Goal: Information Seeking & Learning: Check status

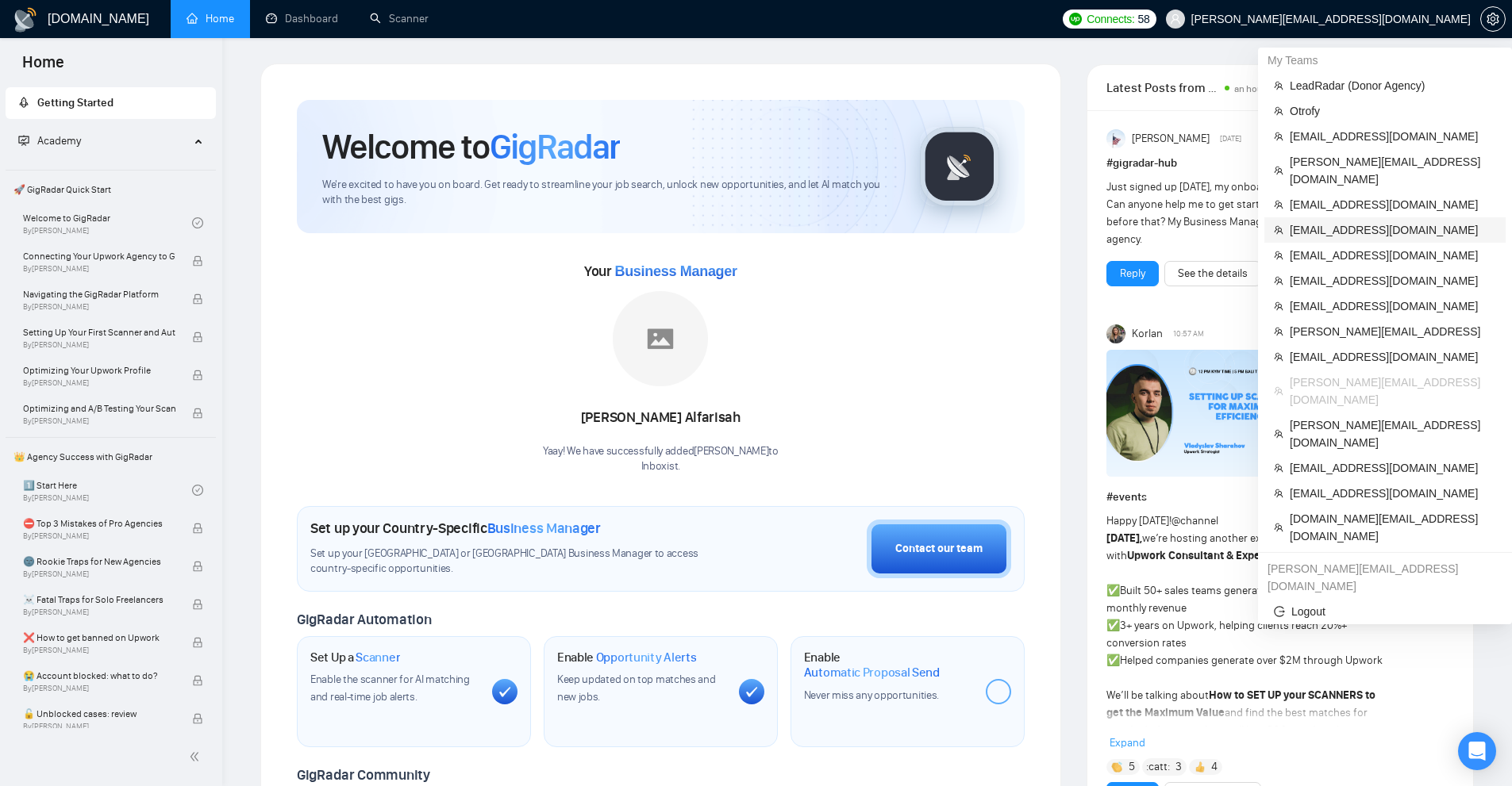
click at [1323, 221] on span "[EMAIL_ADDRESS][DOMAIN_NAME]" at bounding box center [1393, 229] width 206 height 17
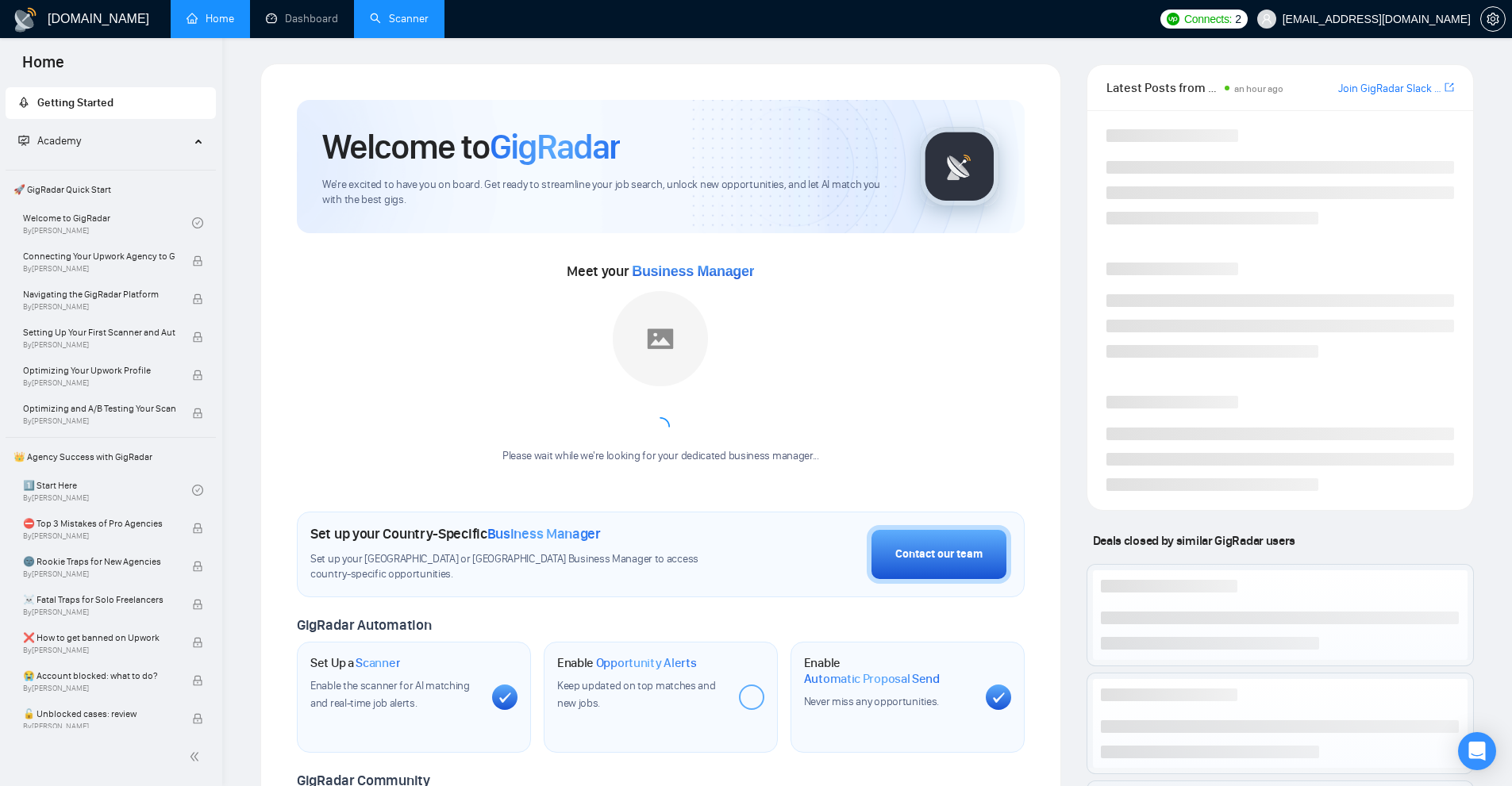
click at [427, 16] on link "Scanner" at bounding box center [399, 18] width 59 height 14
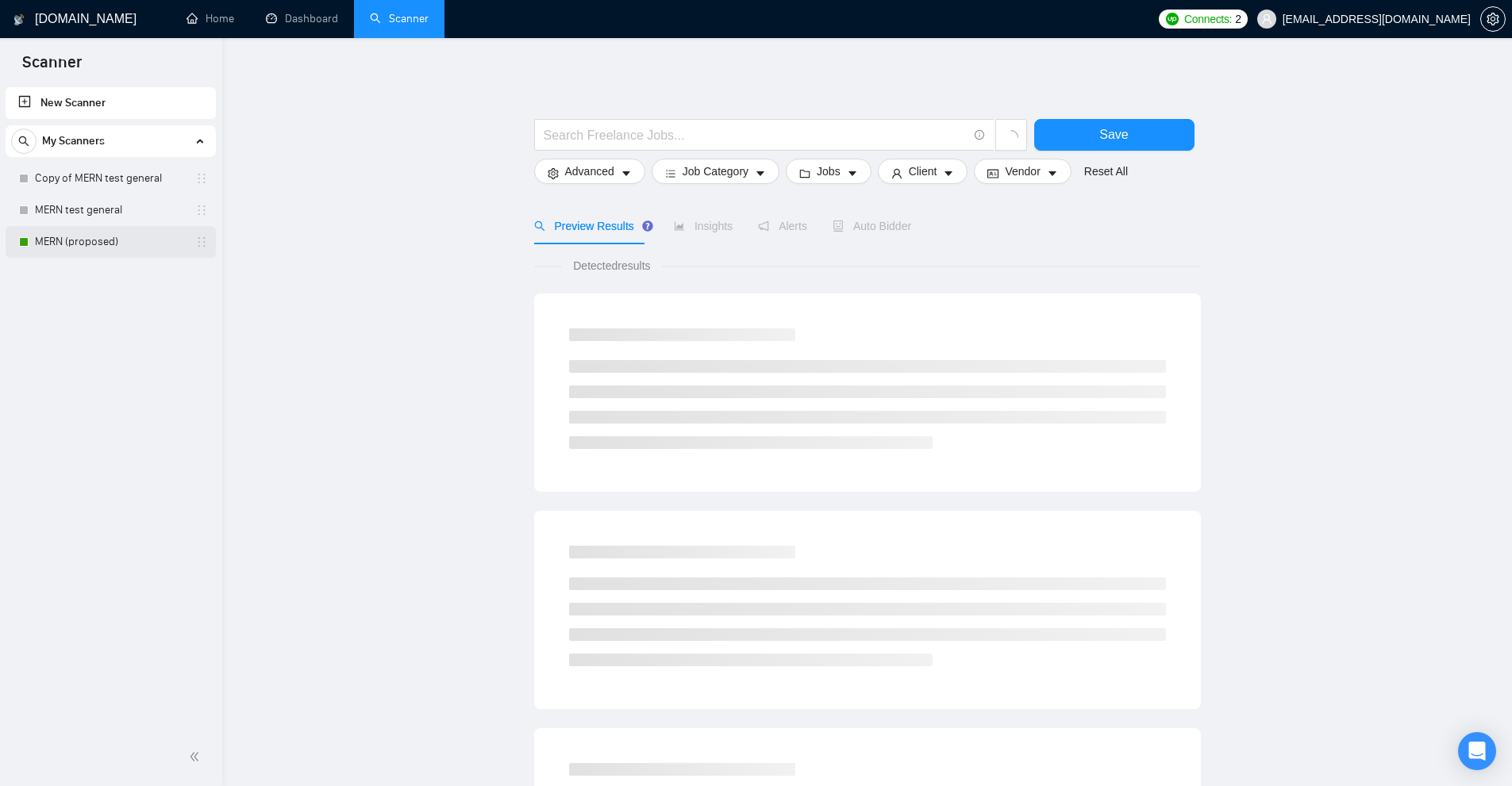
click at [108, 237] on link "MERN (proposed)" at bounding box center [110, 241] width 151 height 32
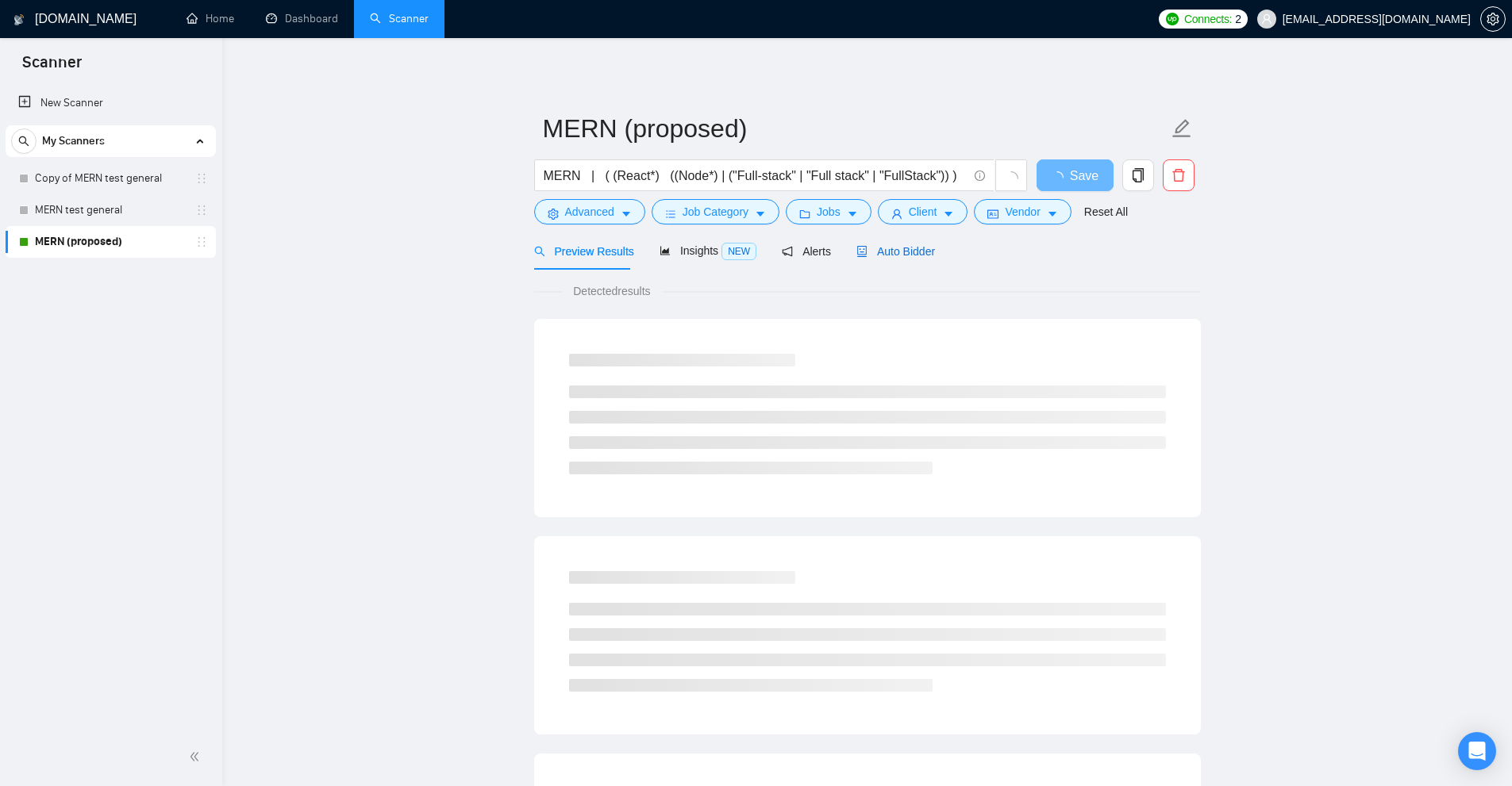
click at [909, 255] on span "Auto Bidder" at bounding box center [896, 251] width 79 height 13
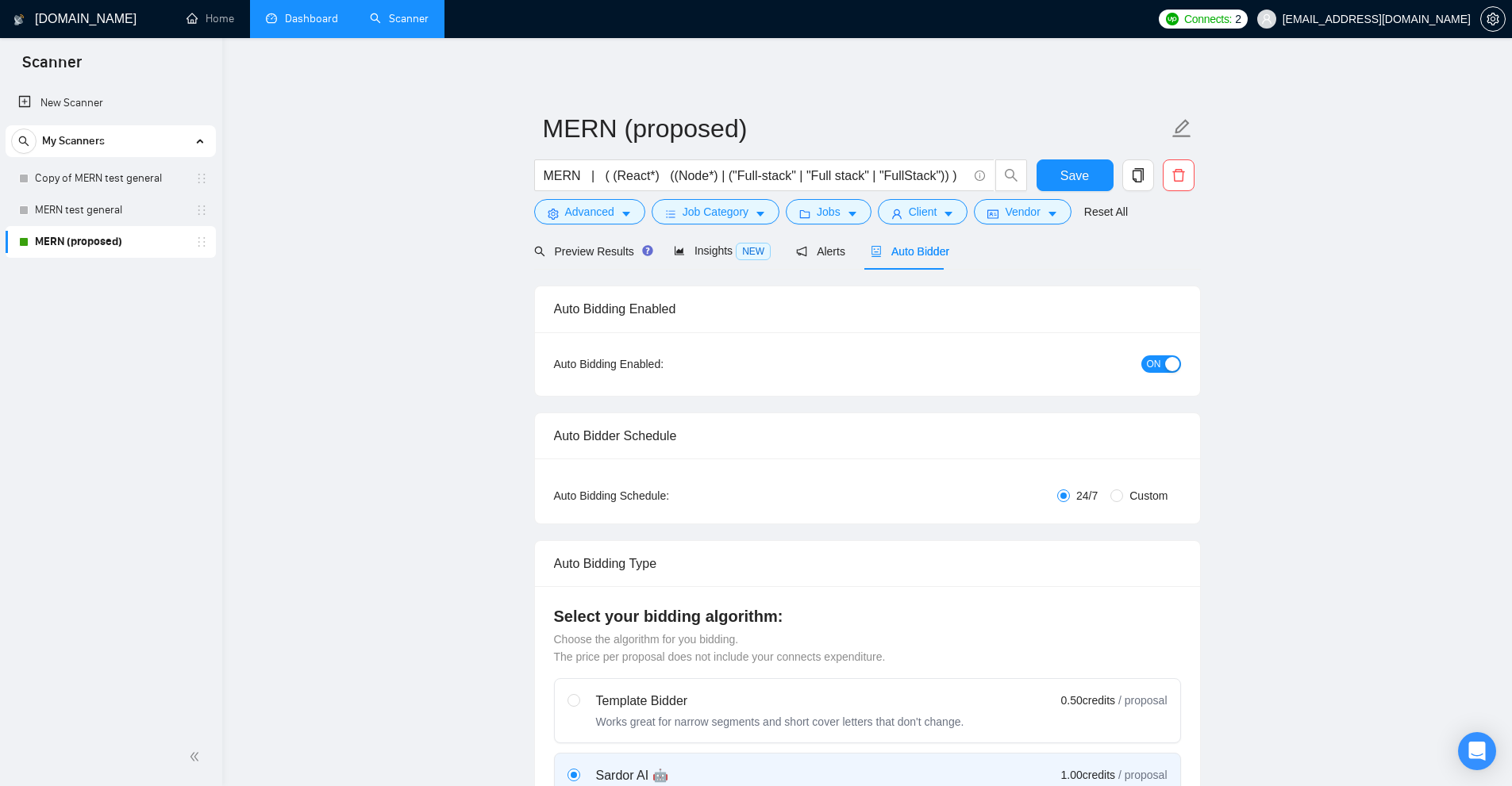
click at [316, 17] on link "Dashboard" at bounding box center [302, 18] width 72 height 14
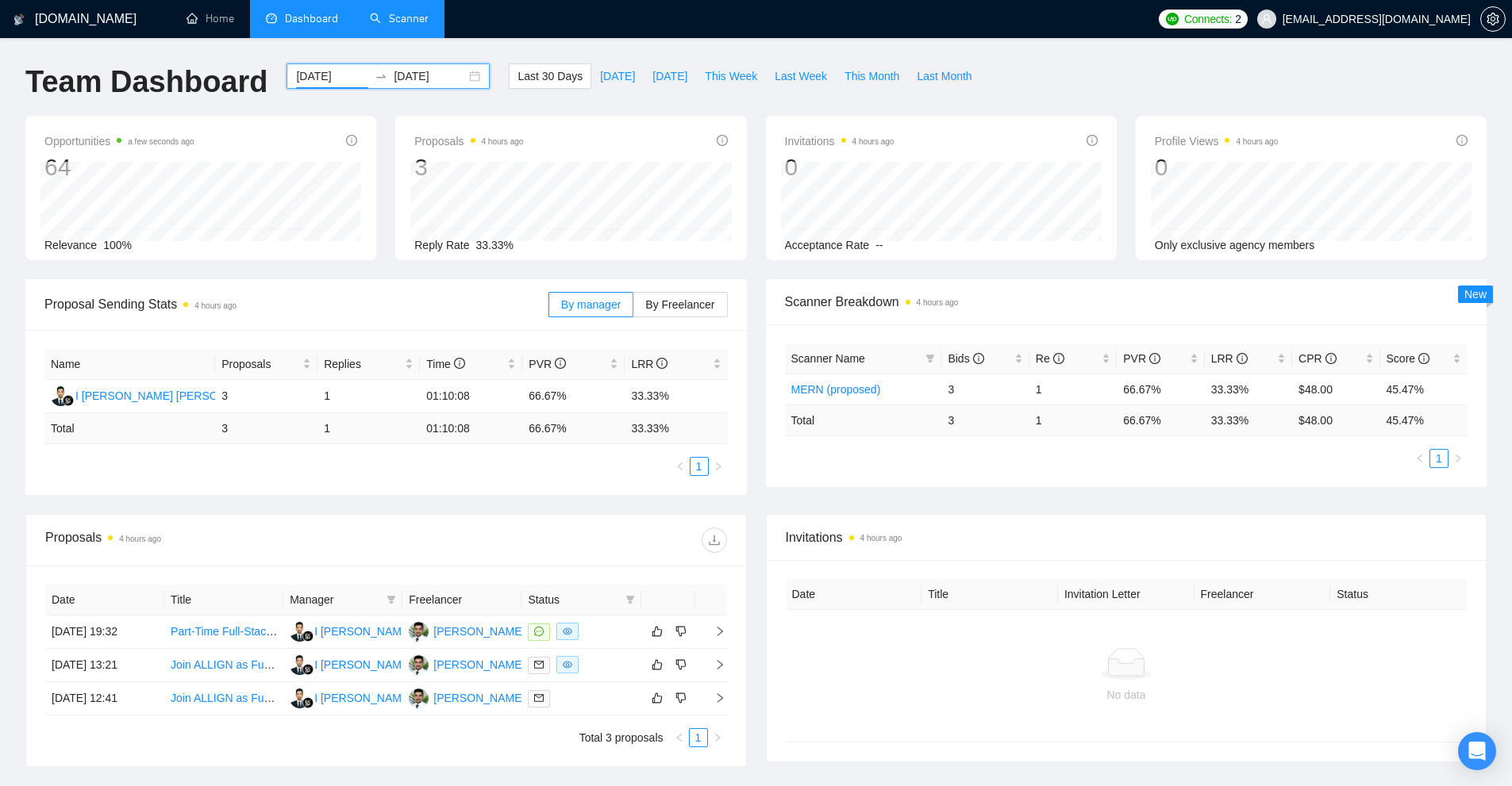
click at [342, 78] on input "[DATE]" at bounding box center [333, 76] width 72 height 17
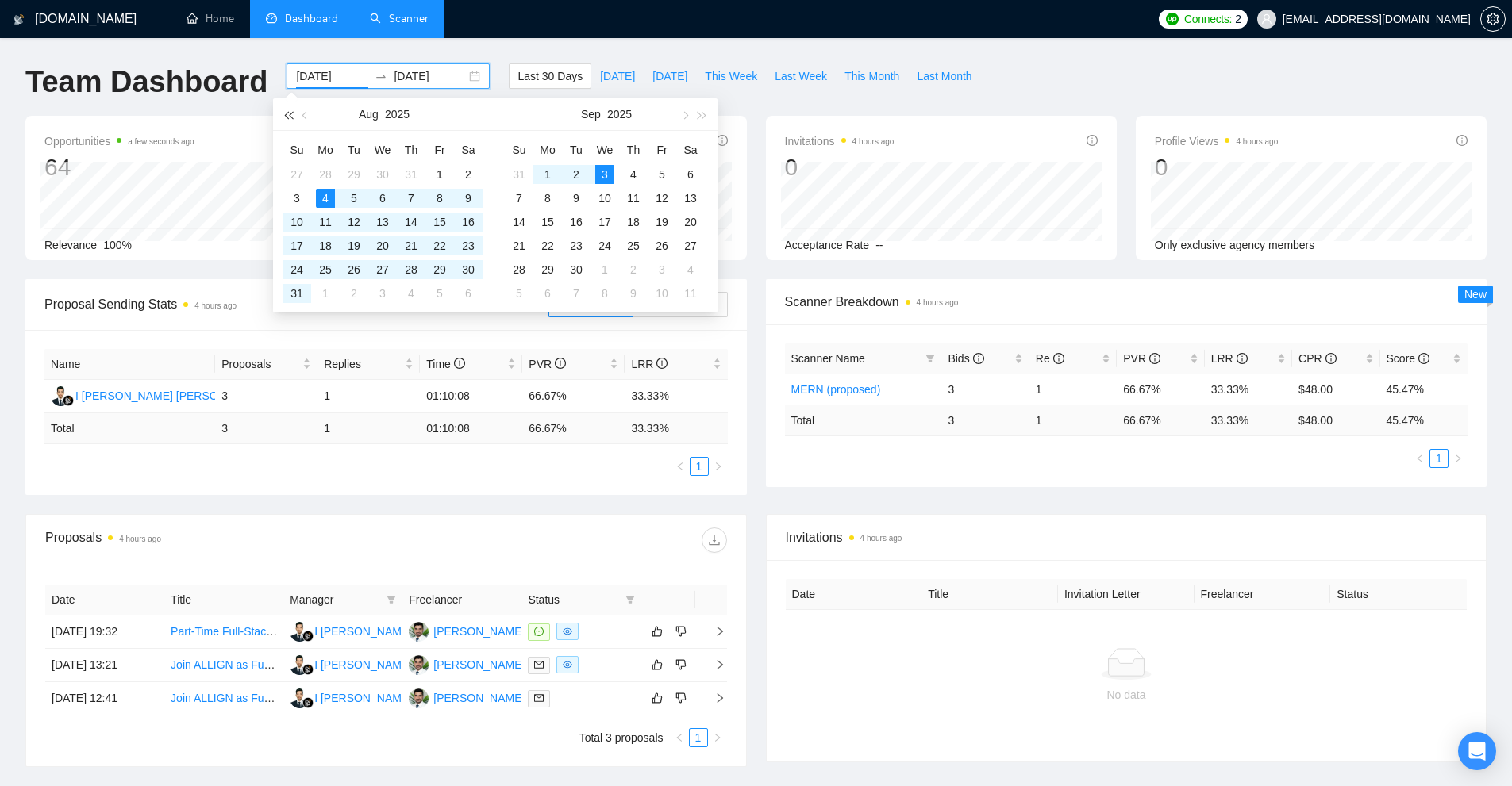
click at [290, 112] on button "button" at bounding box center [287, 114] width 17 height 32
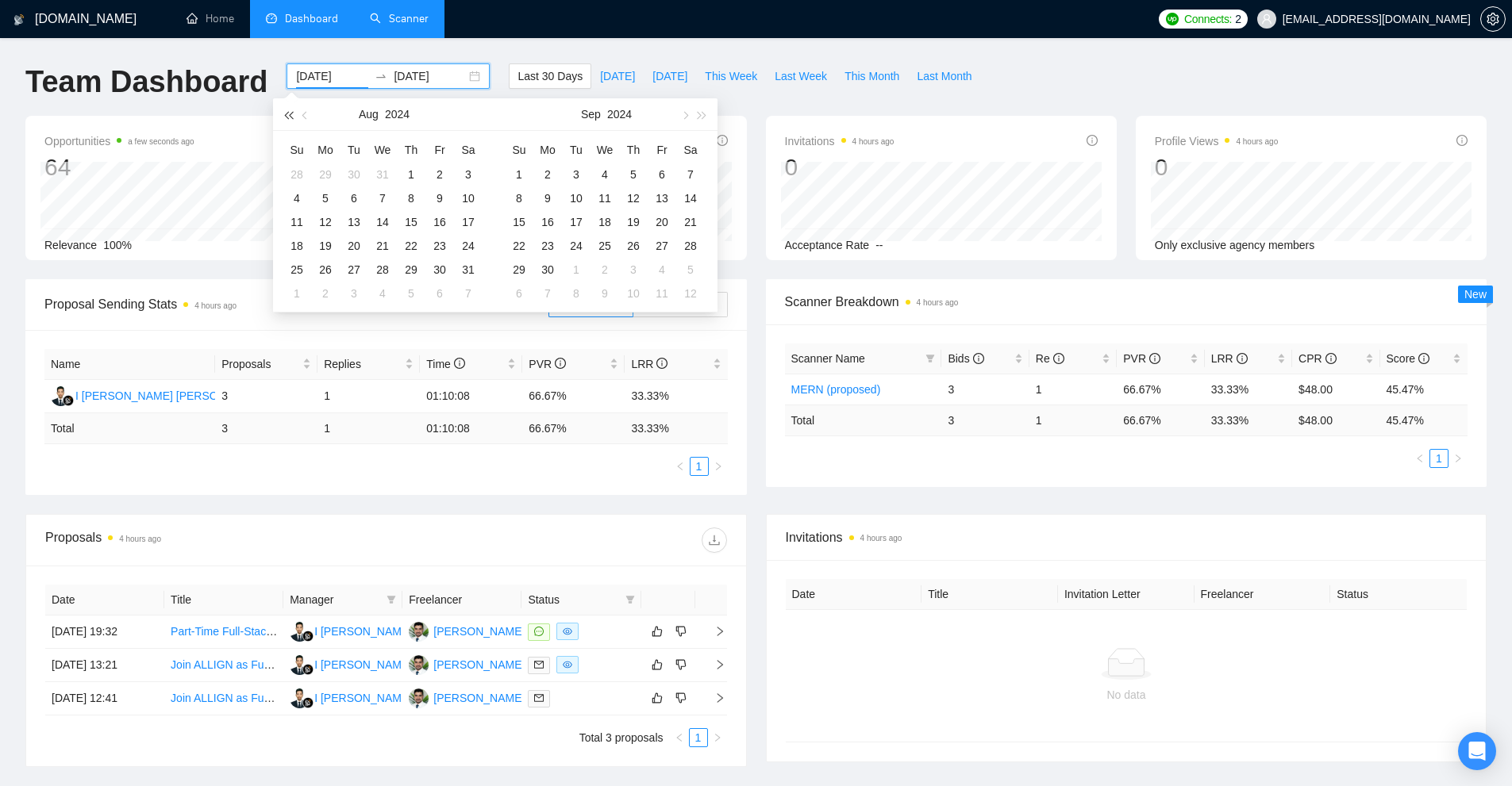
click at [284, 113] on button "button" at bounding box center [287, 114] width 17 height 32
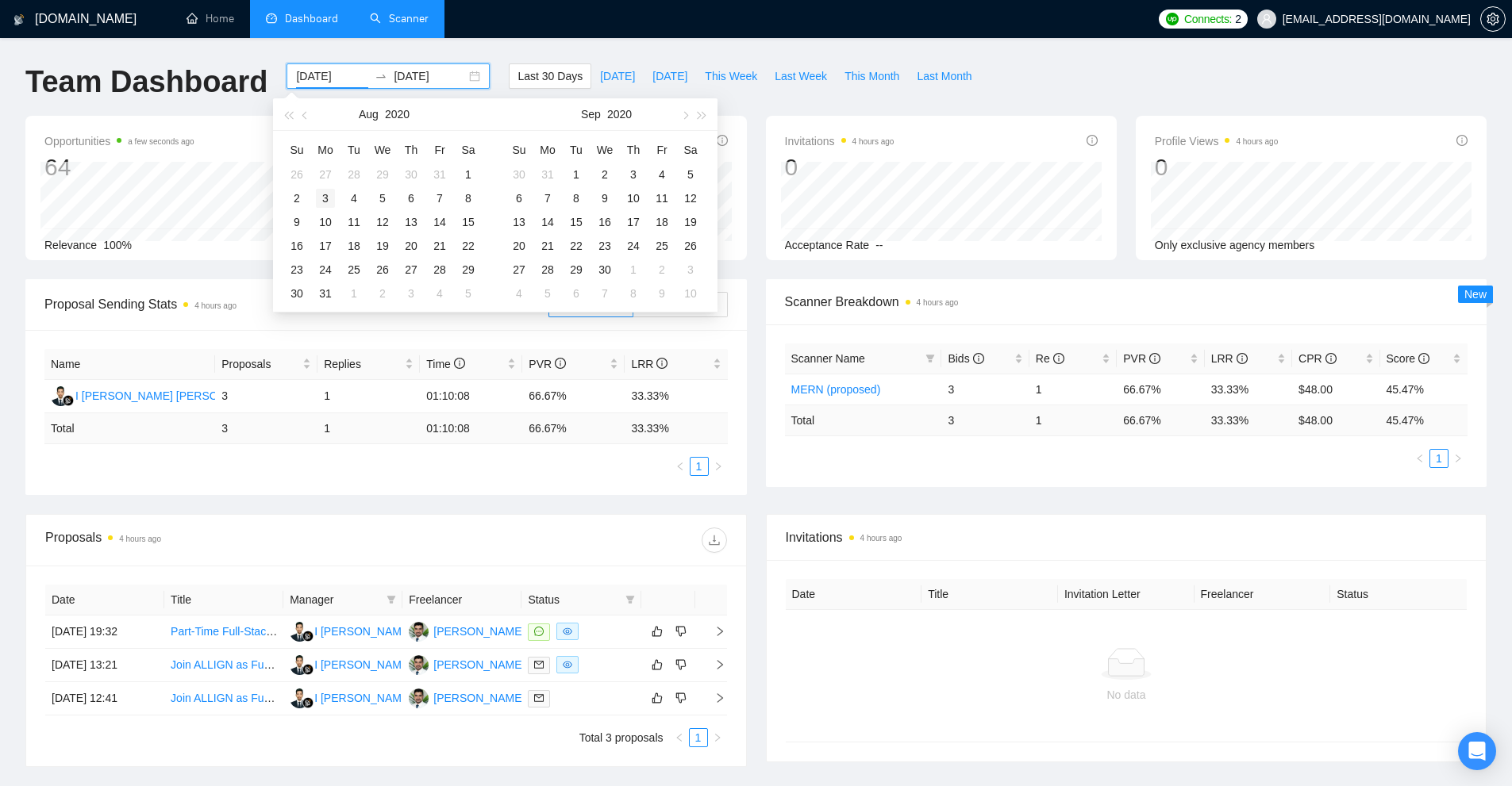
type input "[DATE]"
click at [332, 197] on div "5" at bounding box center [325, 198] width 19 height 19
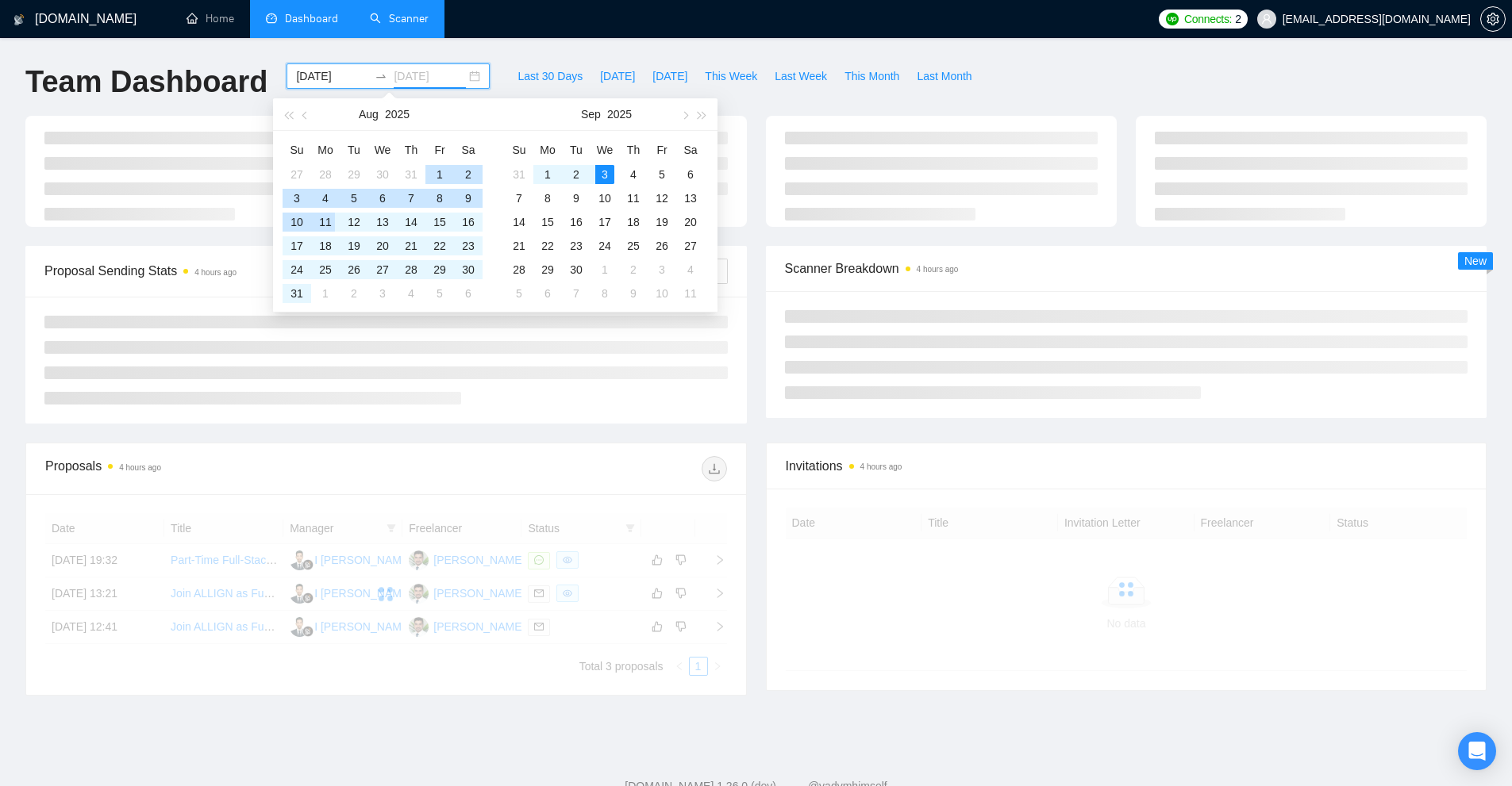
type input "[DATE]"
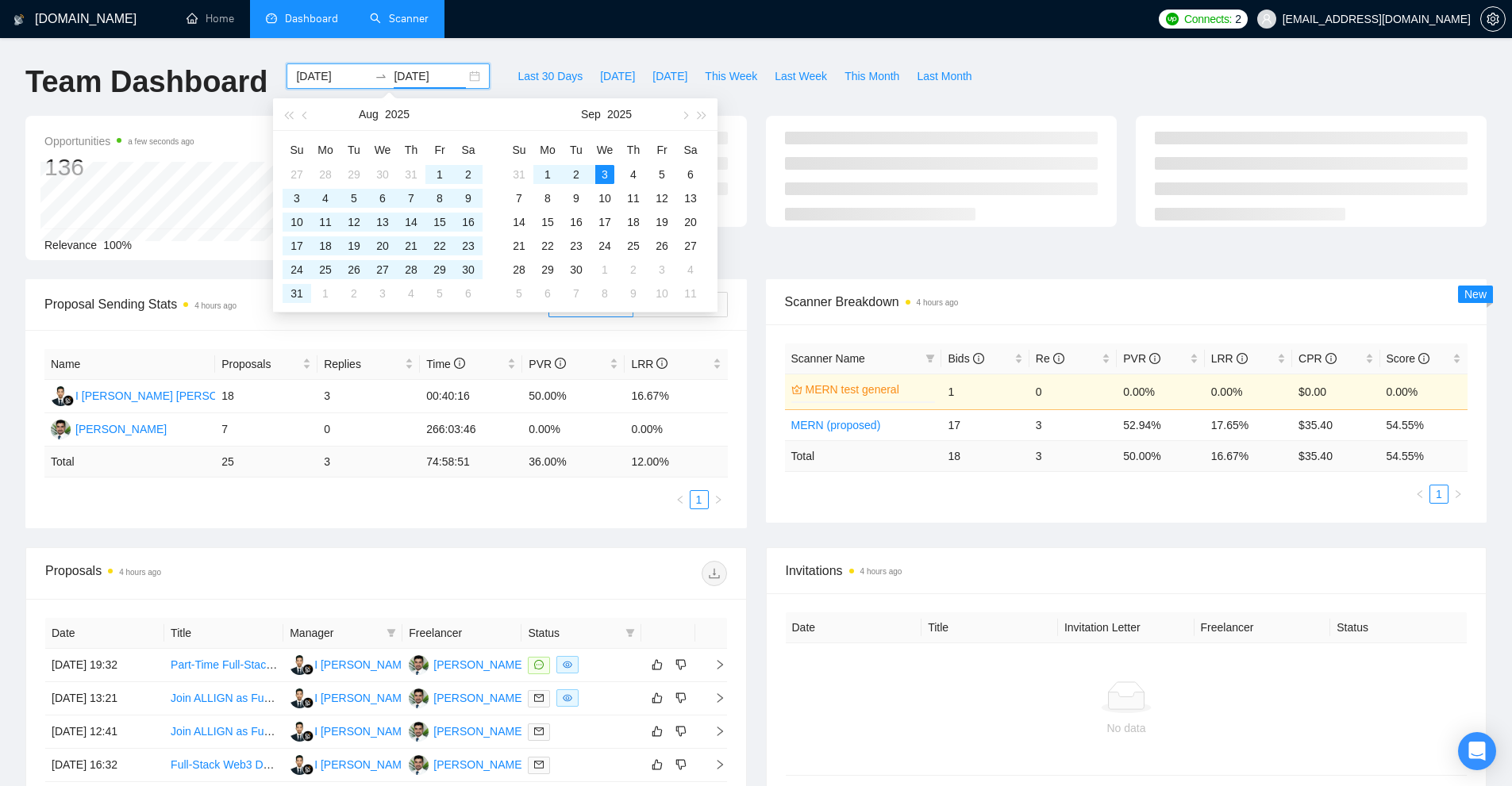
click at [871, 486] on ul "1" at bounding box center [1127, 494] width 683 height 19
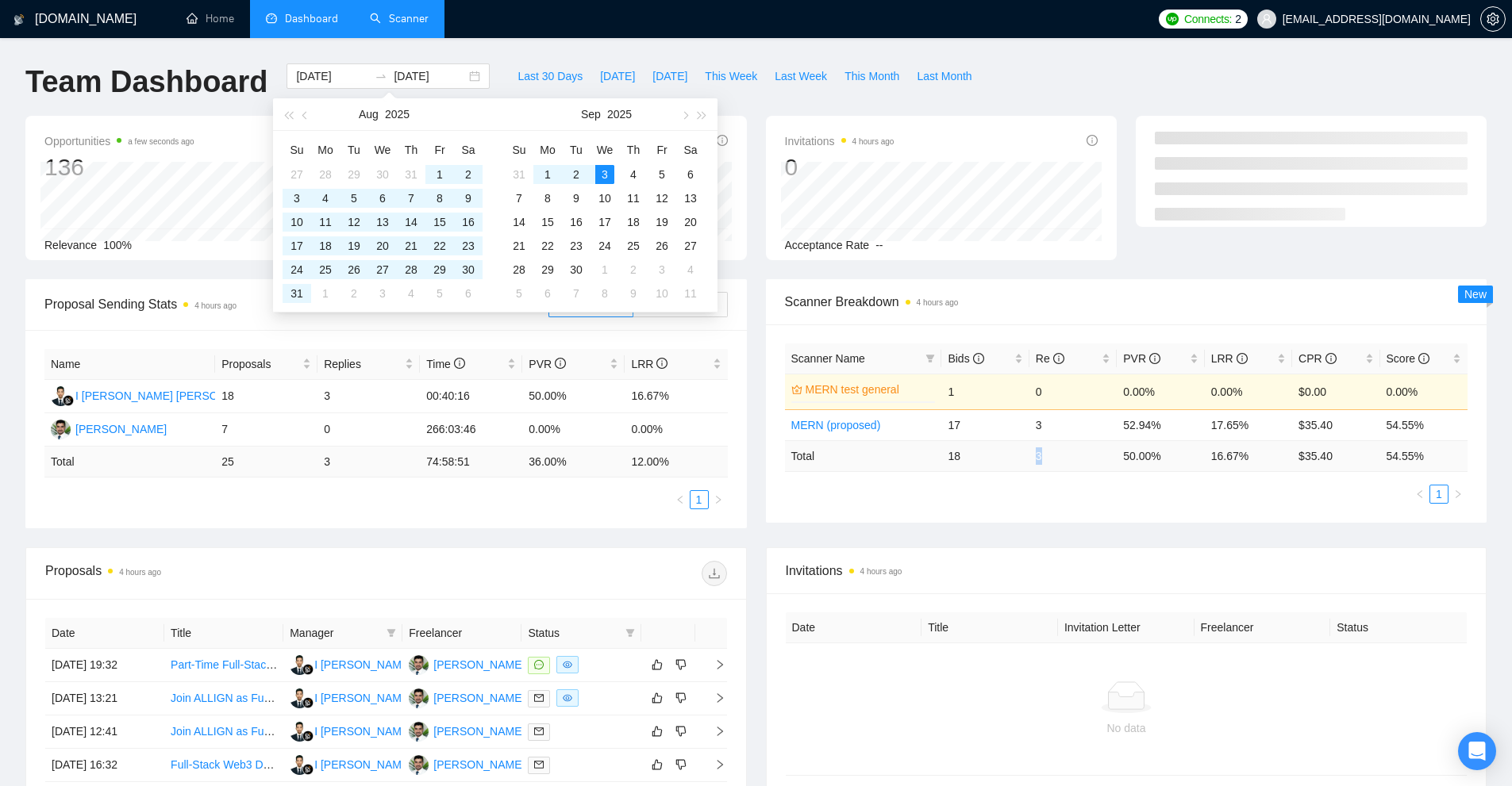
click at [1034, 454] on td "3" at bounding box center [1073, 455] width 88 height 31
click at [1008, 501] on ul "1" at bounding box center [1127, 494] width 683 height 19
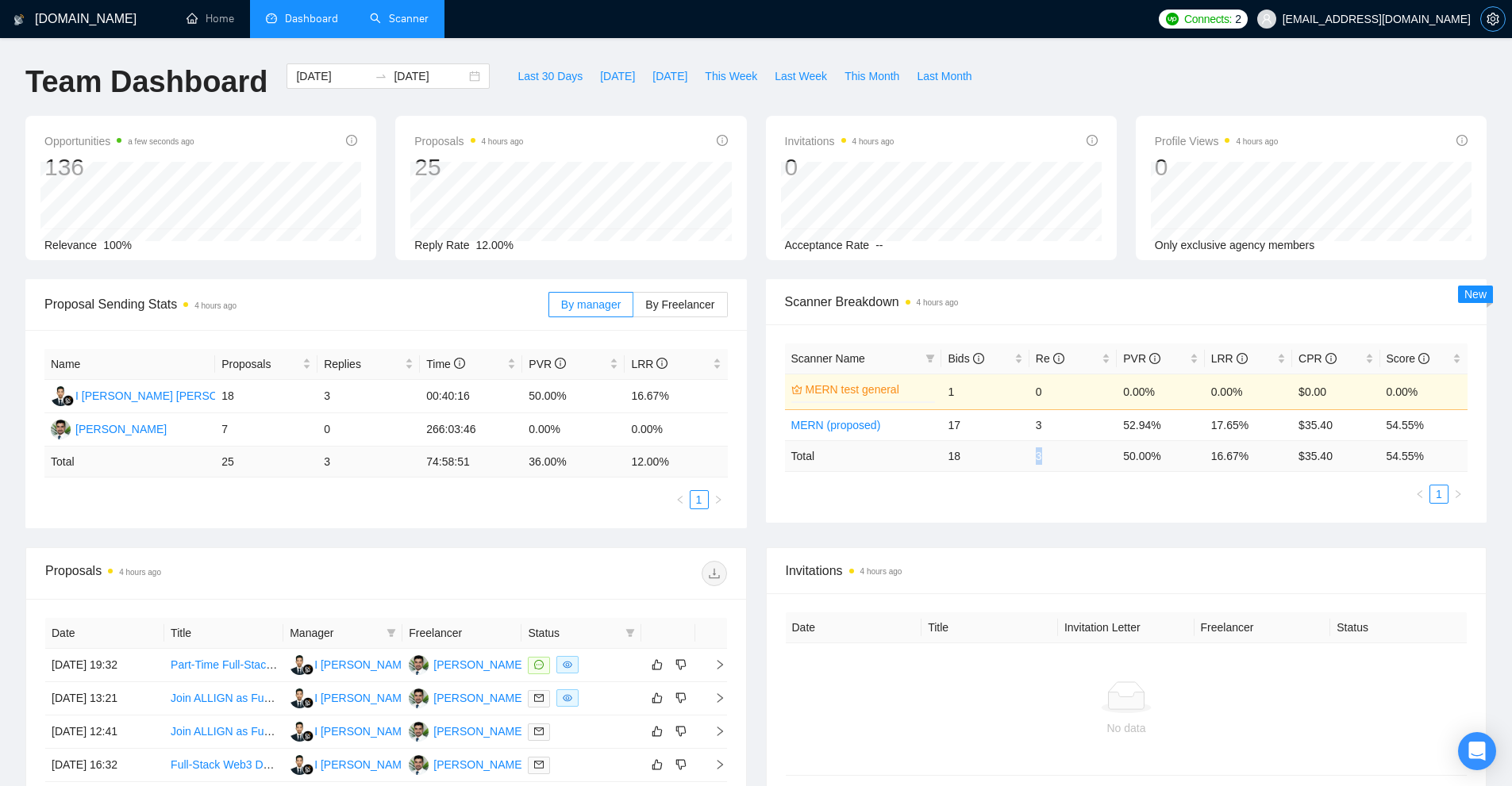
click at [1488, 16] on icon "setting" at bounding box center [1492, 19] width 12 height 13
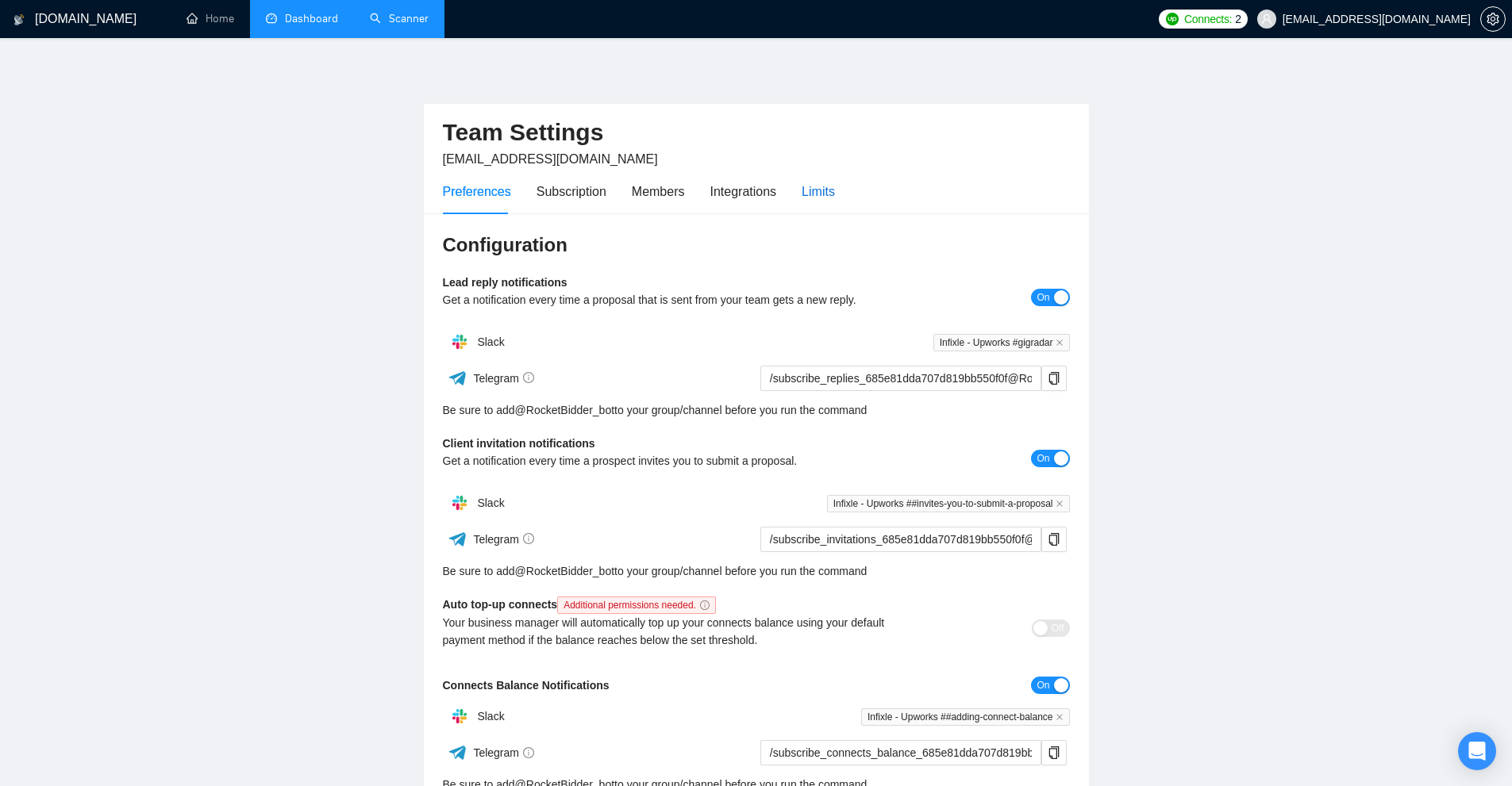
click at [827, 186] on div "Limits" at bounding box center [818, 192] width 33 height 20
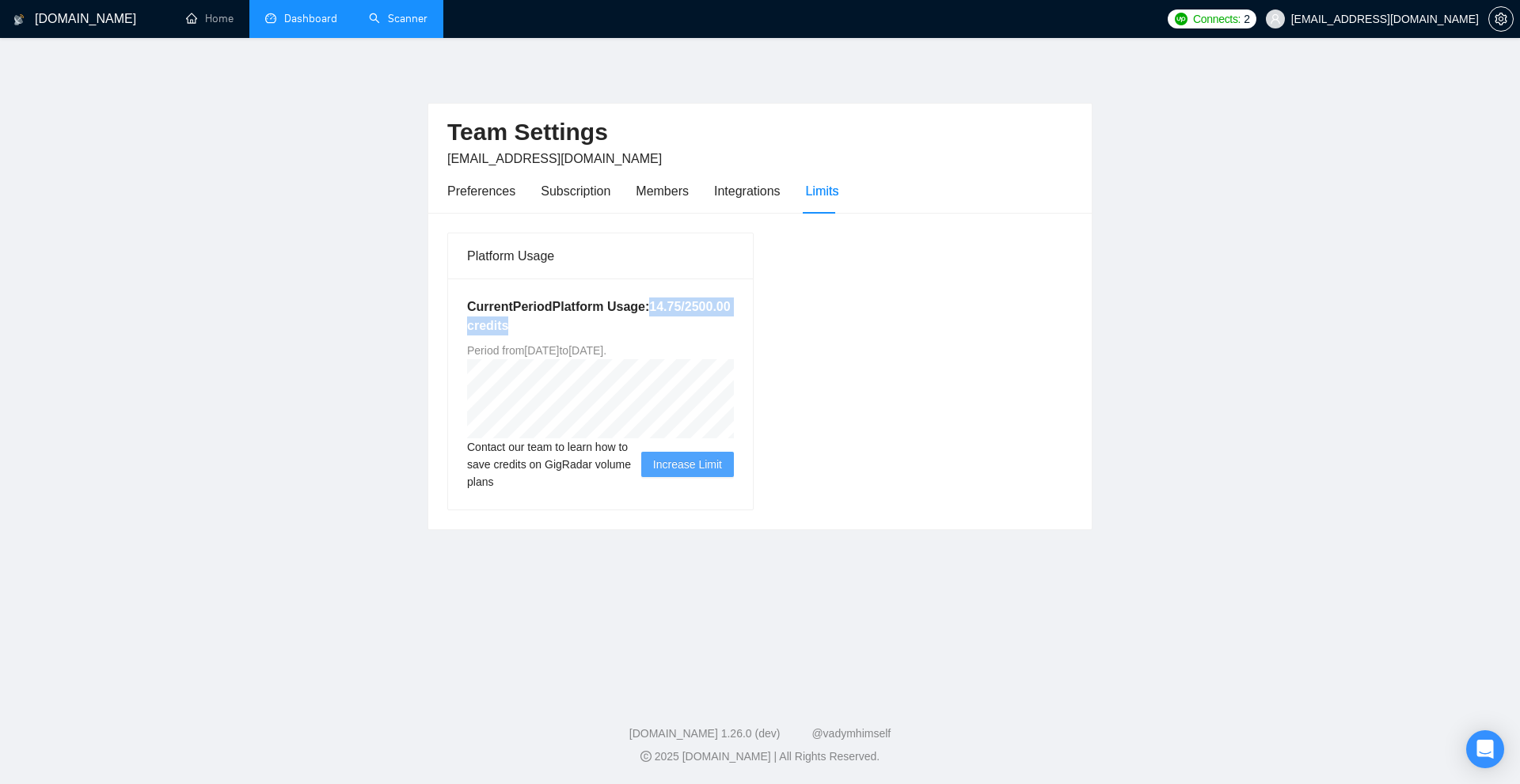
drag, startPoint x: 656, startPoint y: 308, endPoint x: 723, endPoint y: 323, distance: 68.7
click at [723, 323] on h5 "Current Period Platform Usage: 14.75 / 2500.00 credits" at bounding box center [600, 316] width 267 height 38
click at [719, 326] on h5 "Current Period Platform Usage: 14.75 / 2500.00 credits" at bounding box center [600, 316] width 267 height 38
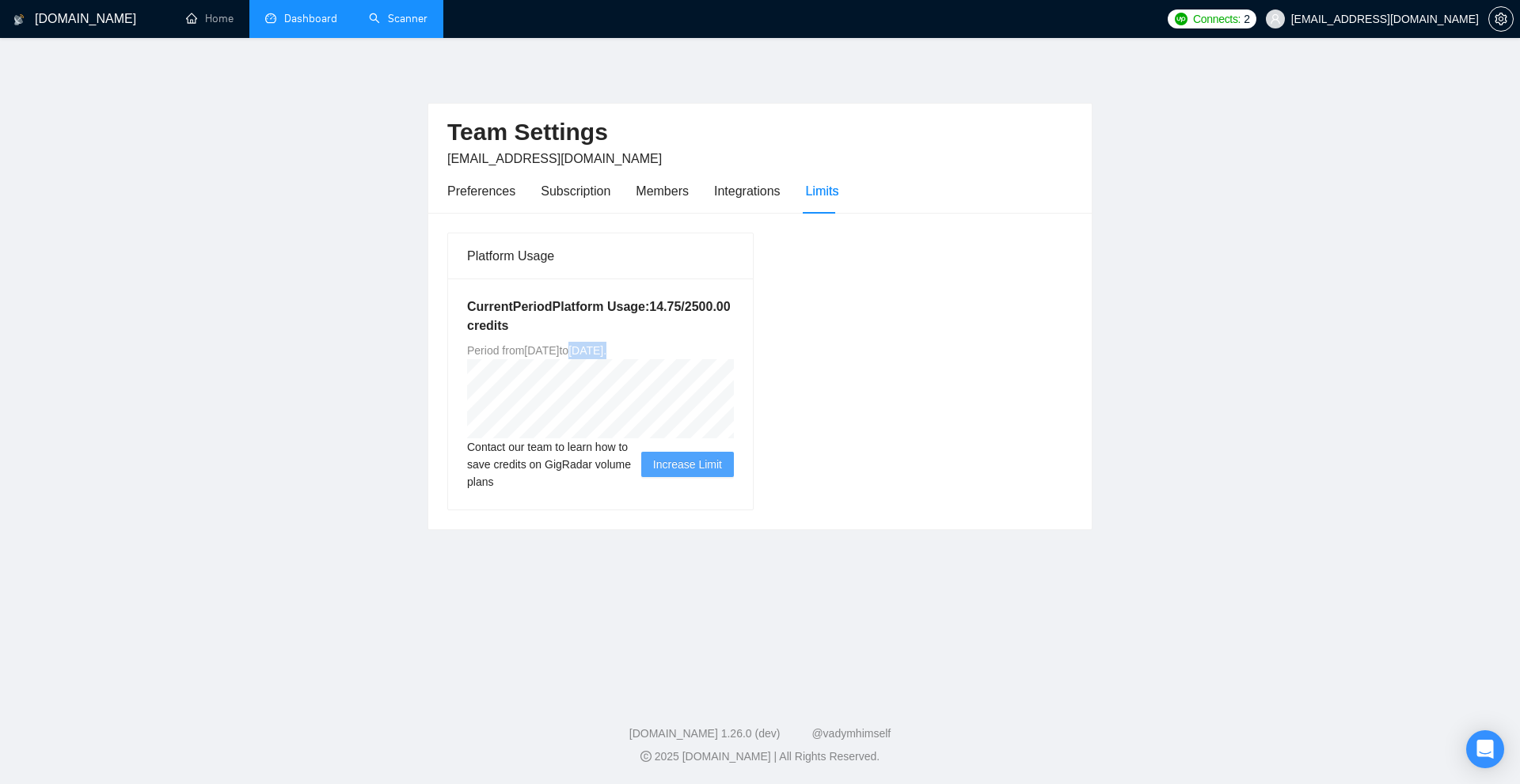
drag, startPoint x: 616, startPoint y: 357, endPoint x: 703, endPoint y: 351, distance: 87.2
click at [700, 351] on div "Current Period Platform Usage: 14.75 / 2500.00 credits Period from [DATE] to [D…" at bounding box center [600, 394] width 305 height 231
click at [703, 351] on div "Current Period Platform Usage: 14.75 / 2500.00 credits Period from [DATE] to [D…" at bounding box center [600, 394] width 305 height 231
click at [480, 199] on div "Preferences" at bounding box center [481, 191] width 69 height 20
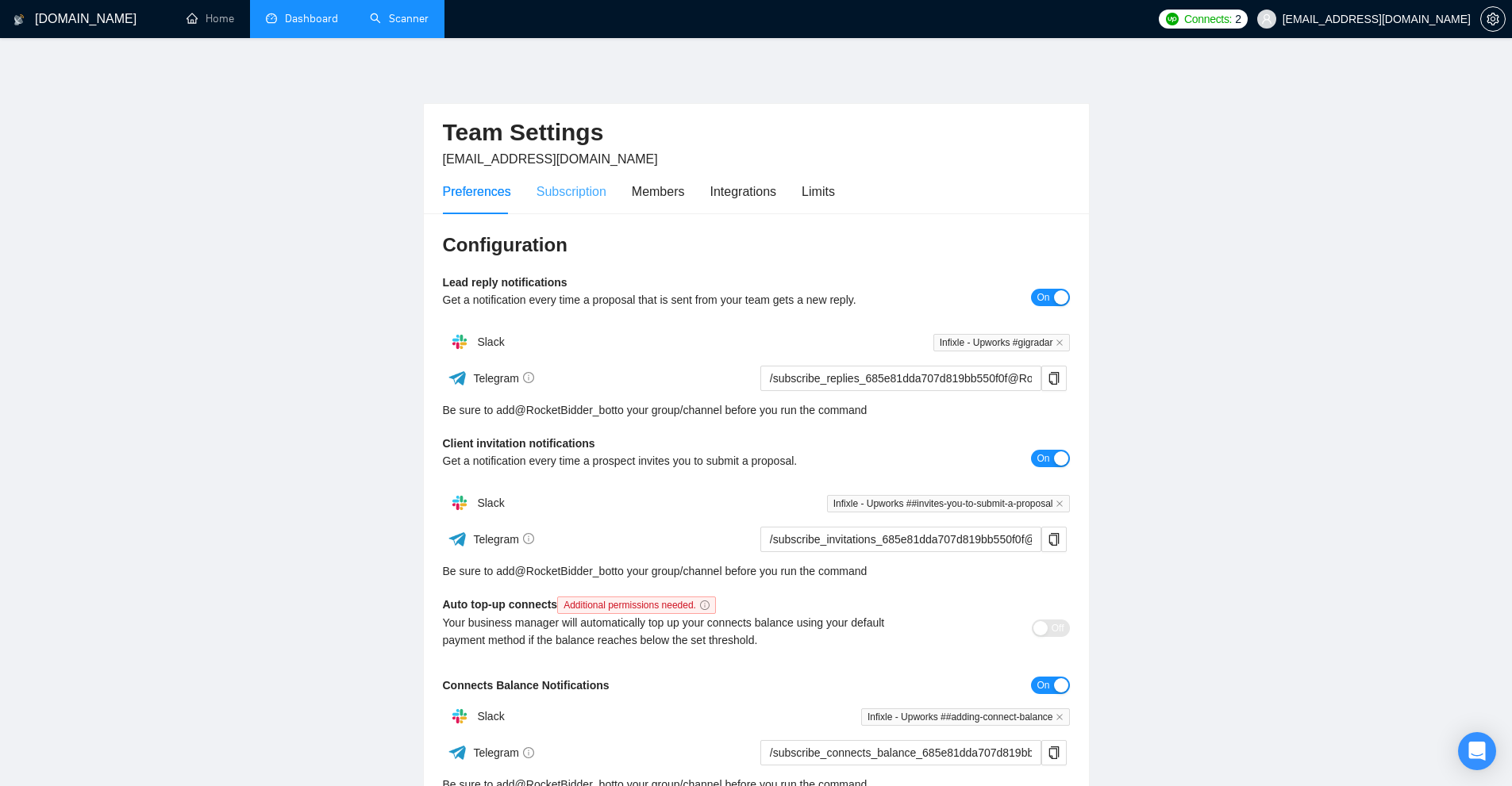
click at [543, 179] on div "Subscription" at bounding box center [571, 192] width 70 height 45
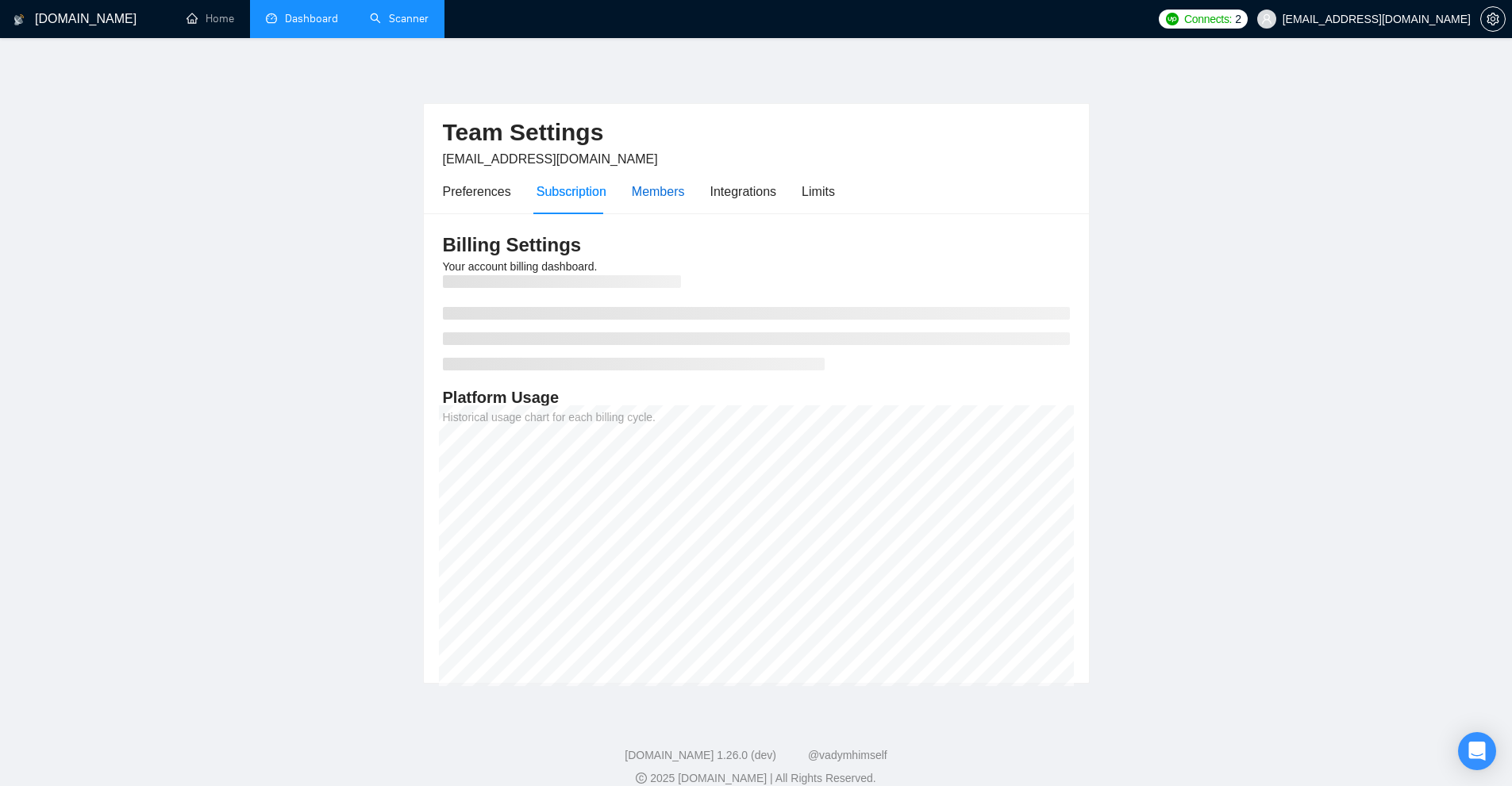
click at [648, 185] on div "Members" at bounding box center [658, 192] width 53 height 20
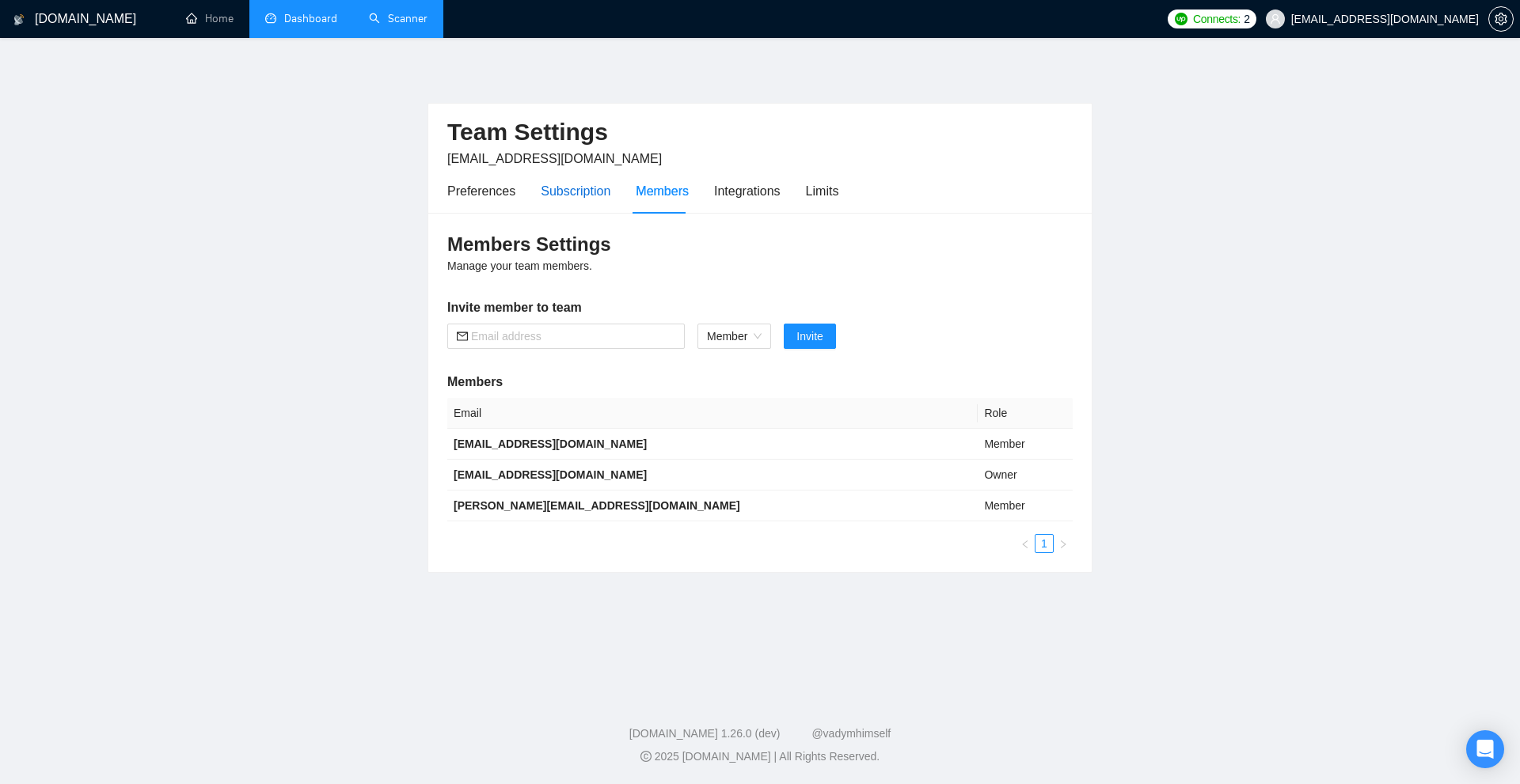
click at [557, 196] on div "Subscription" at bounding box center [575, 191] width 69 height 20
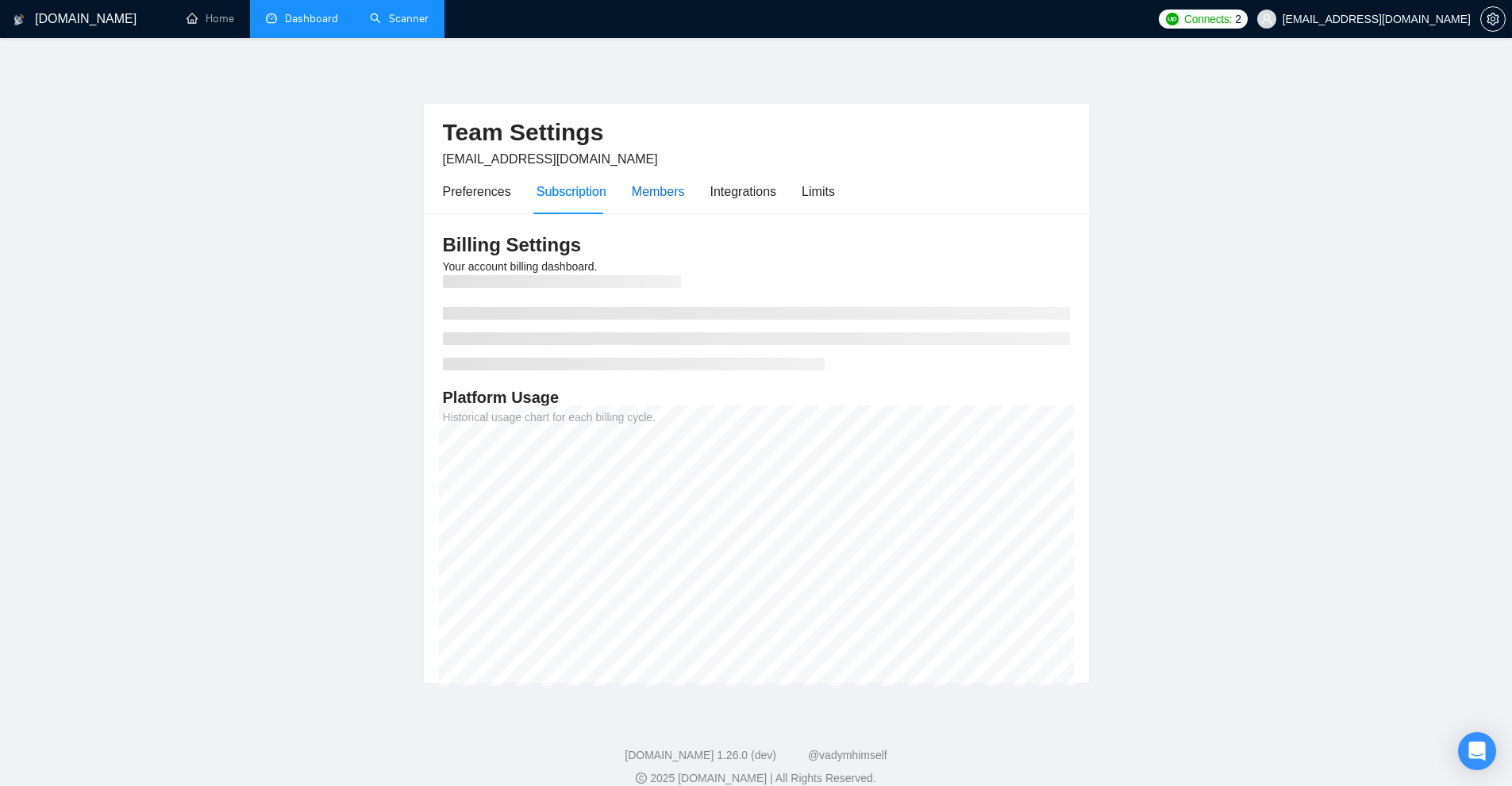
click at [640, 195] on div "Members" at bounding box center [658, 192] width 53 height 20
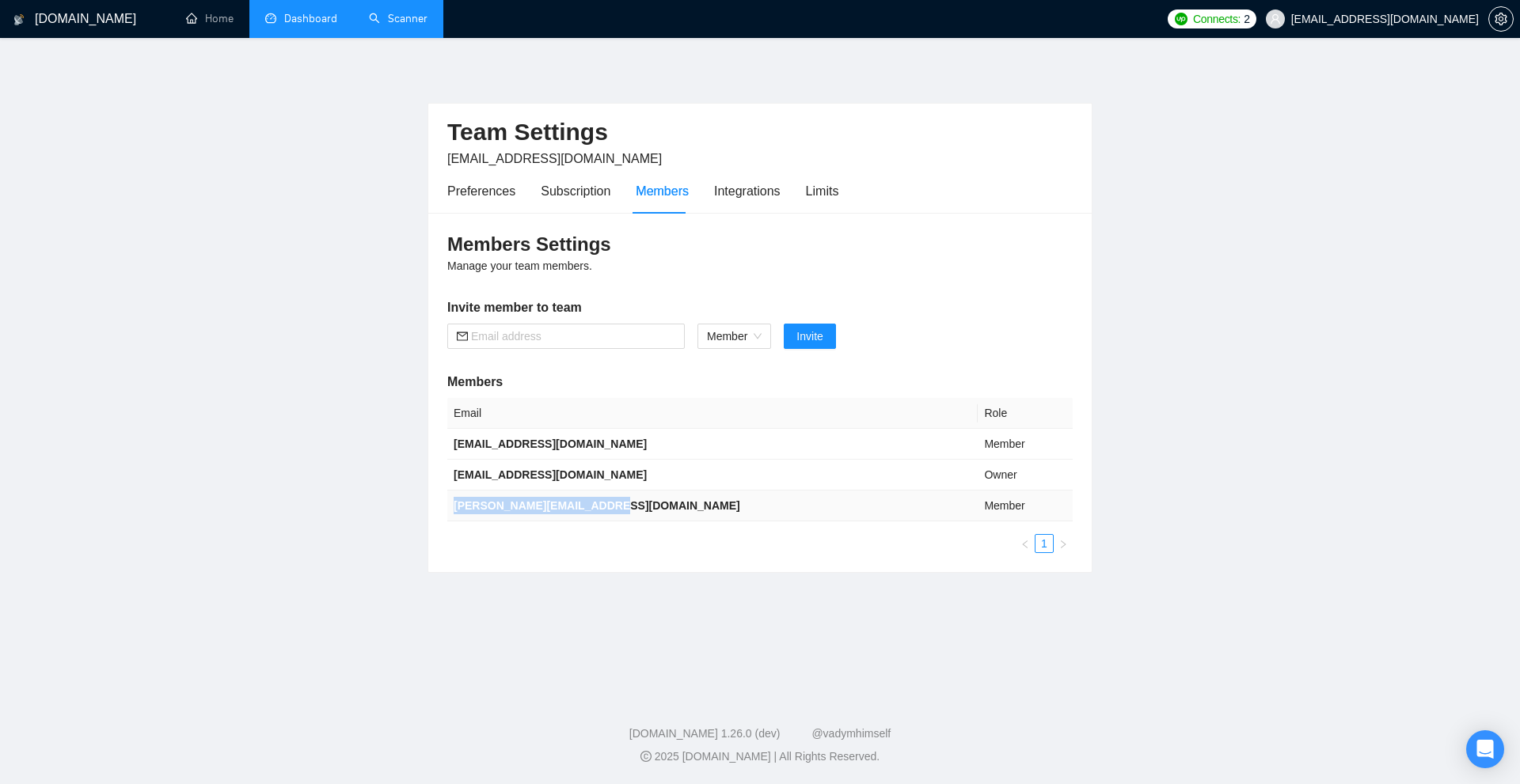
drag, startPoint x: 615, startPoint y: 505, endPoint x: 455, endPoint y: 501, distance: 160.0
click at [455, 501] on td "[PERSON_NAME][EMAIL_ADDRESS][DOMAIN_NAME]" at bounding box center [712, 506] width 530 height 31
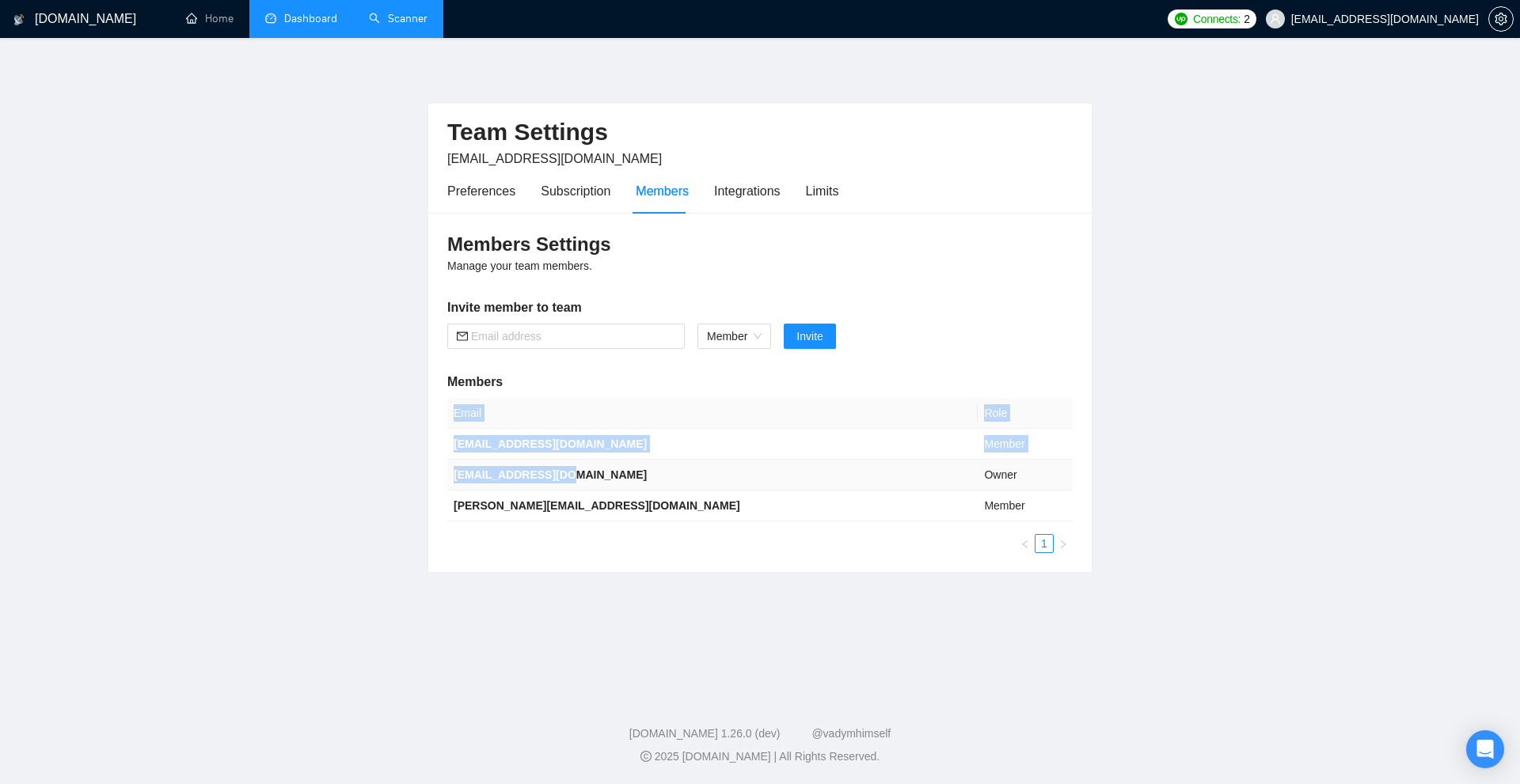
drag, startPoint x: 444, startPoint y: 470, endPoint x: 615, endPoint y: 470, distance: 171.0
click at [615, 470] on div "Members Settings Manage your team members. Invite member to team Member Invite …" at bounding box center [760, 392] width 664 height 360
click at [615, 470] on td "[EMAIL_ADDRESS][DOMAIN_NAME]" at bounding box center [712, 475] width 530 height 31
drag, startPoint x: 615, startPoint y: 470, endPoint x: 621, endPoint y: 445, distance: 25.7
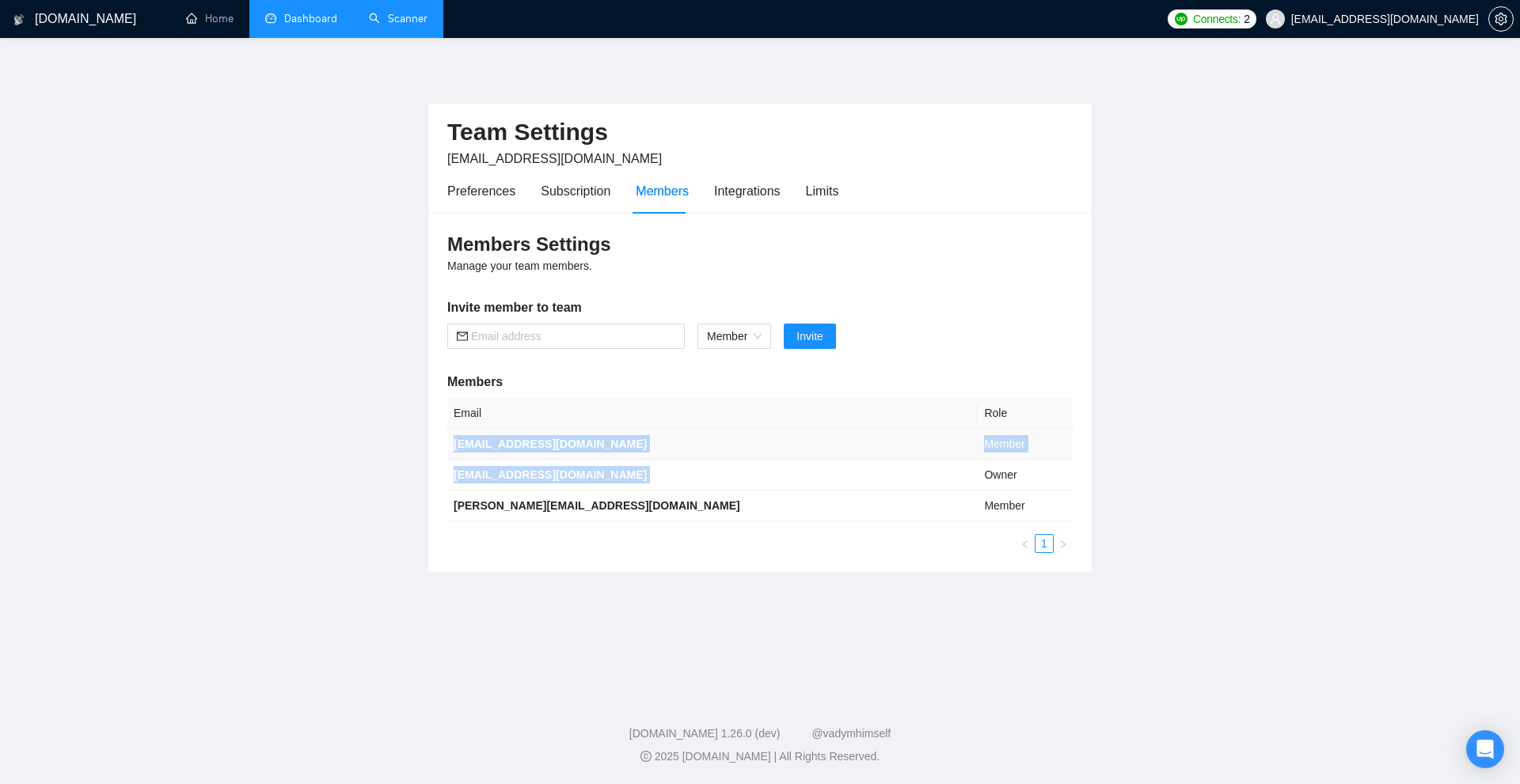
click at [621, 445] on tbody "[EMAIL_ADDRESS][DOMAIN_NAME] Member [EMAIL_ADDRESS][DOMAIN_NAME] Owner [PERSON_…" at bounding box center [760, 475] width 626 height 93
click at [621, 445] on td "[EMAIL_ADDRESS][DOMAIN_NAME]" at bounding box center [712, 444] width 530 height 31
click at [499, 185] on div "Preferences" at bounding box center [481, 191] width 69 height 20
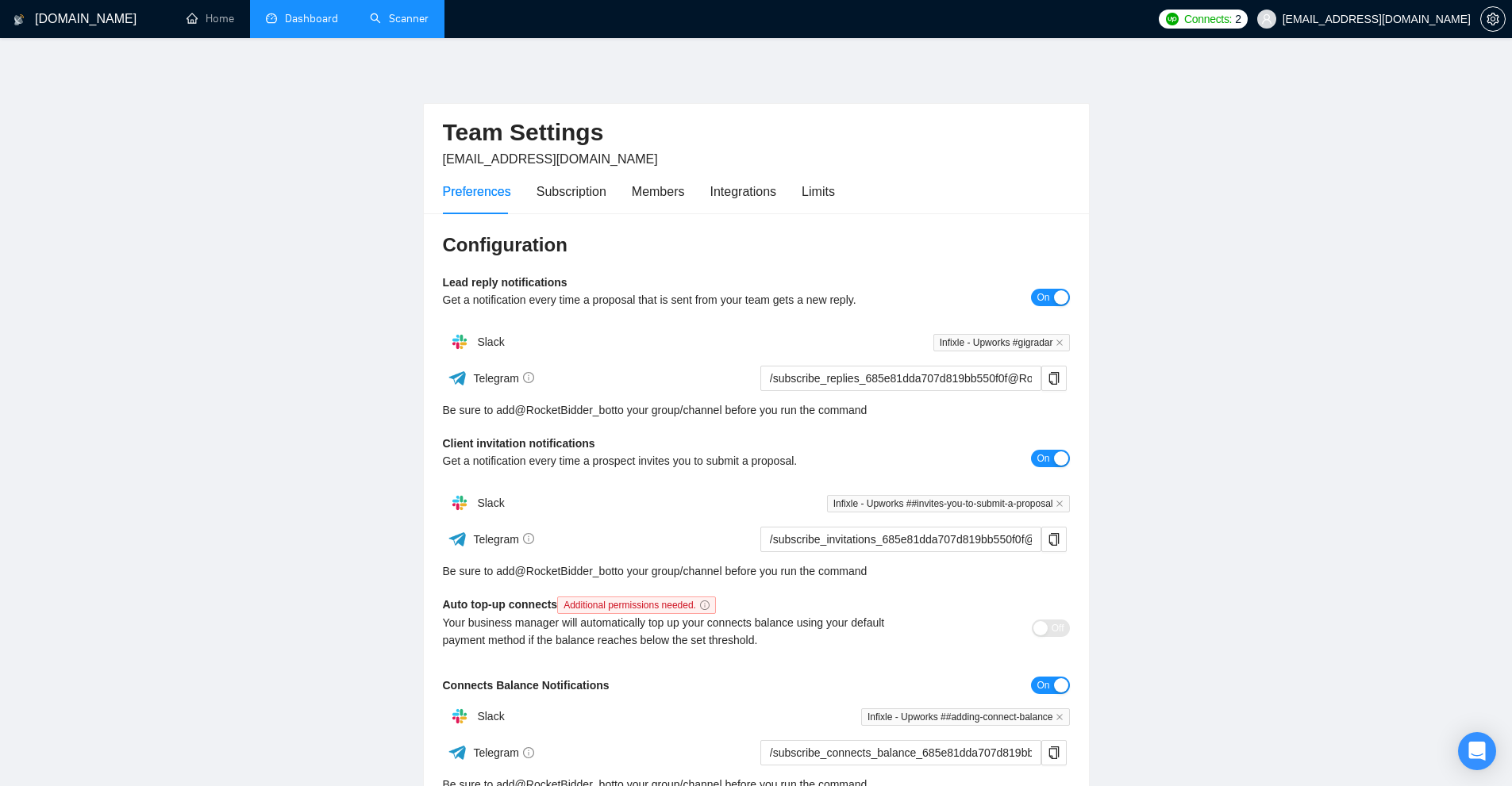
click at [288, 23] on link "Dashboard" at bounding box center [302, 18] width 72 height 14
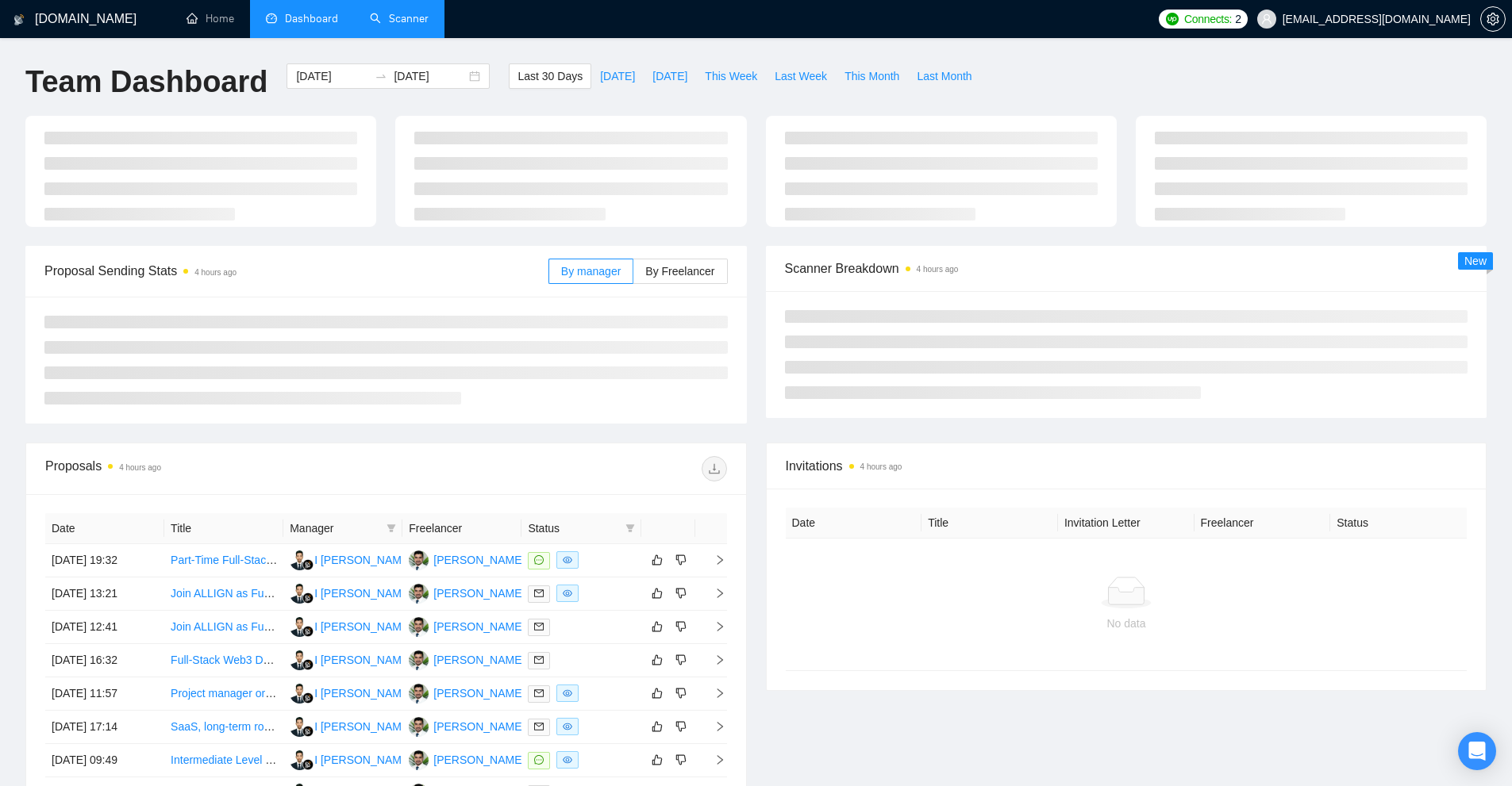
type input "[DATE]"
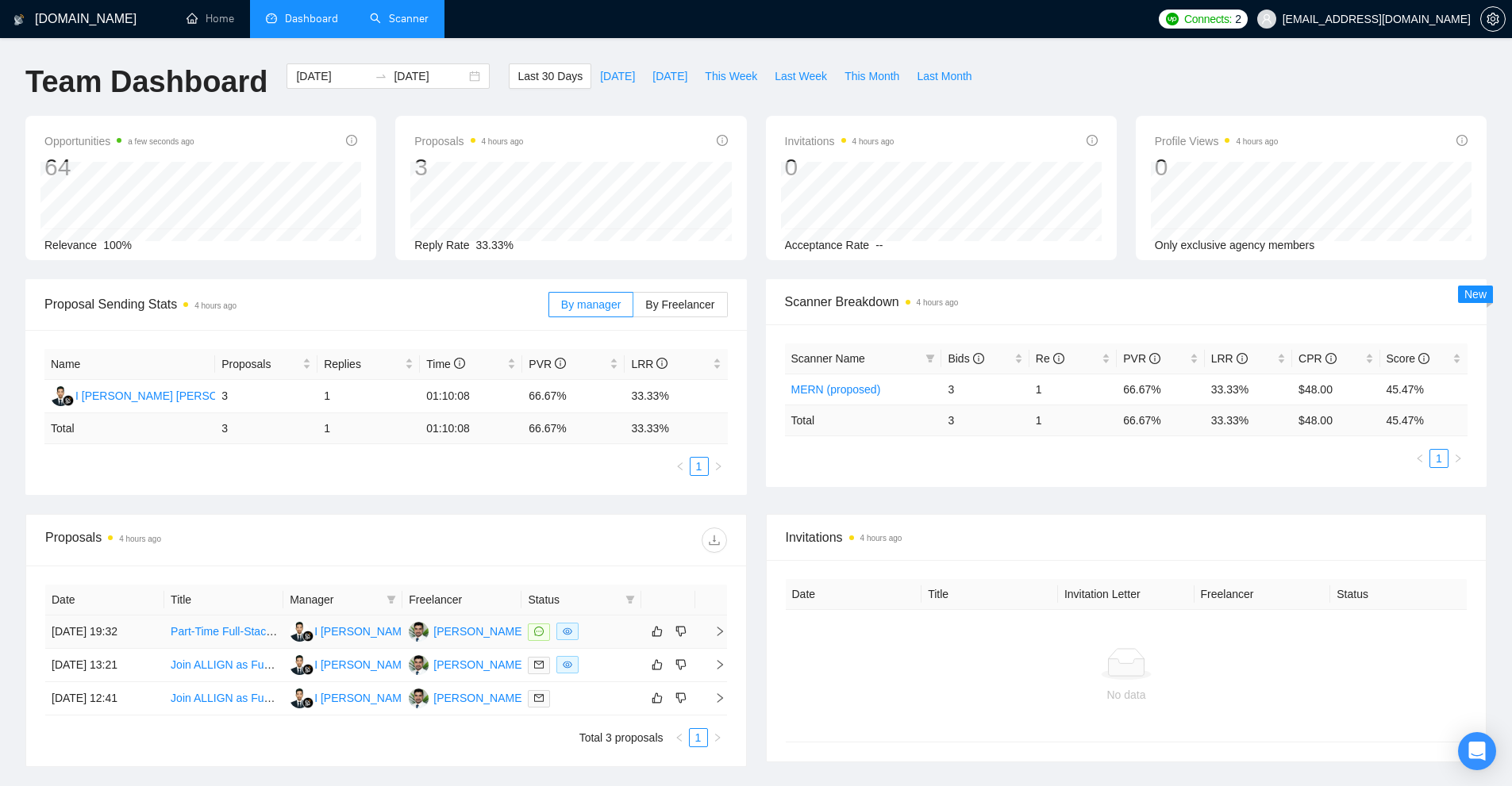
click at [524, 632] on td at bounding box center [581, 632] width 119 height 33
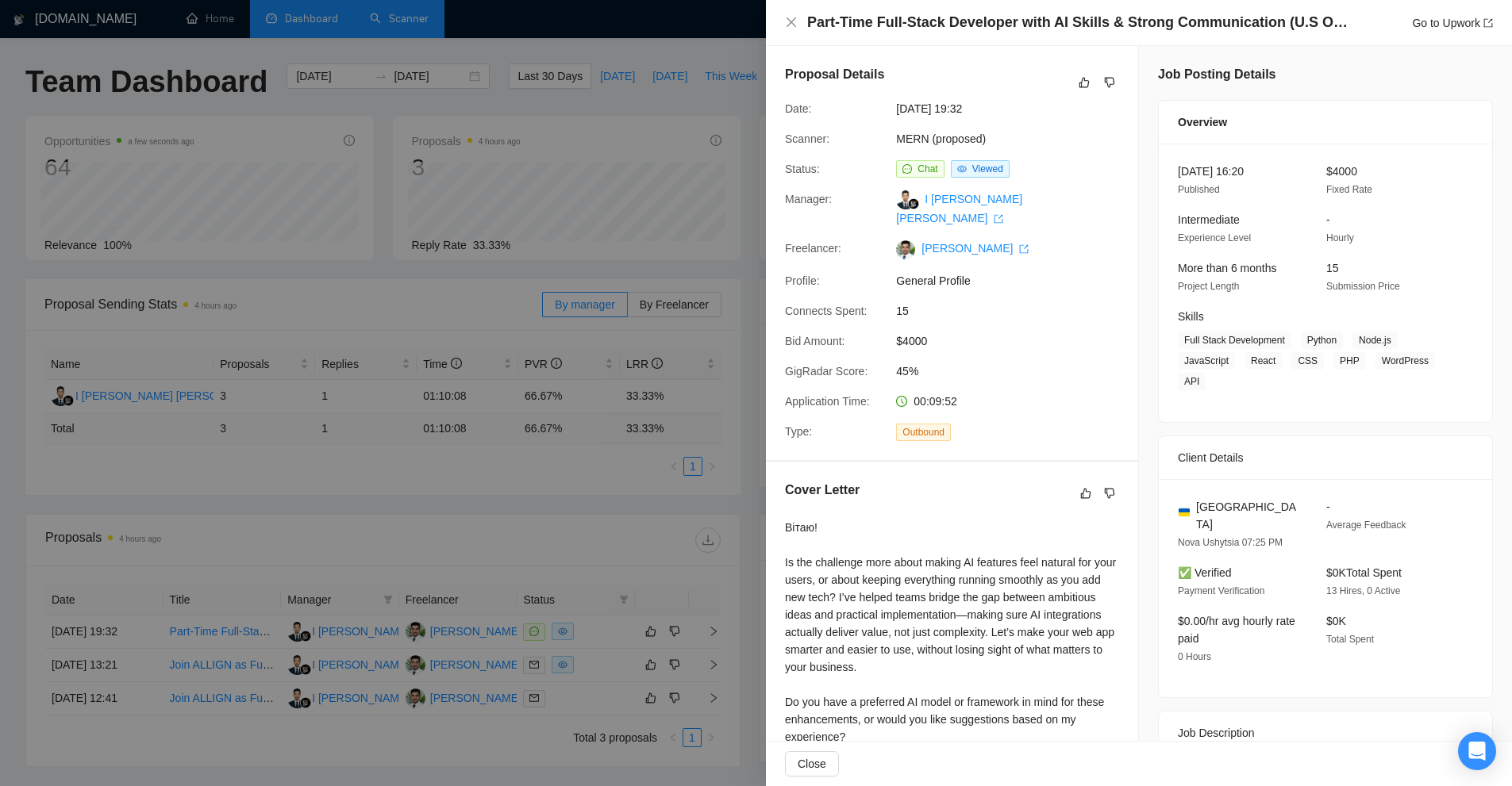
drag, startPoint x: 933, startPoint y: 33, endPoint x: 1337, endPoint y: 17, distance: 404.3
click at [1337, 17] on div "Part-Time Full-Stack Developer with AI Skills & Strong Communication (U.S Only)…" at bounding box center [1140, 23] width 747 height 46
click at [1334, 17] on div "Part-Time Full-Stack Developer with AI Skills & Strong Communication (U.S Only)…" at bounding box center [1150, 23] width 686 height 20
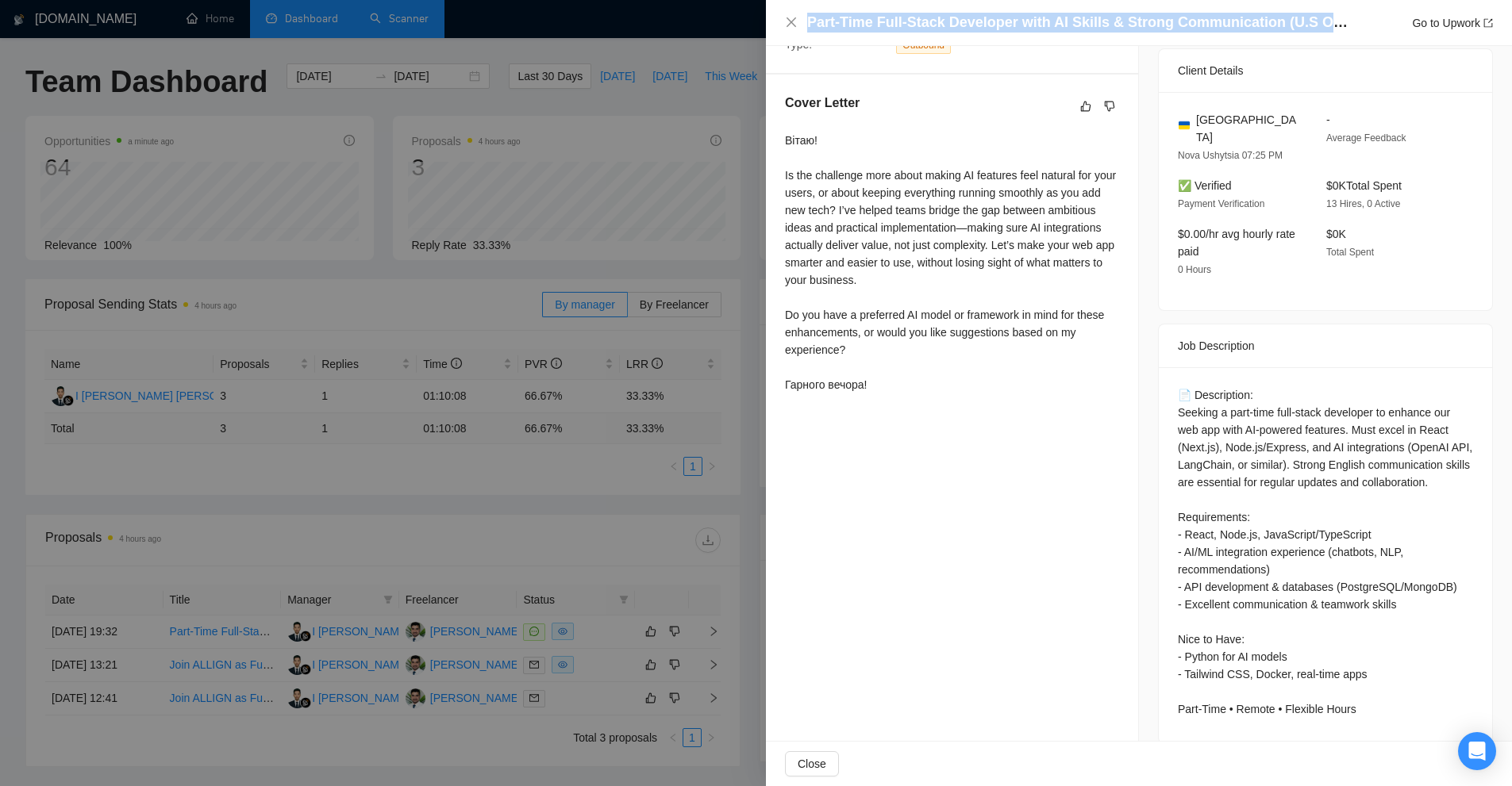
scroll to position [122, 0]
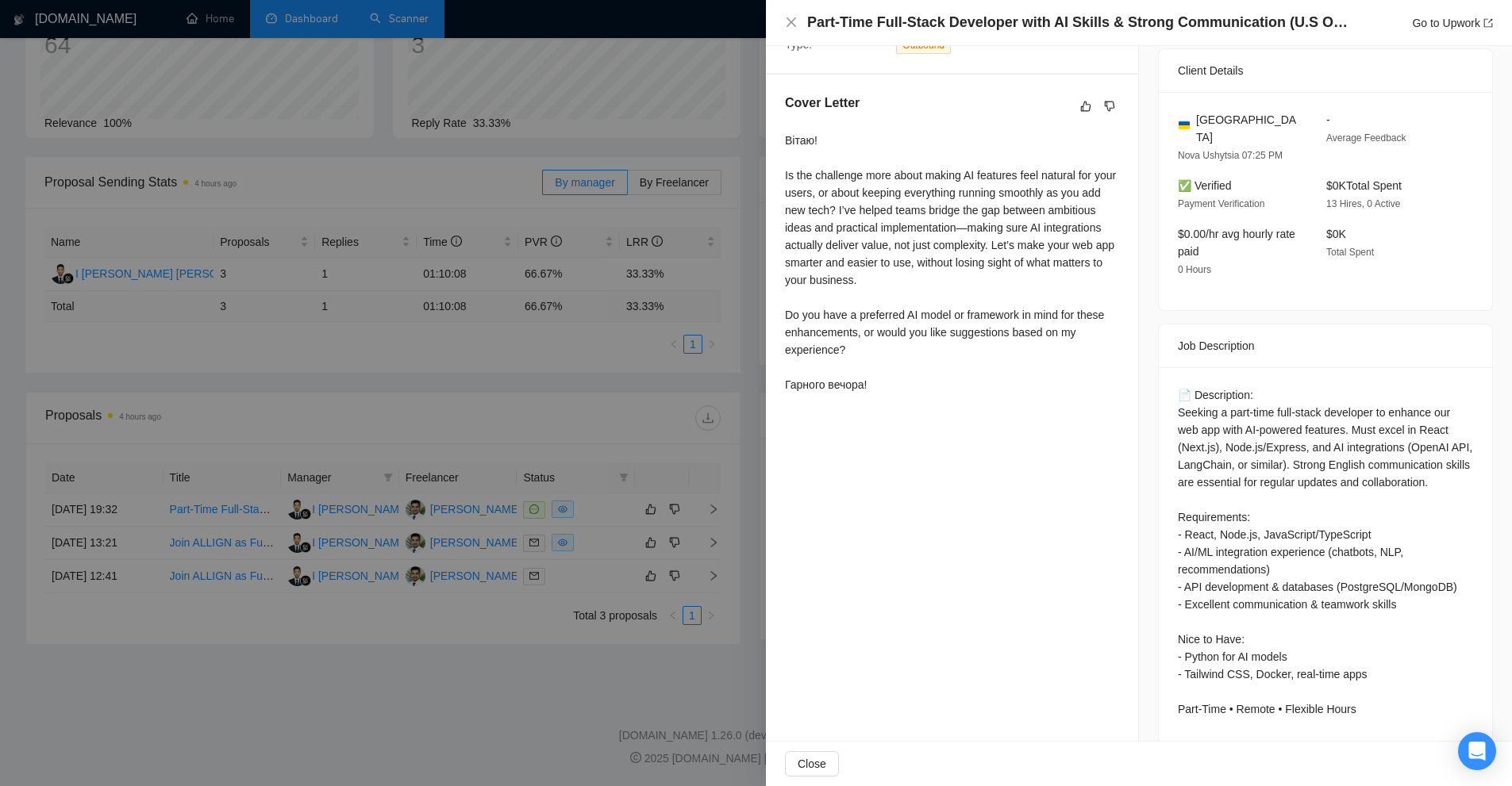
click at [597, 324] on div at bounding box center [756, 393] width 1512 height 786
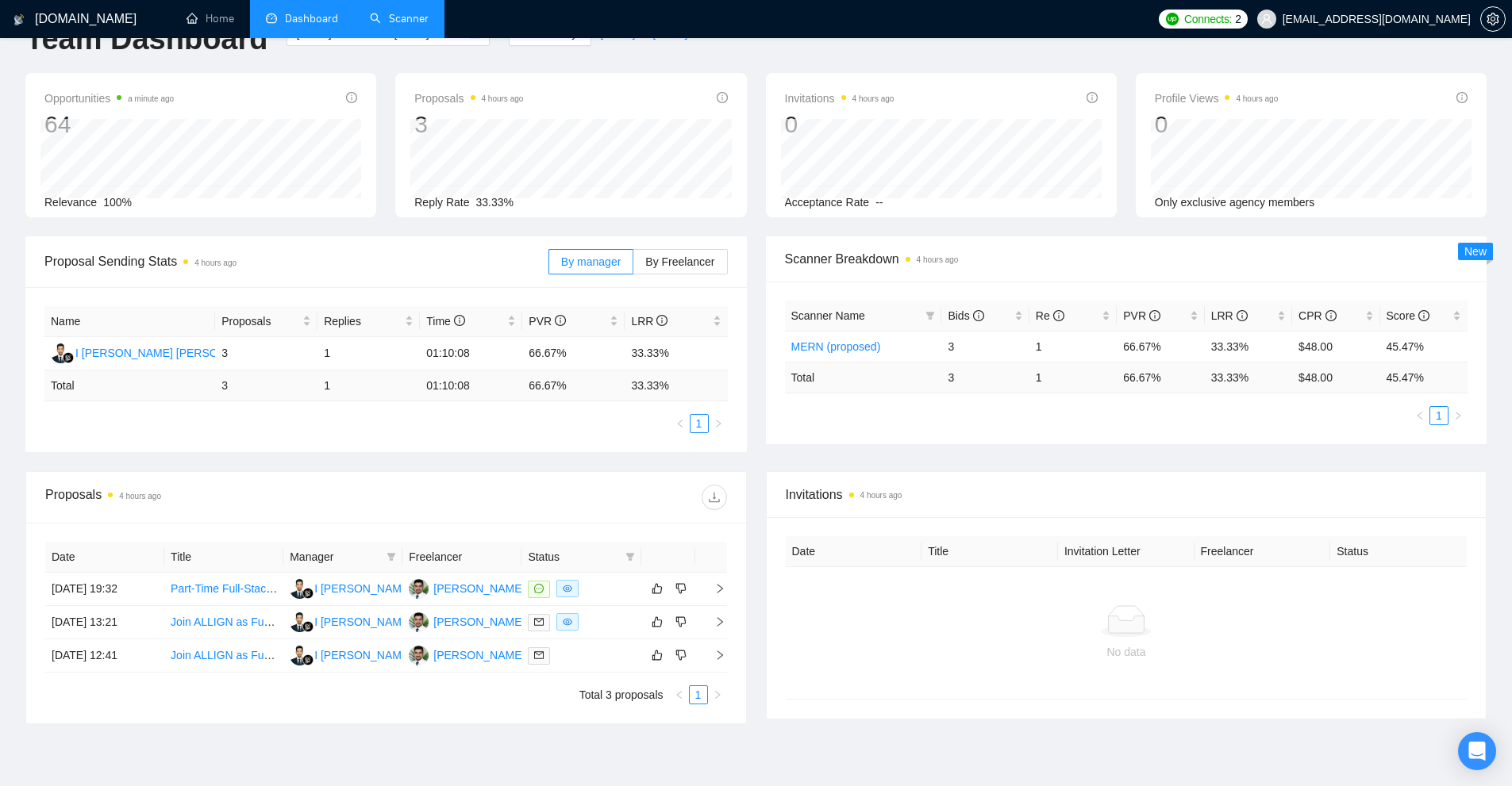
scroll to position [0, 0]
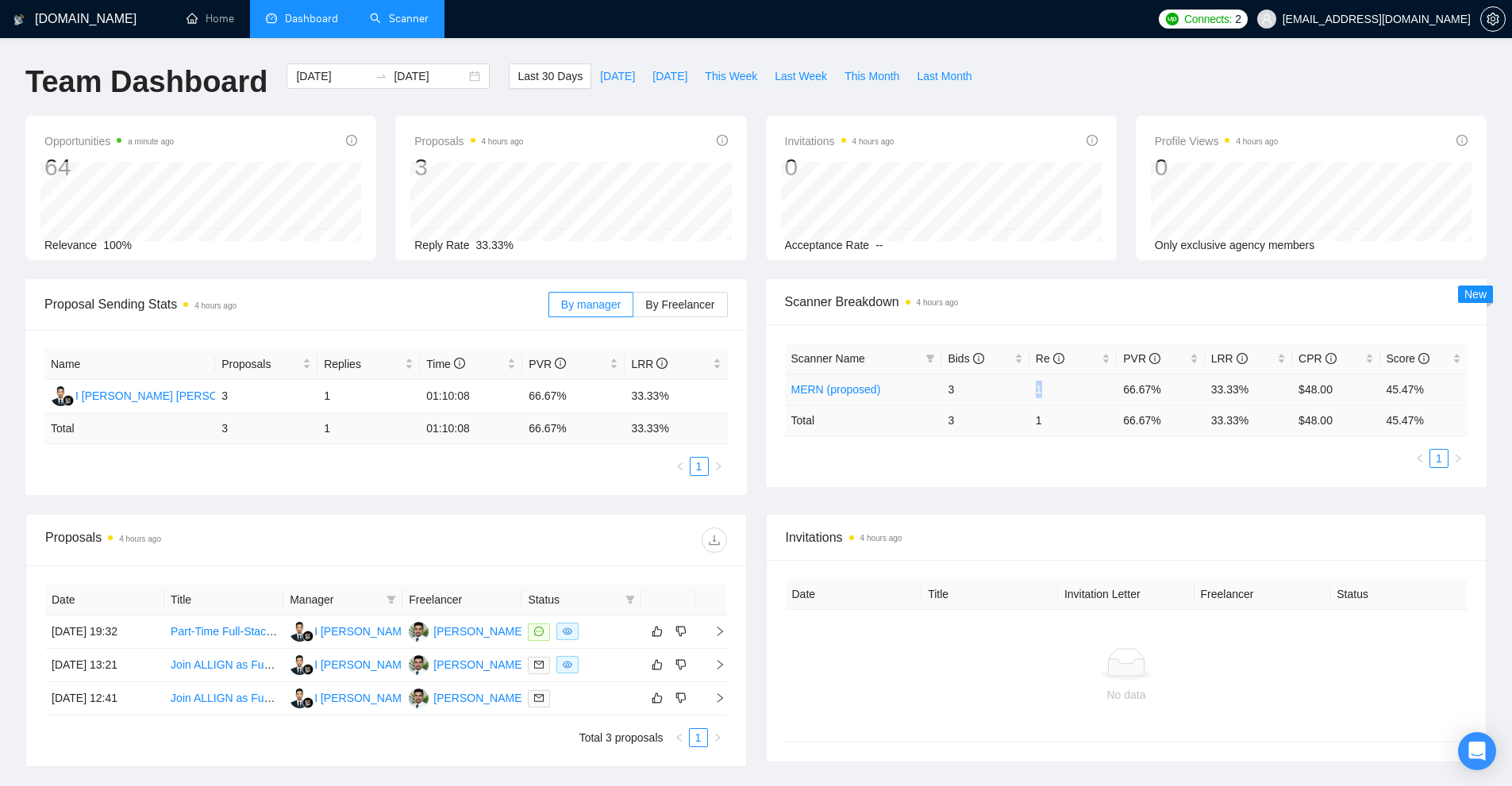
drag, startPoint x: 1035, startPoint y: 382, endPoint x: 1056, endPoint y: 387, distance: 21.6
click at [1056, 387] on tr "MERN (proposed) 3 1 66.67% 33.33% $48.00 45.47%" at bounding box center [1127, 389] width 683 height 31
drag, startPoint x: 1014, startPoint y: 433, endPoint x: 1066, endPoint y: 427, distance: 52.3
click at [1066, 427] on tr "Total 3 1 66.67 % 33.33 % $ 48.00 45.47 %" at bounding box center [1127, 420] width 683 height 31
click at [321, 76] on input "[DATE]" at bounding box center [333, 76] width 72 height 17
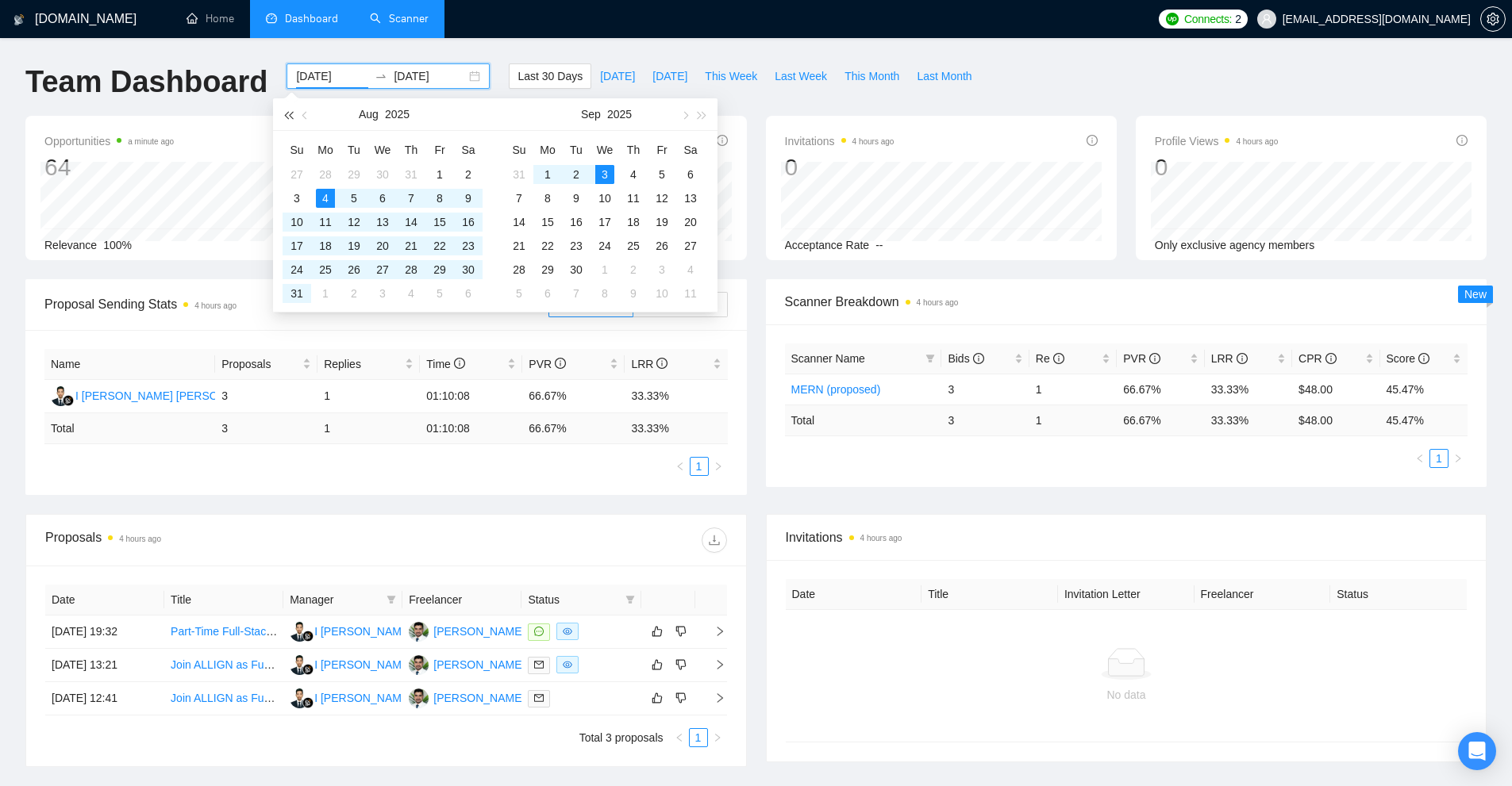
click at [292, 115] on span "button" at bounding box center [287, 115] width 8 height 8
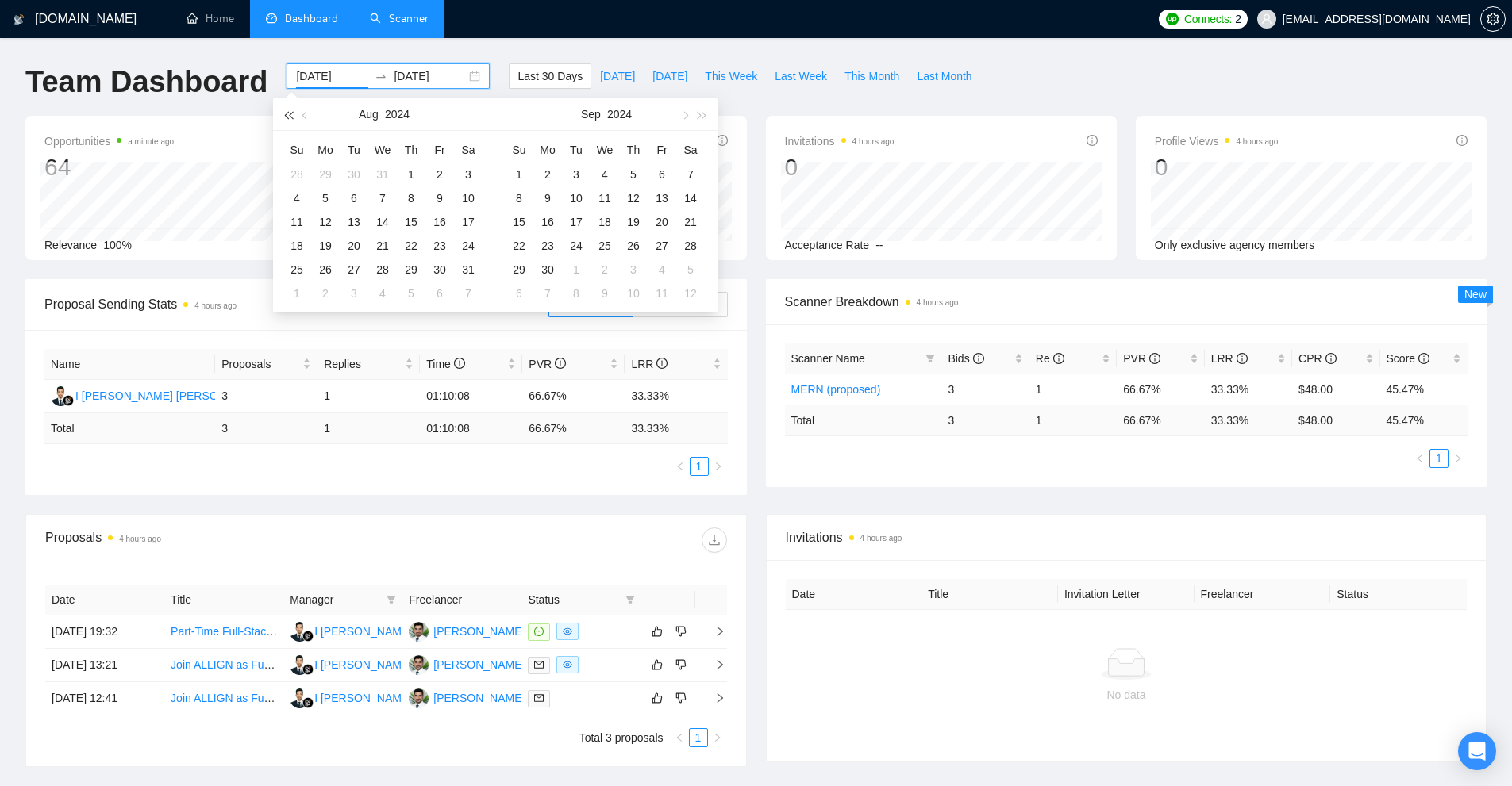
click at [292, 115] on span "button" at bounding box center [287, 115] width 8 height 8
type input "[DATE]"
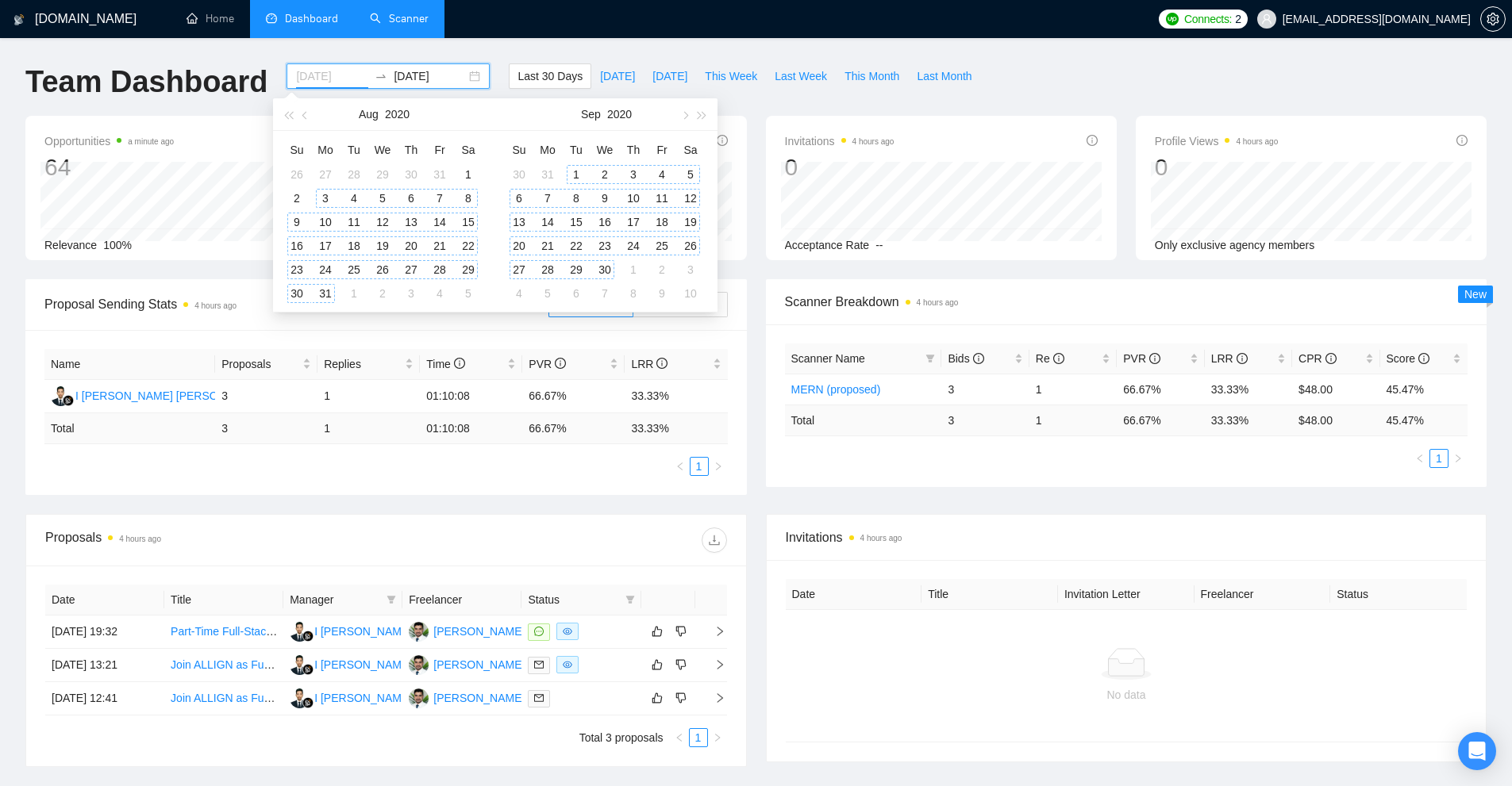
click at [316, 187] on td "3" at bounding box center [325, 198] width 29 height 23
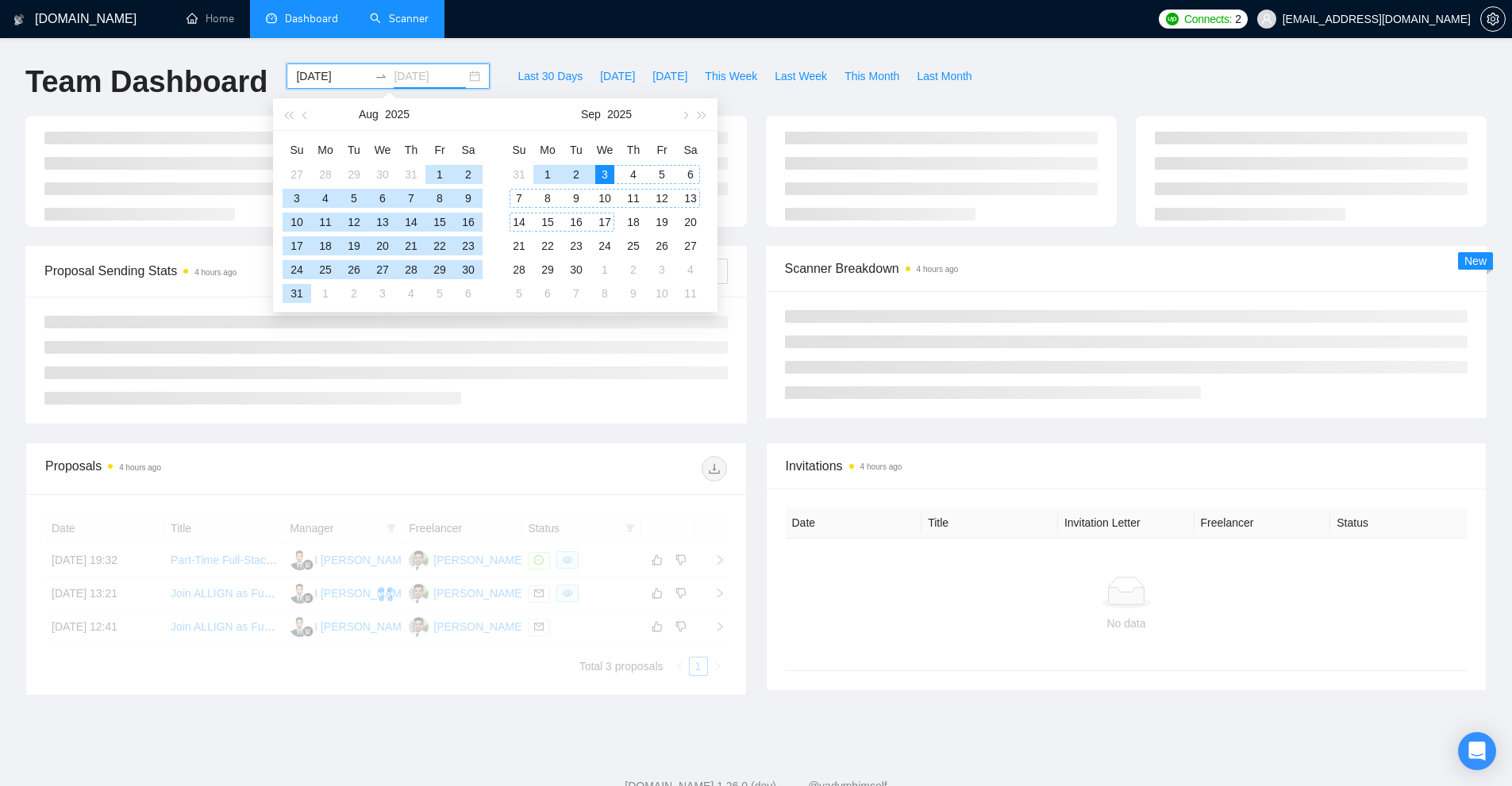
type input "[DATE]"
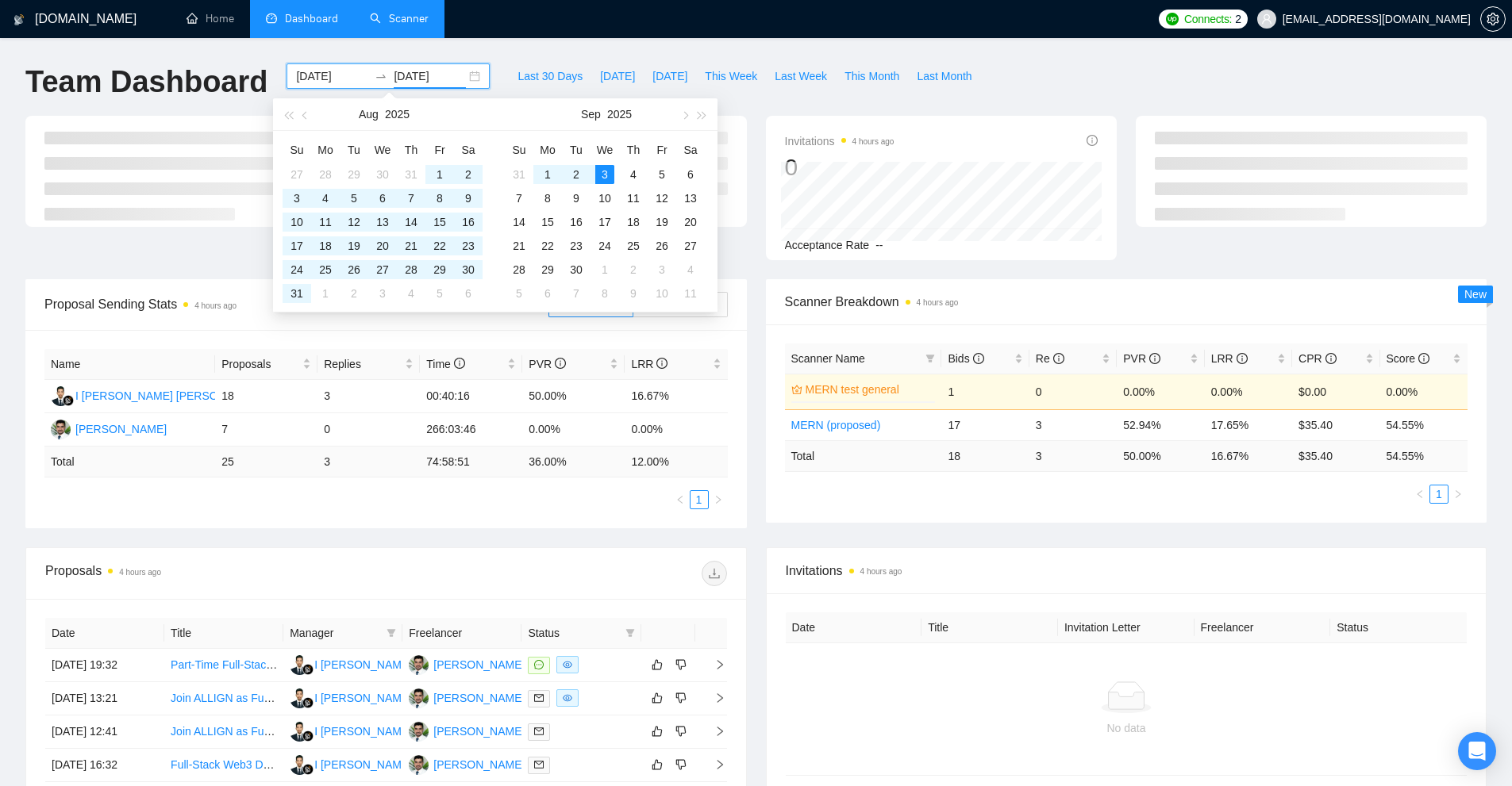
click at [134, 102] on div "Team Dashboard" at bounding box center [146, 89] width 261 height 52
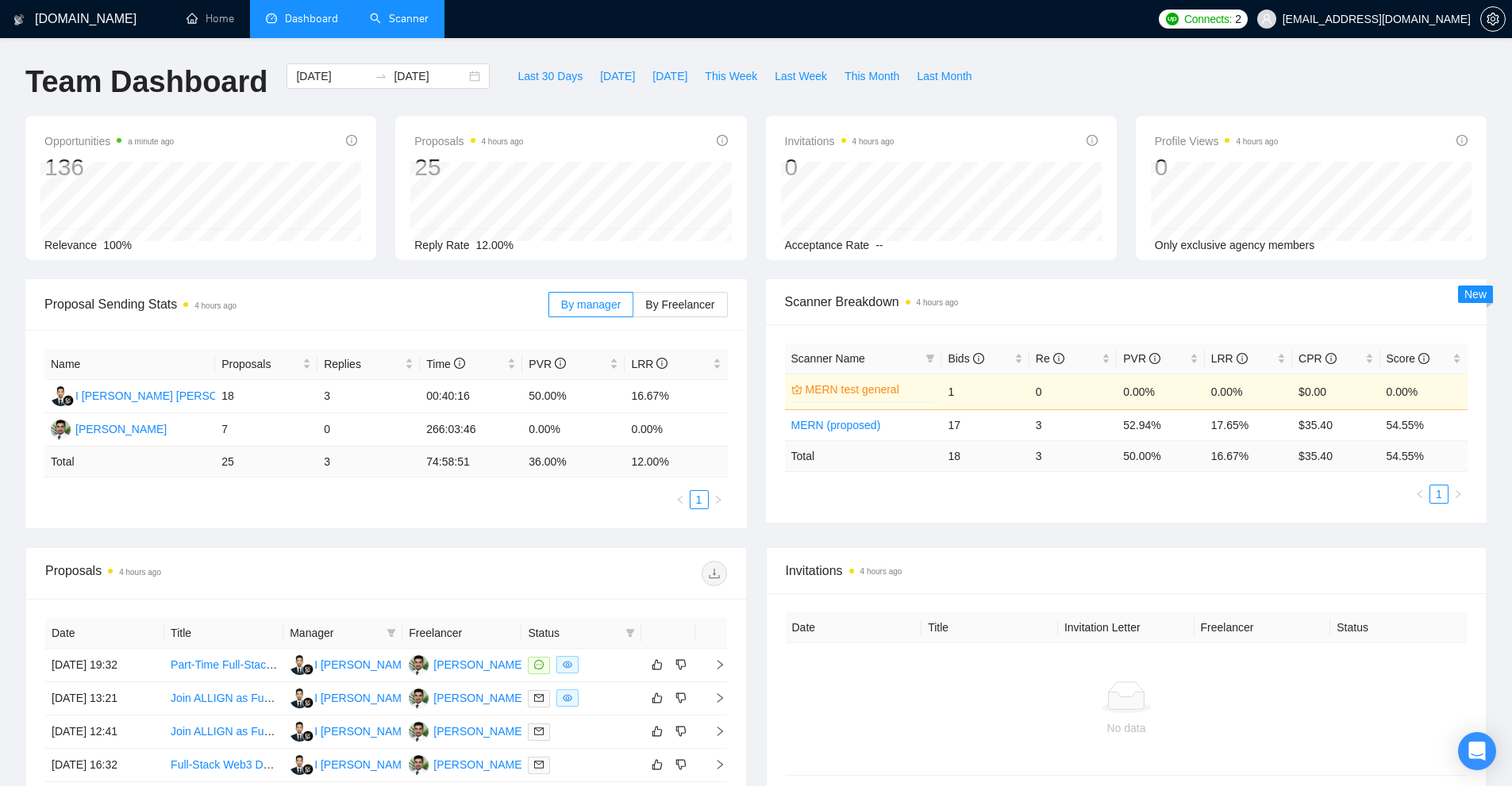
click at [134, 102] on div "Team Dashboard" at bounding box center [146, 89] width 261 height 52
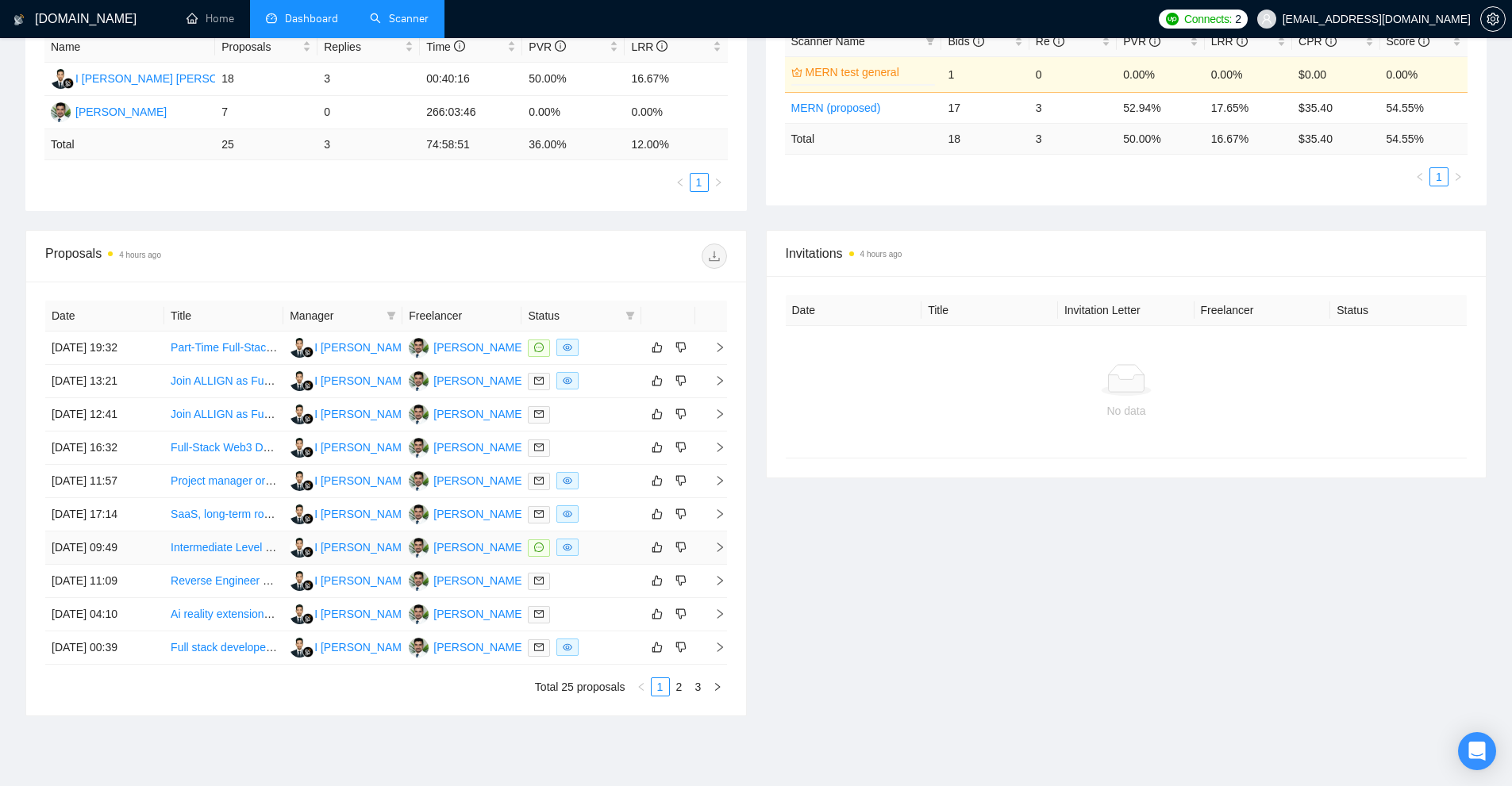
click at [500, 550] on td "[PERSON_NAME]" at bounding box center [462, 547] width 119 height 33
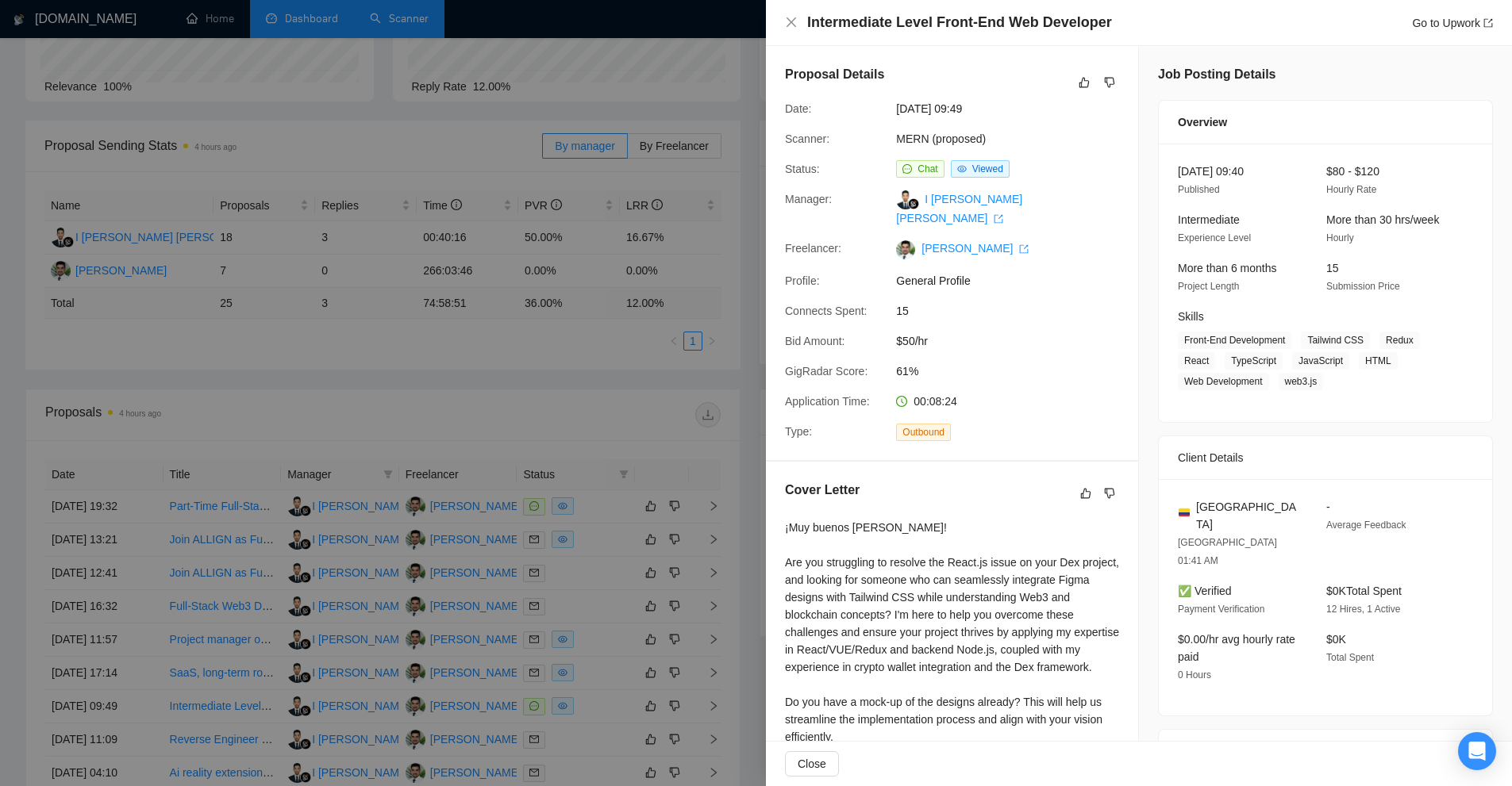
scroll to position [0, 0]
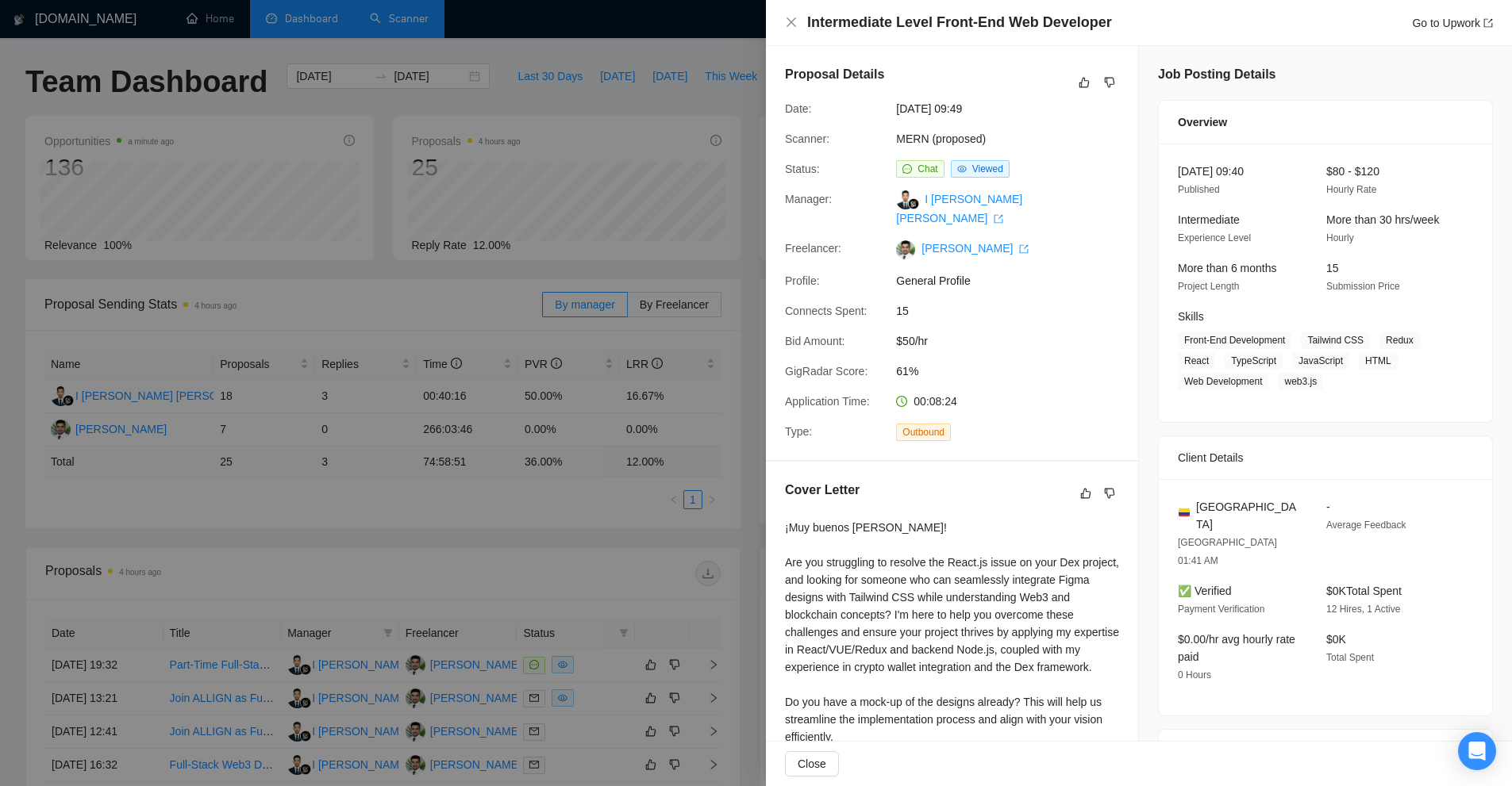
click at [584, 384] on div at bounding box center [756, 393] width 1512 height 786
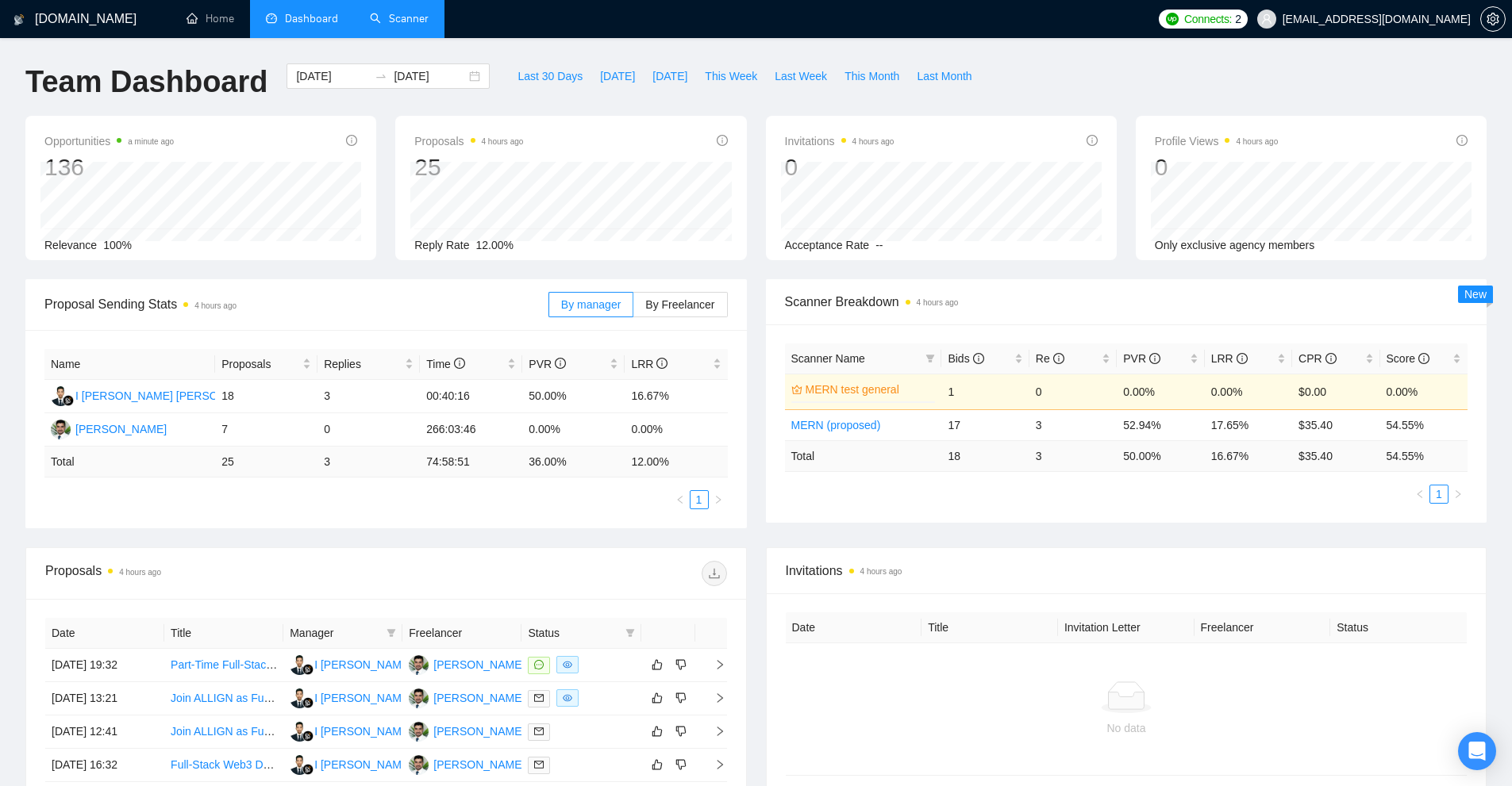
click at [412, 12] on link "Scanner" at bounding box center [399, 18] width 59 height 14
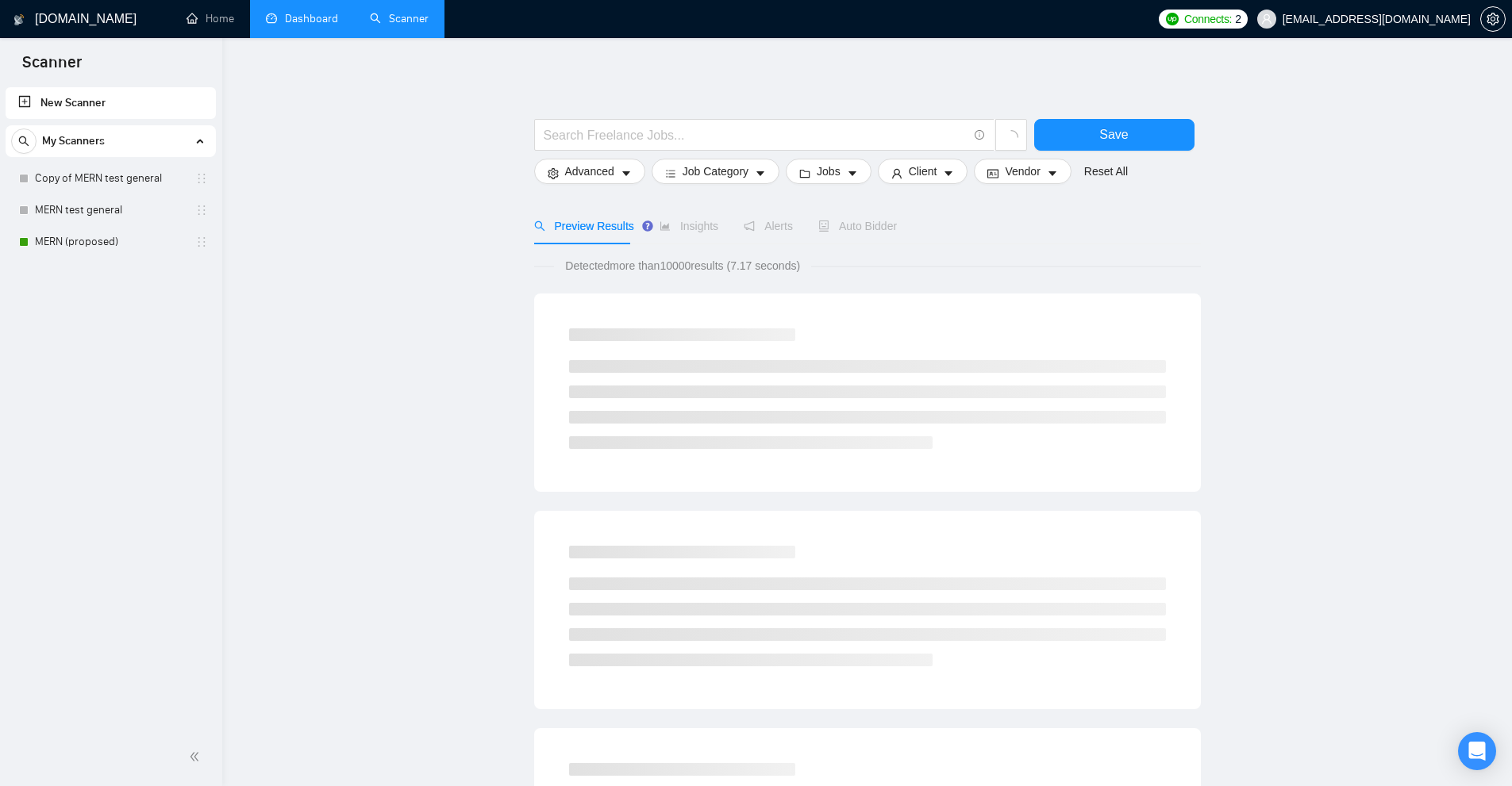
click at [81, 258] on div "New Scanner My Scanners Copy of MERN test general MERN test general [PERSON_NAM…" at bounding box center [111, 406] width 222 height 644
click at [96, 238] on link "MERN (proposed)" at bounding box center [110, 241] width 151 height 32
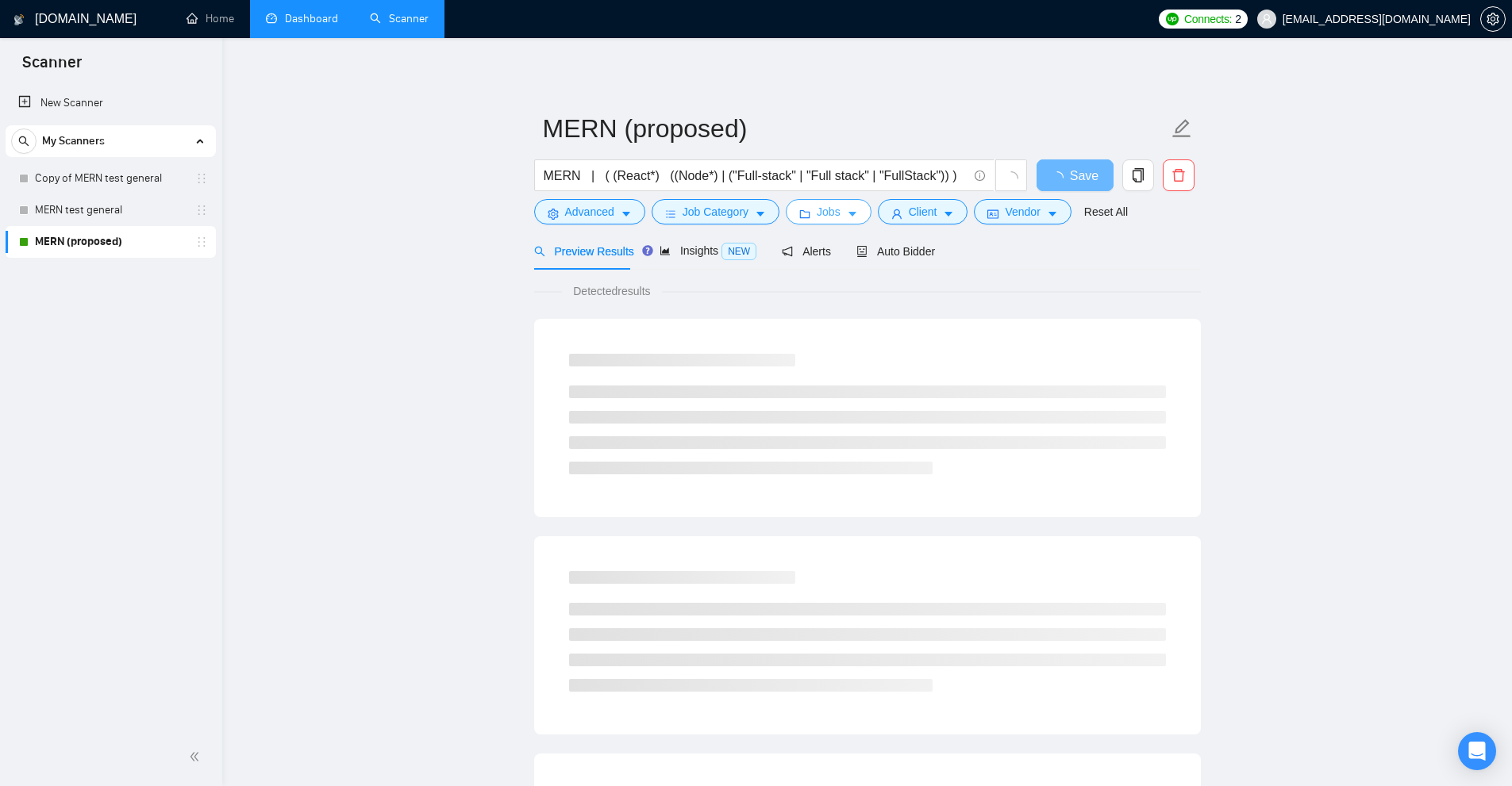
click at [864, 209] on button "Jobs" at bounding box center [829, 211] width 86 height 25
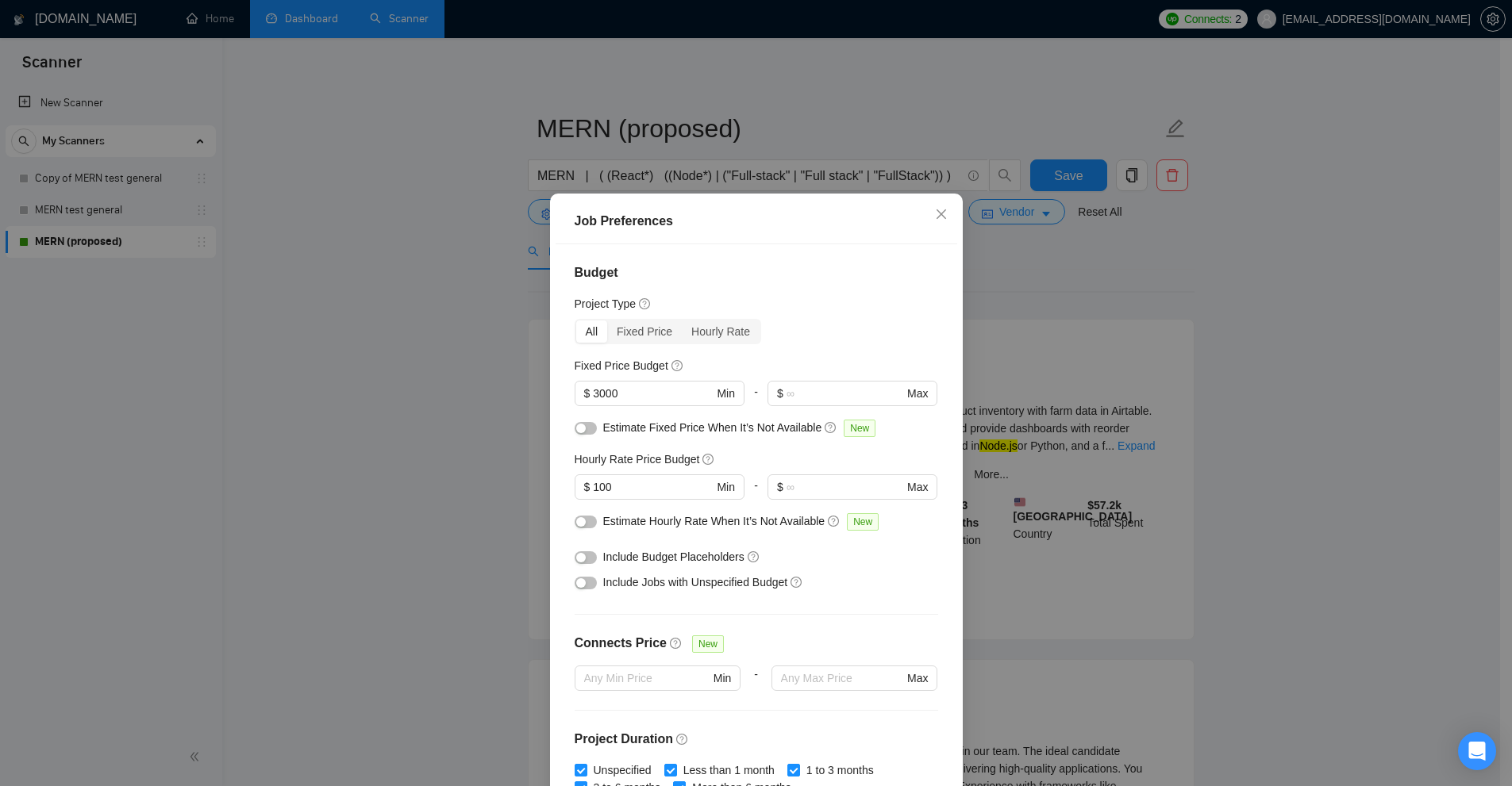
click at [1070, 259] on div "Job Preferences Budget Project Type All Fixed Price Hourly Rate Fixed Price Bud…" at bounding box center [756, 393] width 1512 height 786
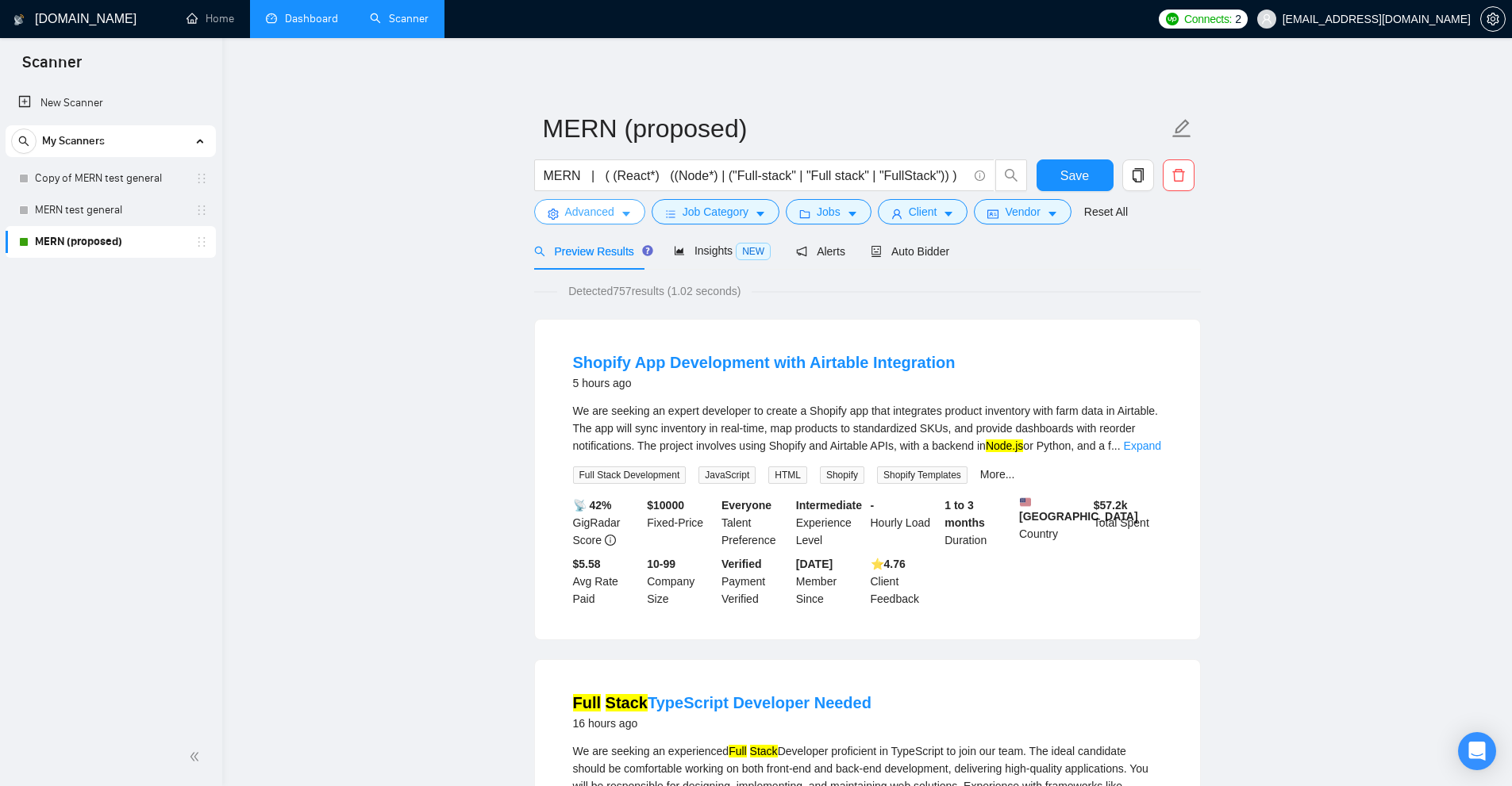
click at [622, 218] on icon "caret-down" at bounding box center [626, 214] width 11 height 11
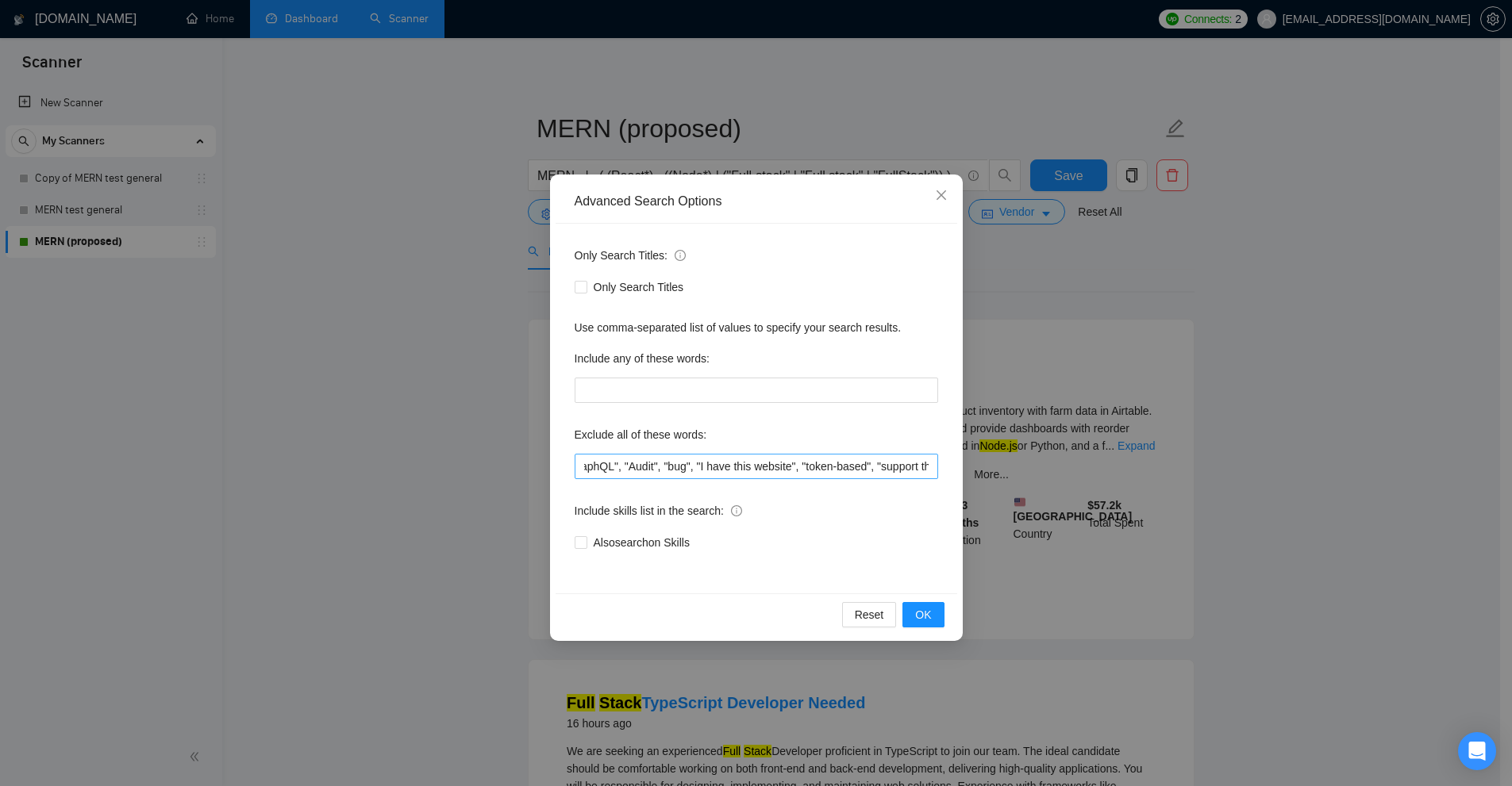
scroll to position [0, 473]
click at [1087, 427] on div "Advanced Search Options Only Search Titles: Only Search Titles Use comma-separa…" at bounding box center [756, 393] width 1512 height 786
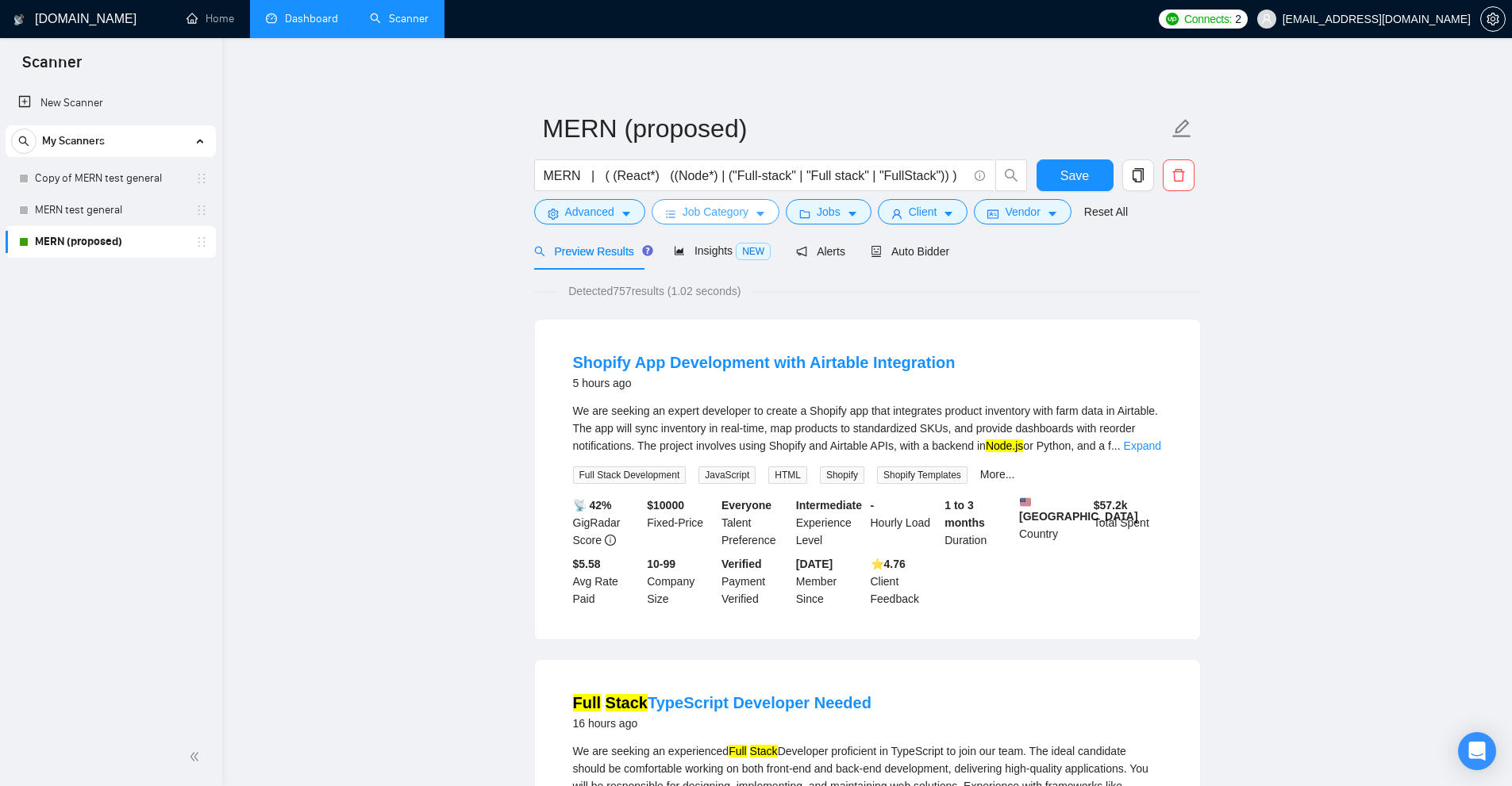
click at [726, 211] on span "Job Category" at bounding box center [715, 211] width 66 height 17
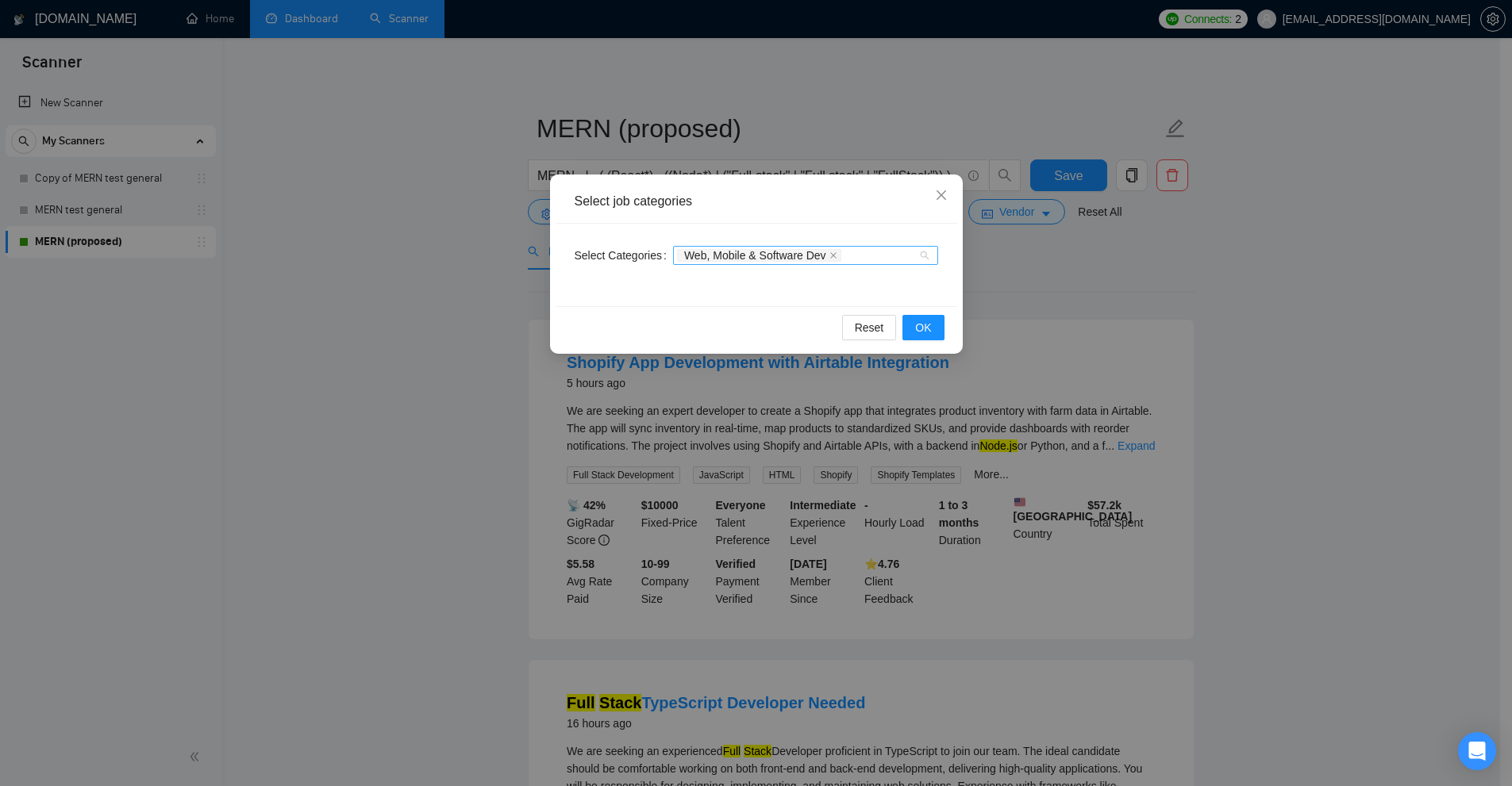
click at [914, 259] on div "Web, Mobile & Software Dev" at bounding box center [797, 256] width 241 height 16
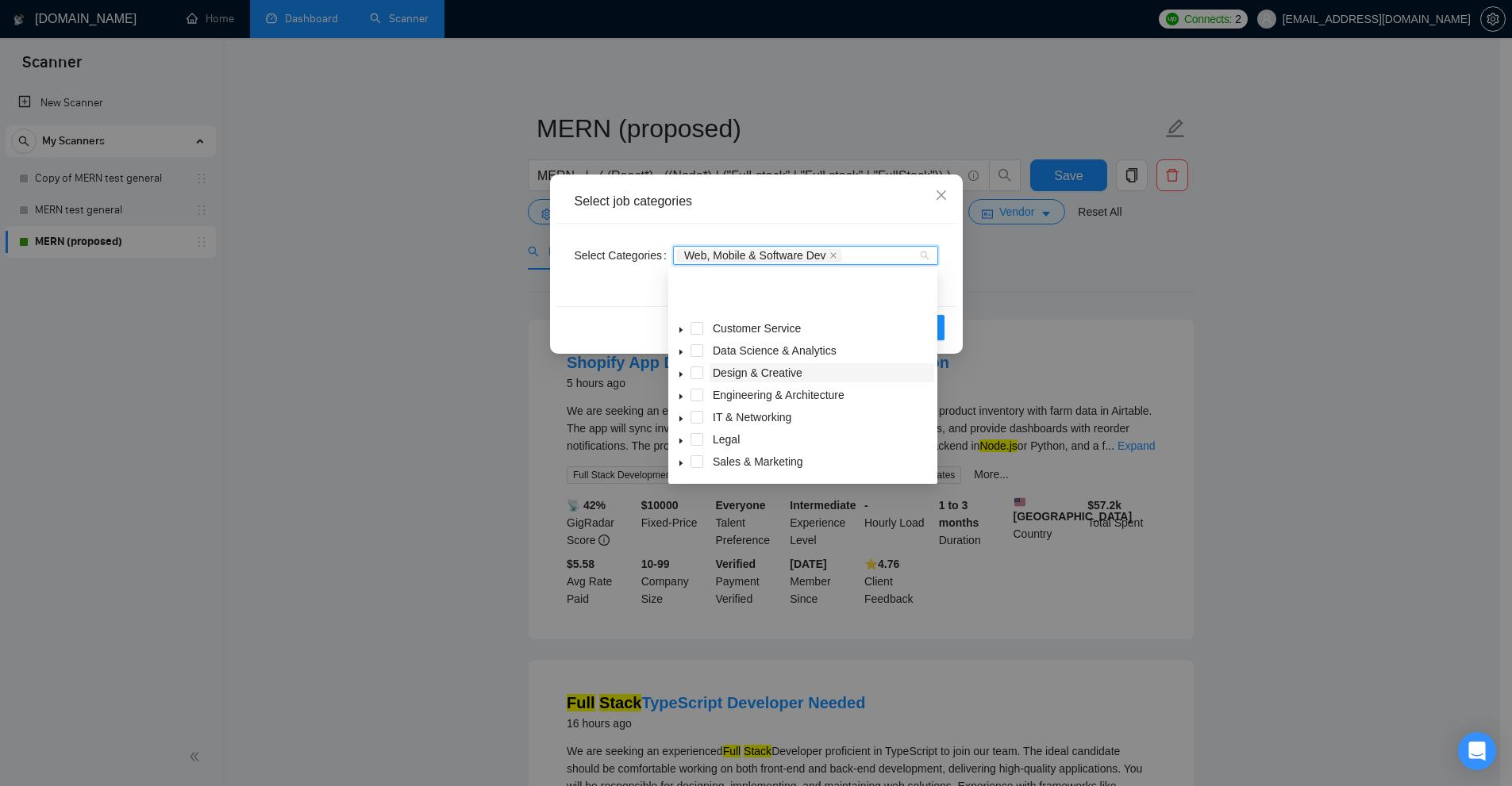
scroll to position [63, 0]
click at [1072, 297] on div "Select job categories Select Categories Web, Mobile & Software Dev Reset OK" at bounding box center [756, 393] width 1512 height 786
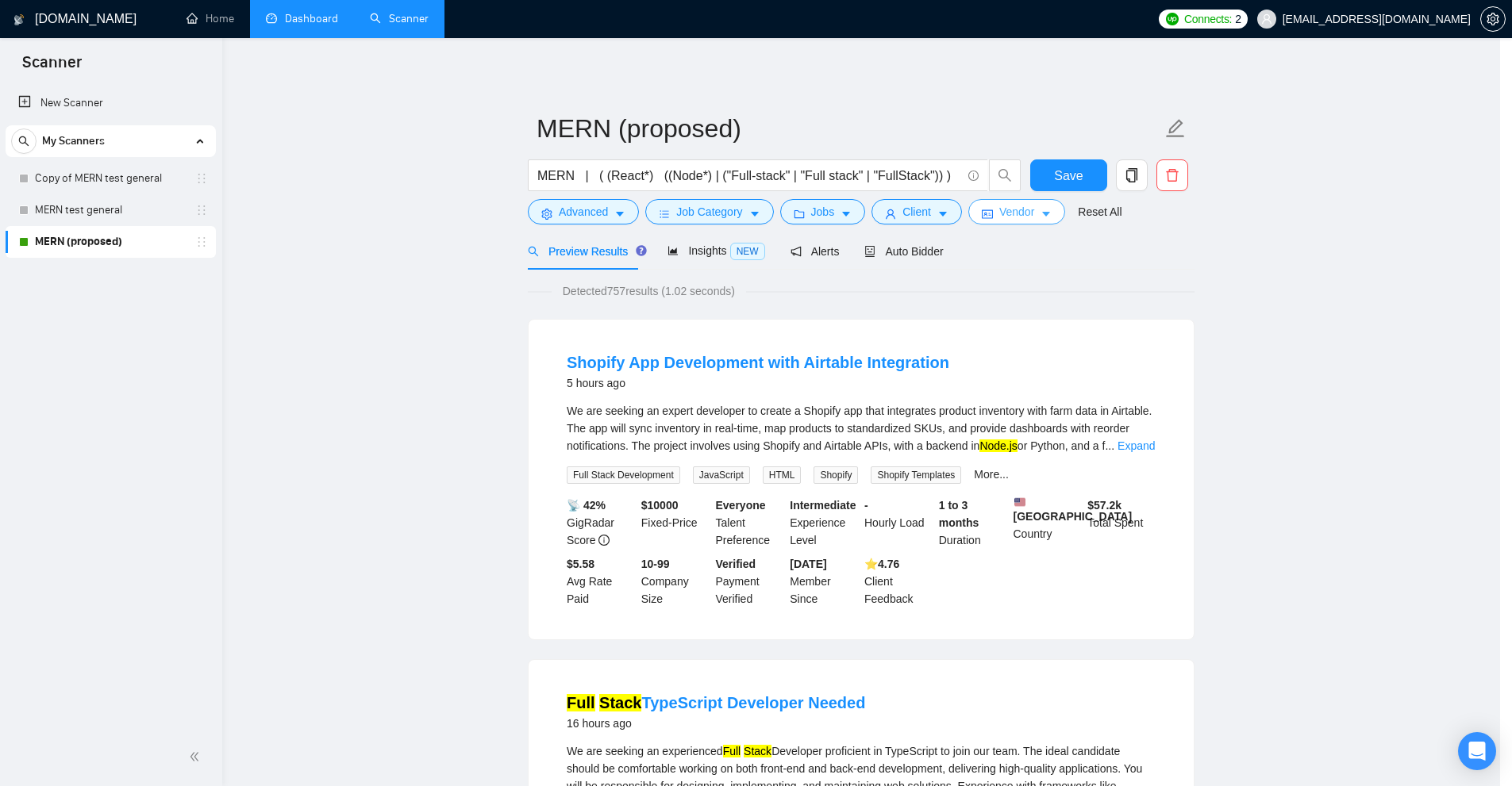
click at [989, 207] on button "Vendor" at bounding box center [1017, 211] width 97 height 25
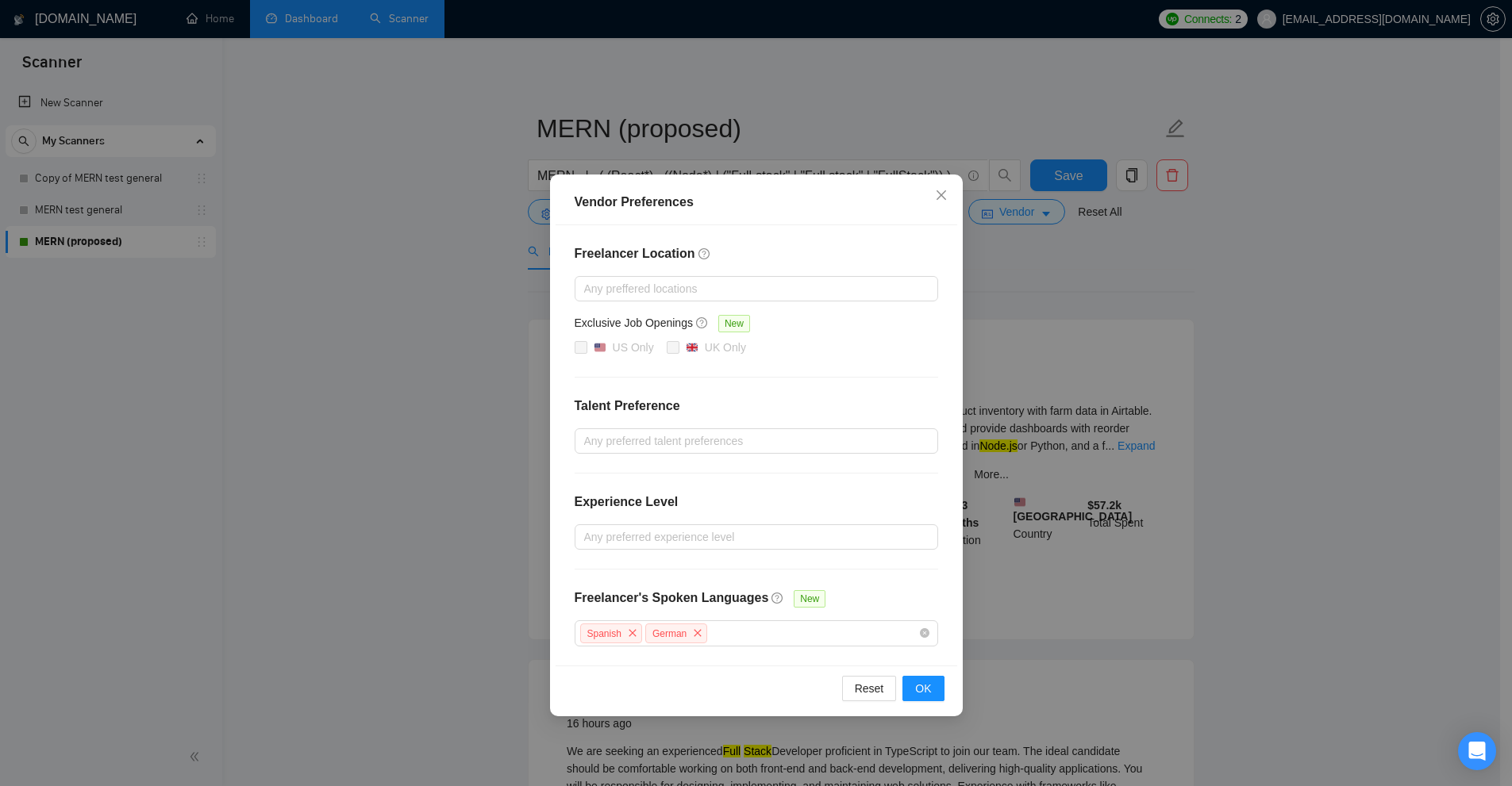
click at [1140, 313] on div "Vendor Preferences Freelancer Location Any preffered locations Exclusive Job Op…" at bounding box center [756, 393] width 1512 height 786
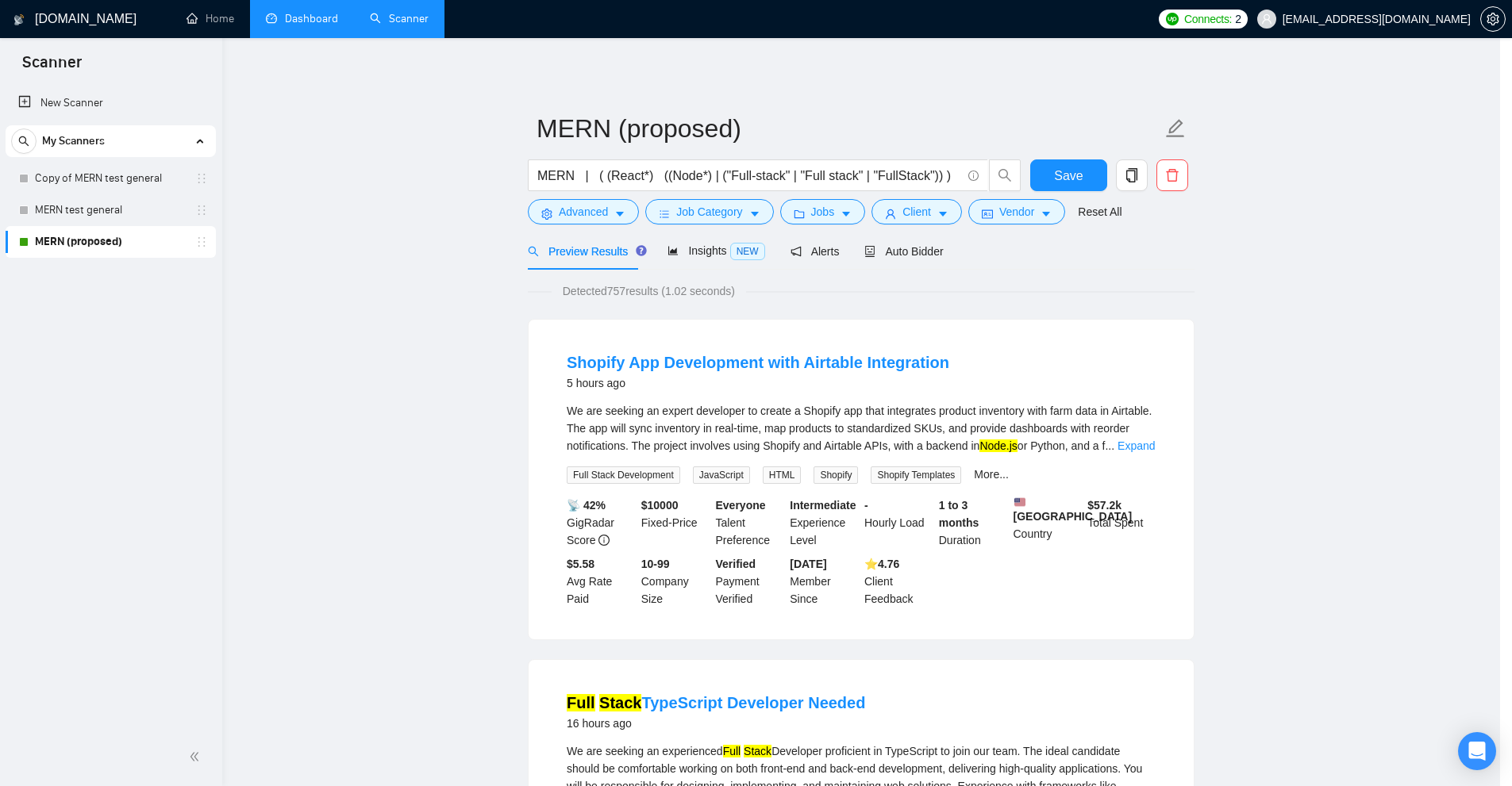
click at [906, 230] on form "MERN (proposed) MERN | ( (React*) ((Node*) | ("Full-stack" | "Full stack" | "Fu…" at bounding box center [861, 167] width 667 height 129
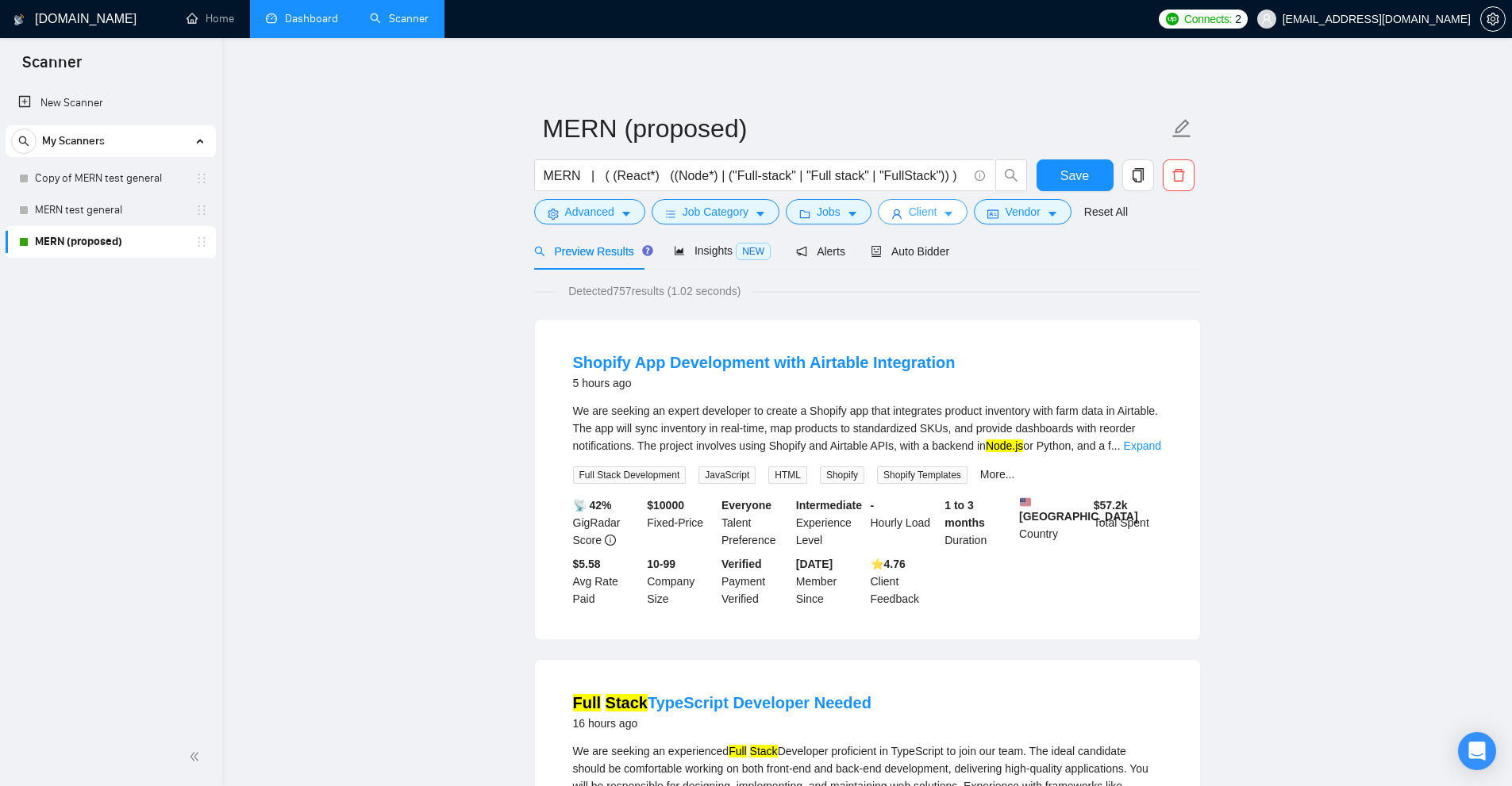
click at [901, 216] on button "Client" at bounding box center [923, 211] width 90 height 25
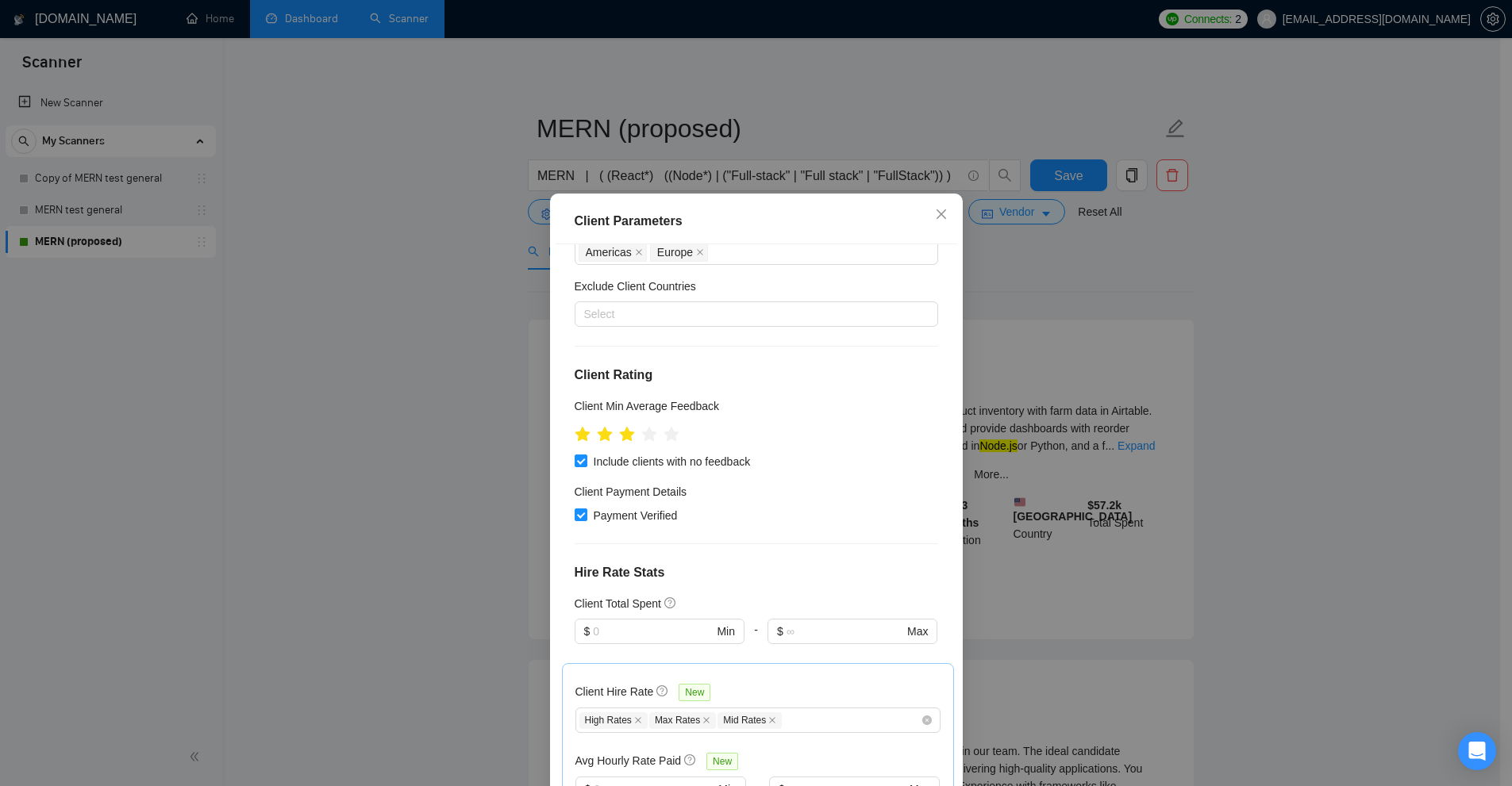
scroll to position [397, 0]
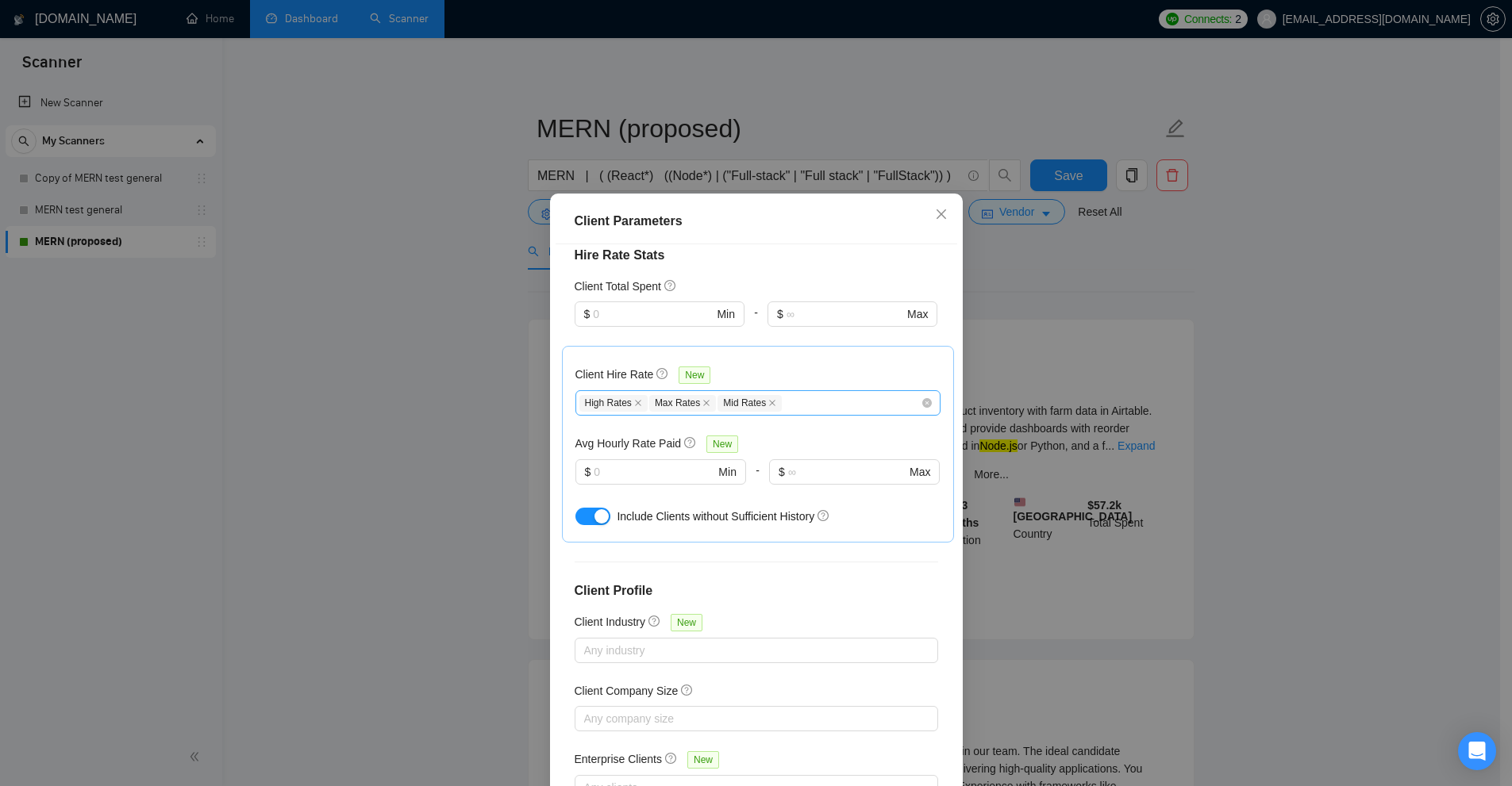
click at [818, 407] on div "High Rates Max Rates Mid Rates" at bounding box center [750, 403] width 342 height 19
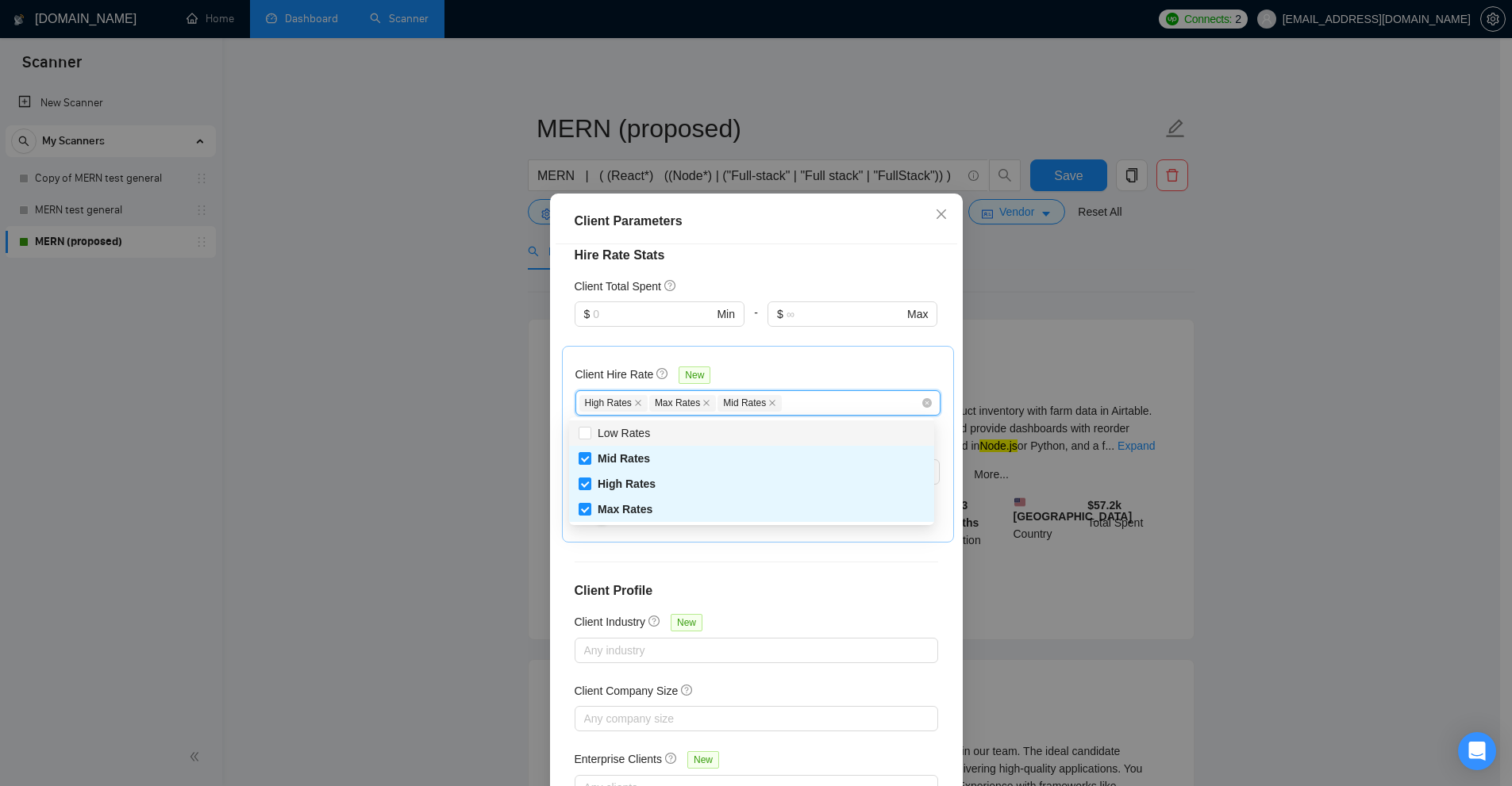
click at [805, 342] on div "$ Max" at bounding box center [852, 323] width 170 height 44
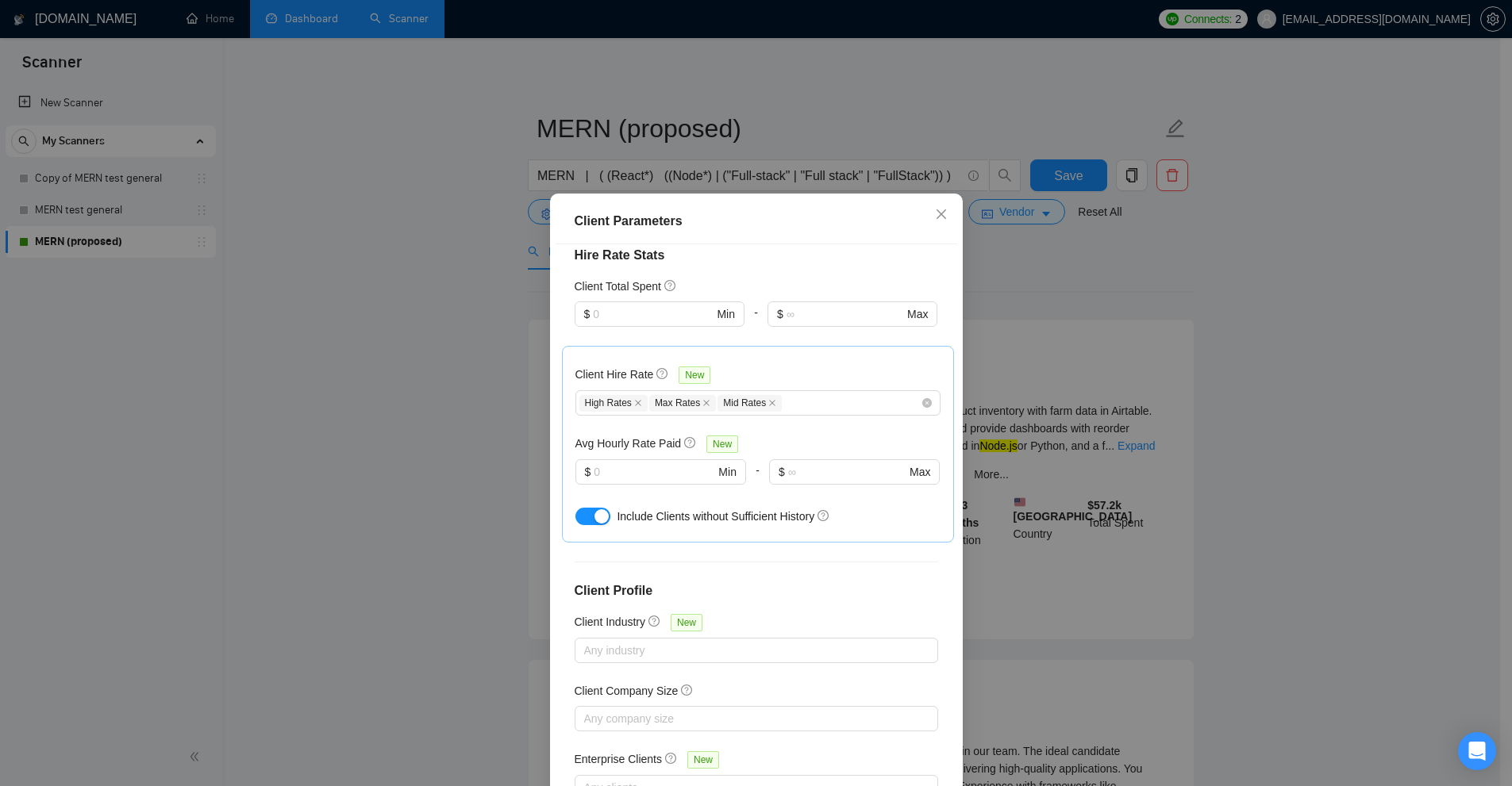
scroll to position [436, 0]
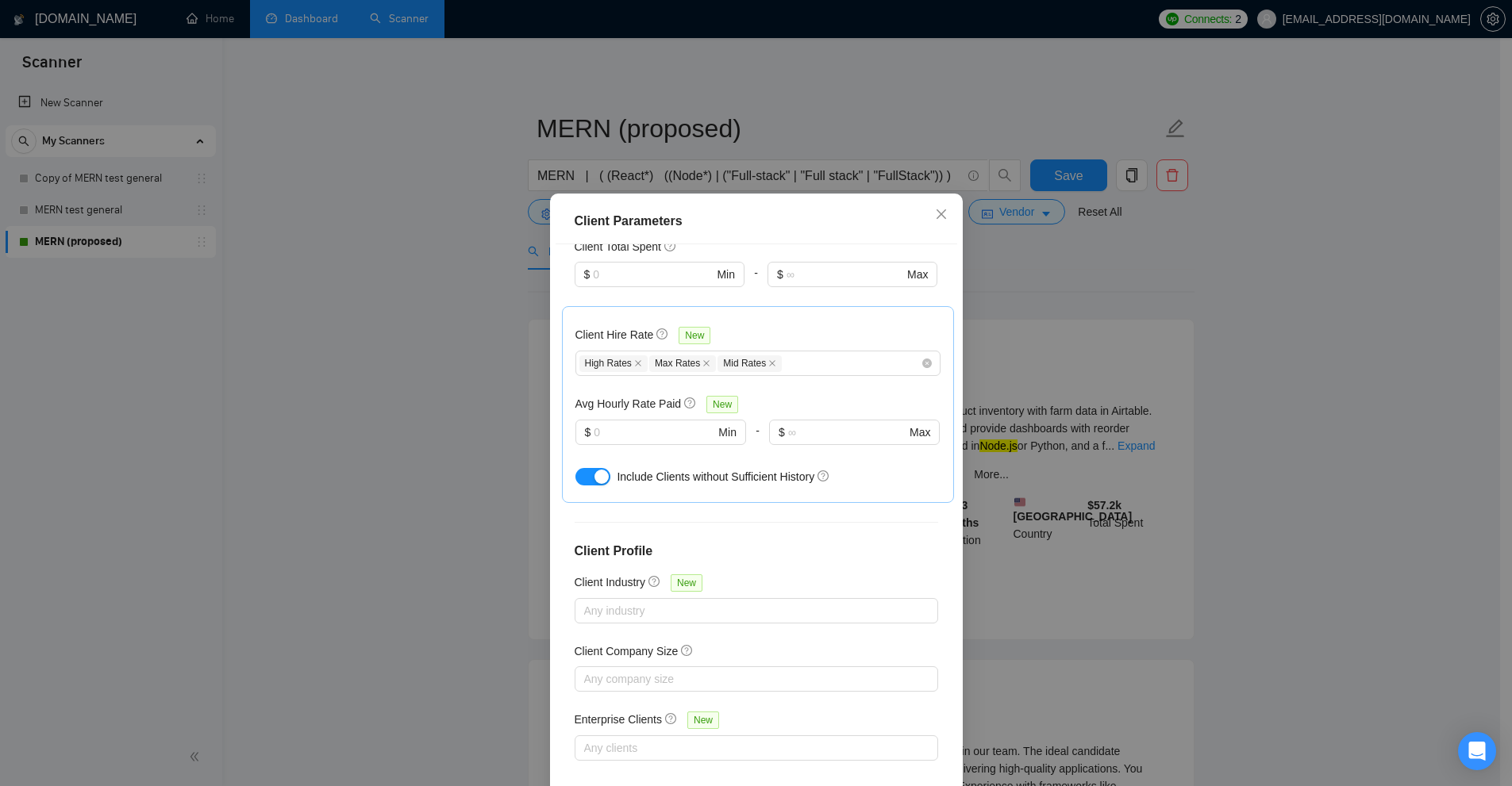
click at [1109, 398] on div "Client Parameters Client Location Include Client Countries [GEOGRAPHIC_DATA] [G…" at bounding box center [756, 393] width 1512 height 786
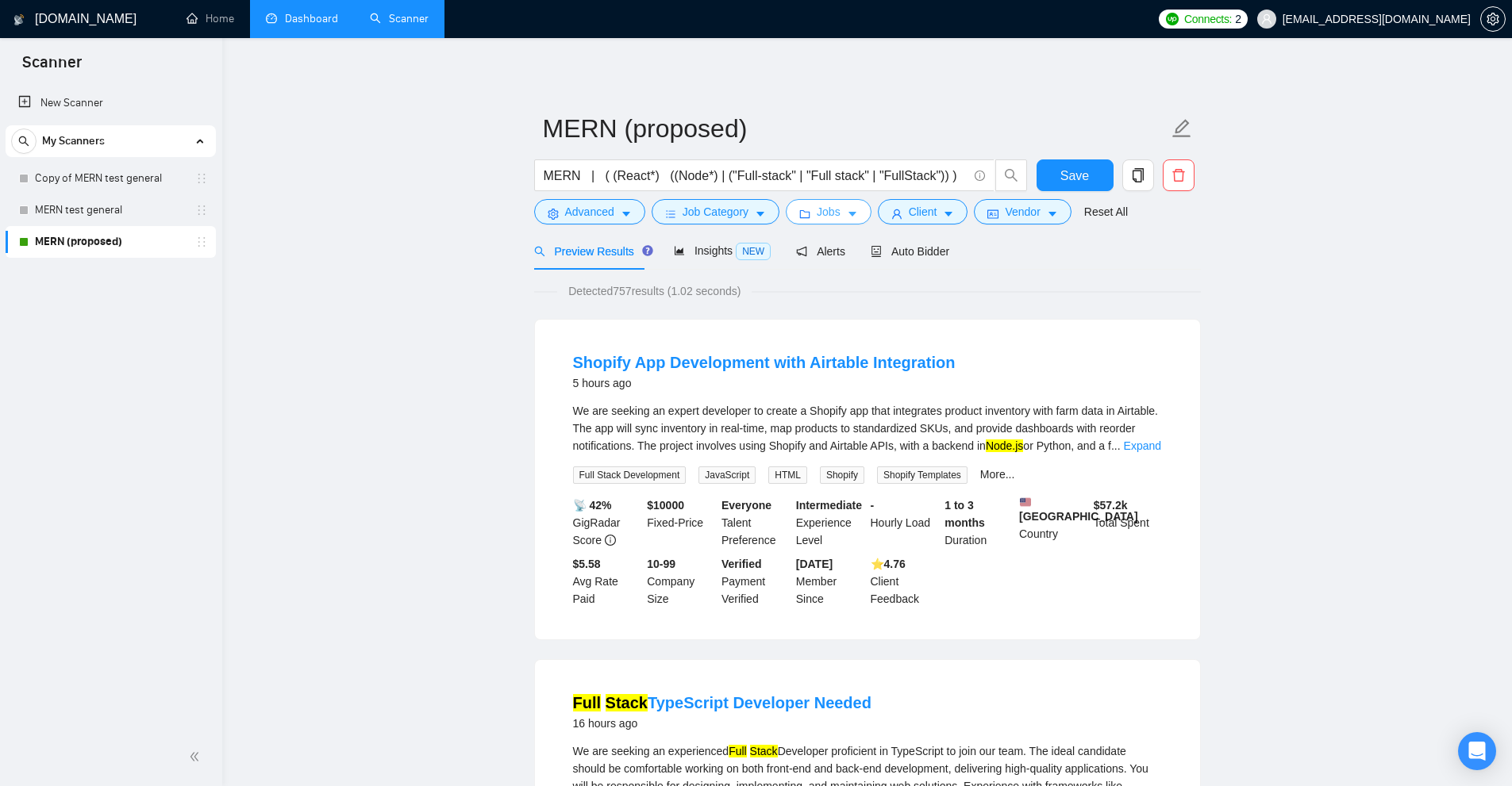
click at [847, 211] on icon "caret-down" at bounding box center [852, 214] width 11 height 11
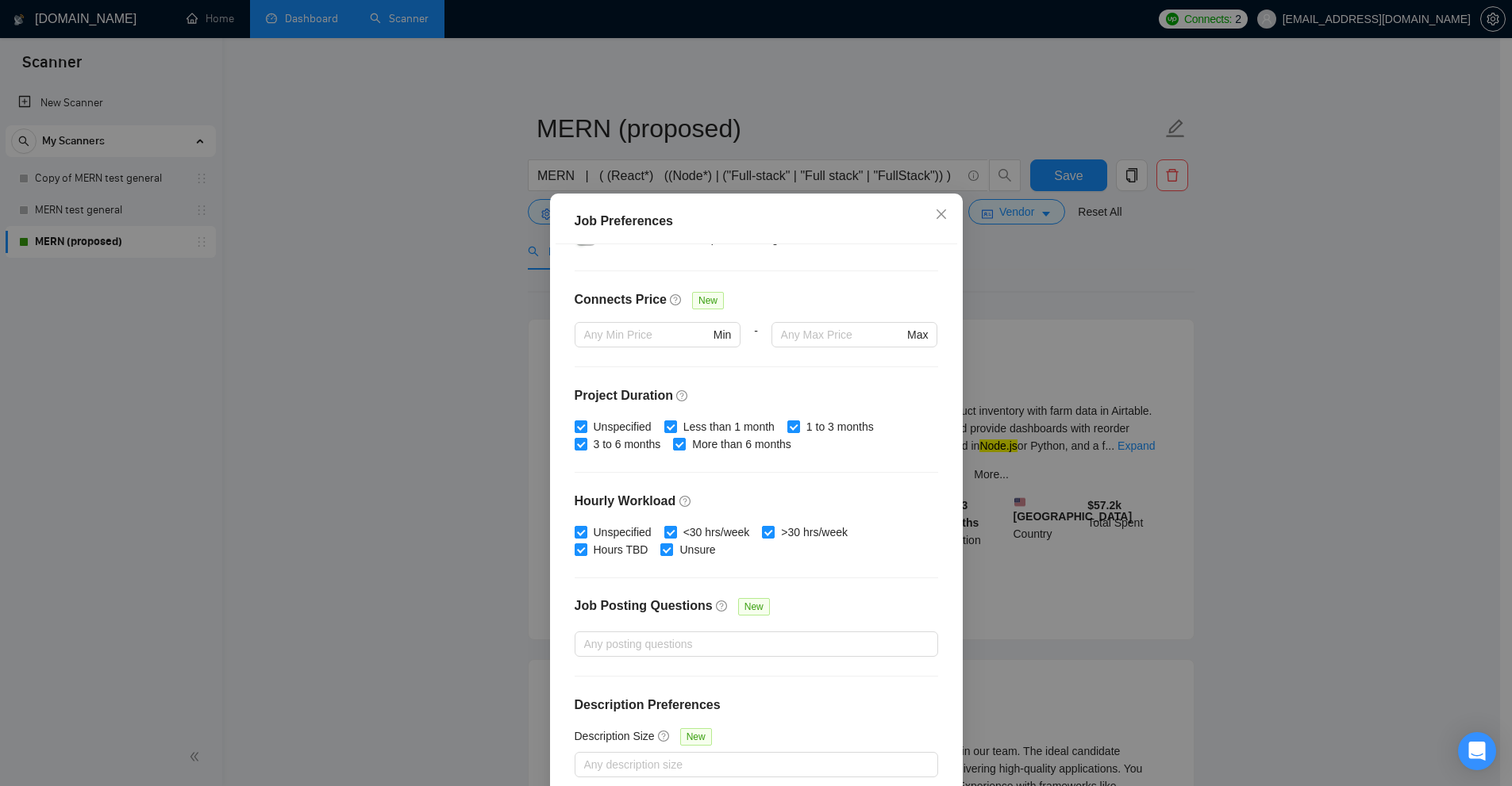
scroll to position [79, 0]
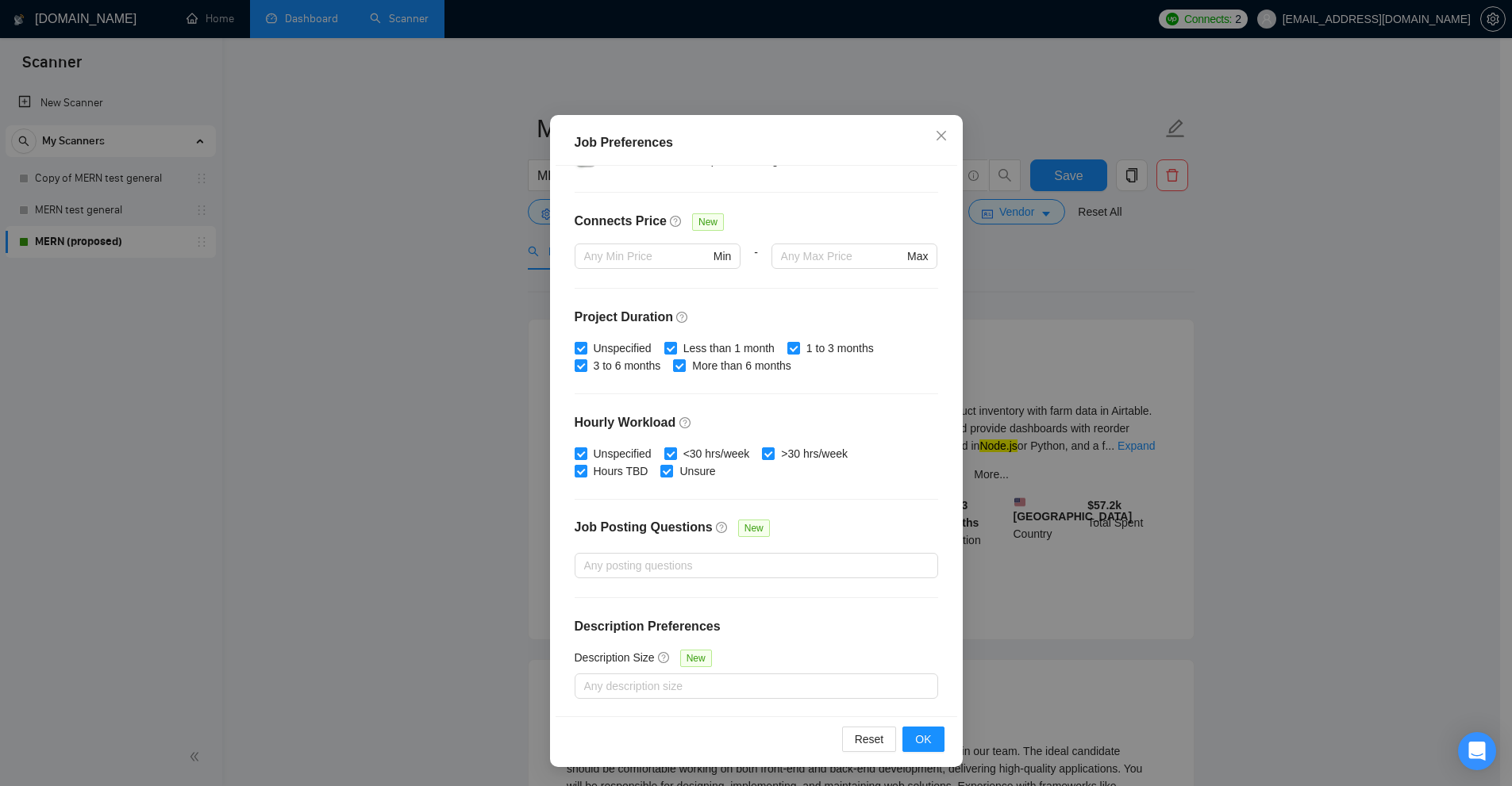
click at [1144, 284] on div "Job Preferences Budget Project Type All Fixed Price Hourly Rate Fixed Price Bud…" at bounding box center [756, 393] width 1512 height 786
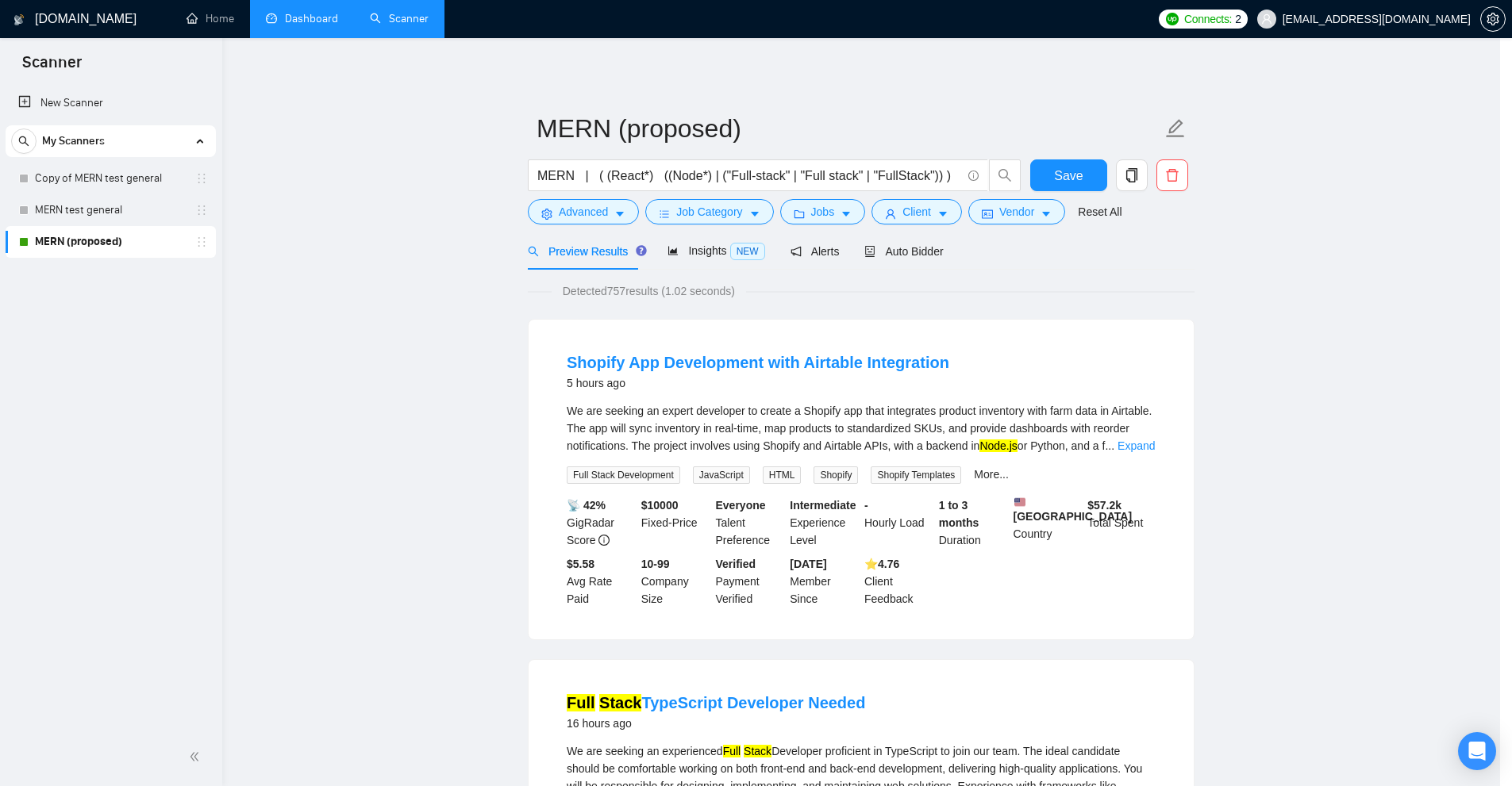
scroll to position [0, 0]
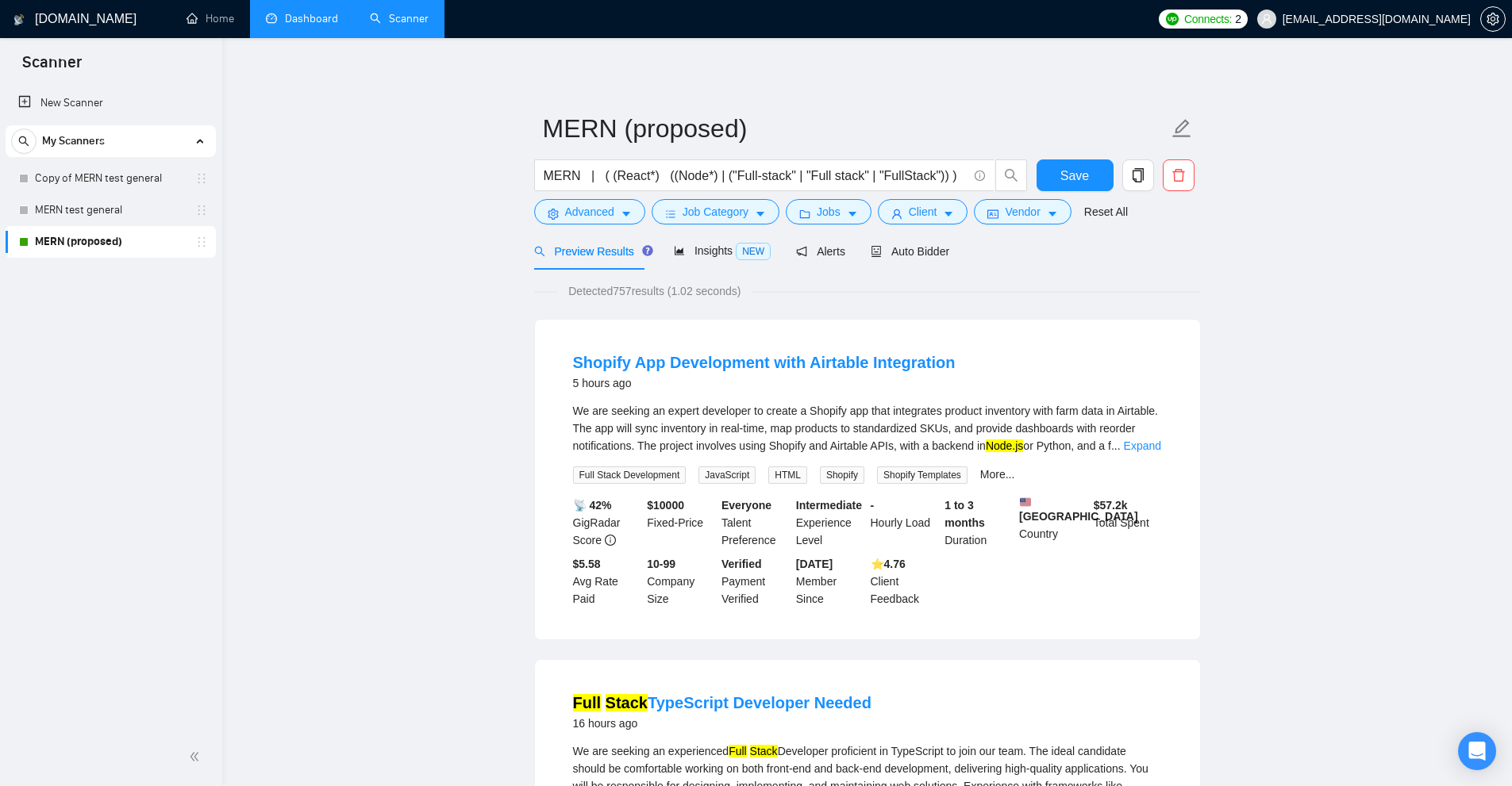
click at [322, 24] on link "Dashboard" at bounding box center [302, 18] width 72 height 14
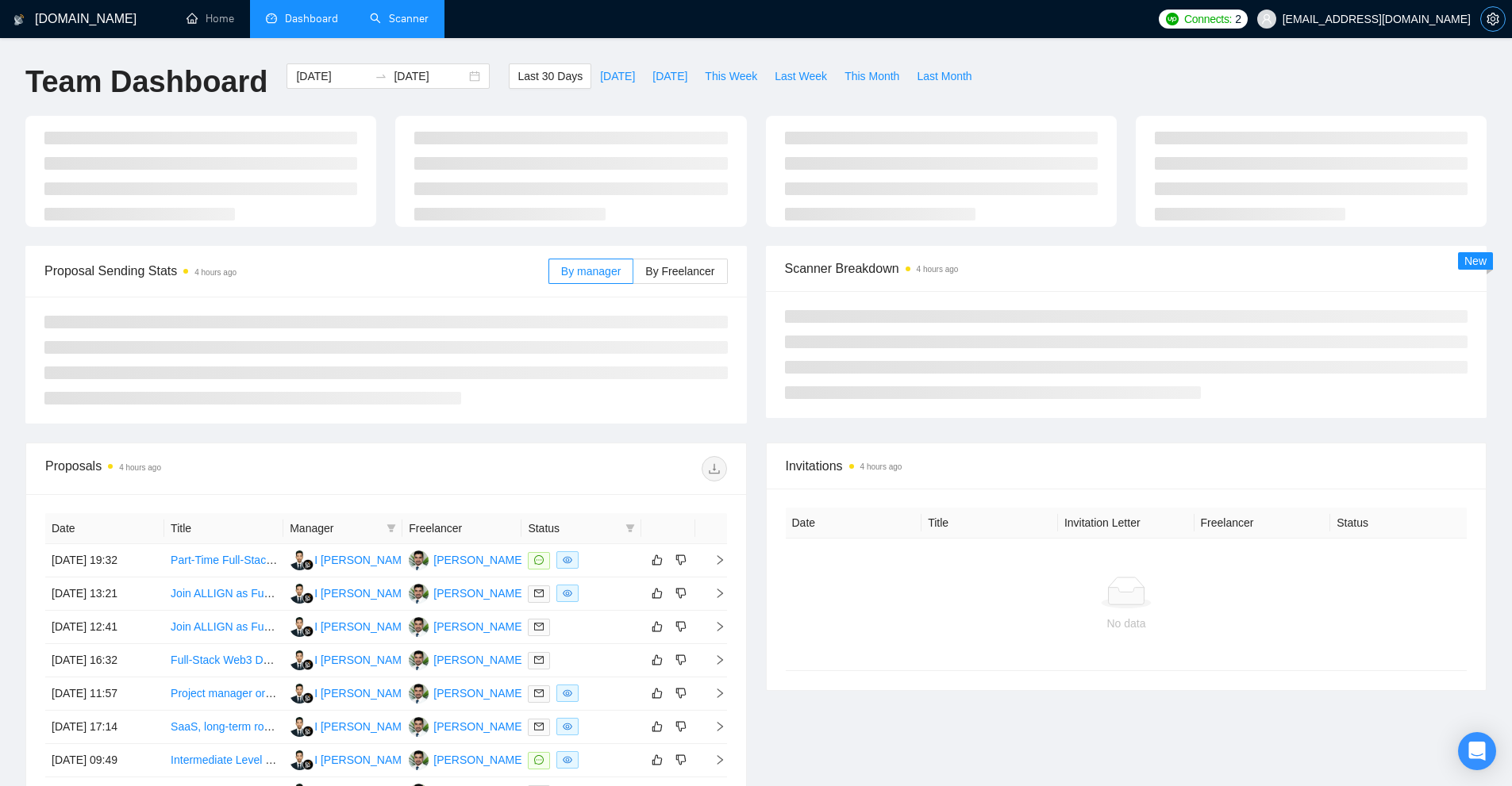
click at [1497, 23] on icon "setting" at bounding box center [1492, 19] width 12 height 13
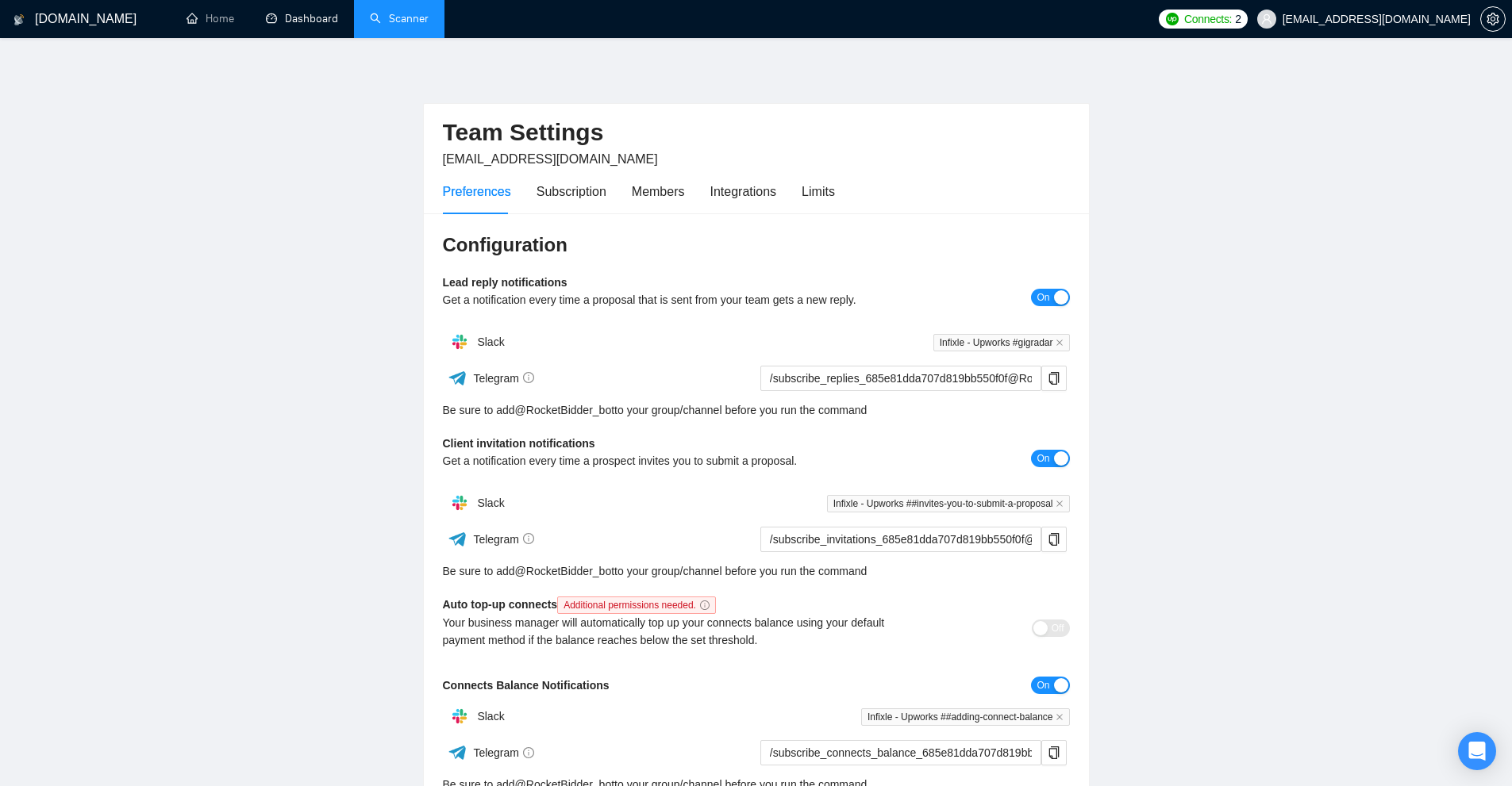
click at [838, 185] on div "Preferences Subscription Members Integrations Limits" at bounding box center [756, 192] width 627 height 45
click at [820, 190] on div "Limits" at bounding box center [818, 192] width 33 height 20
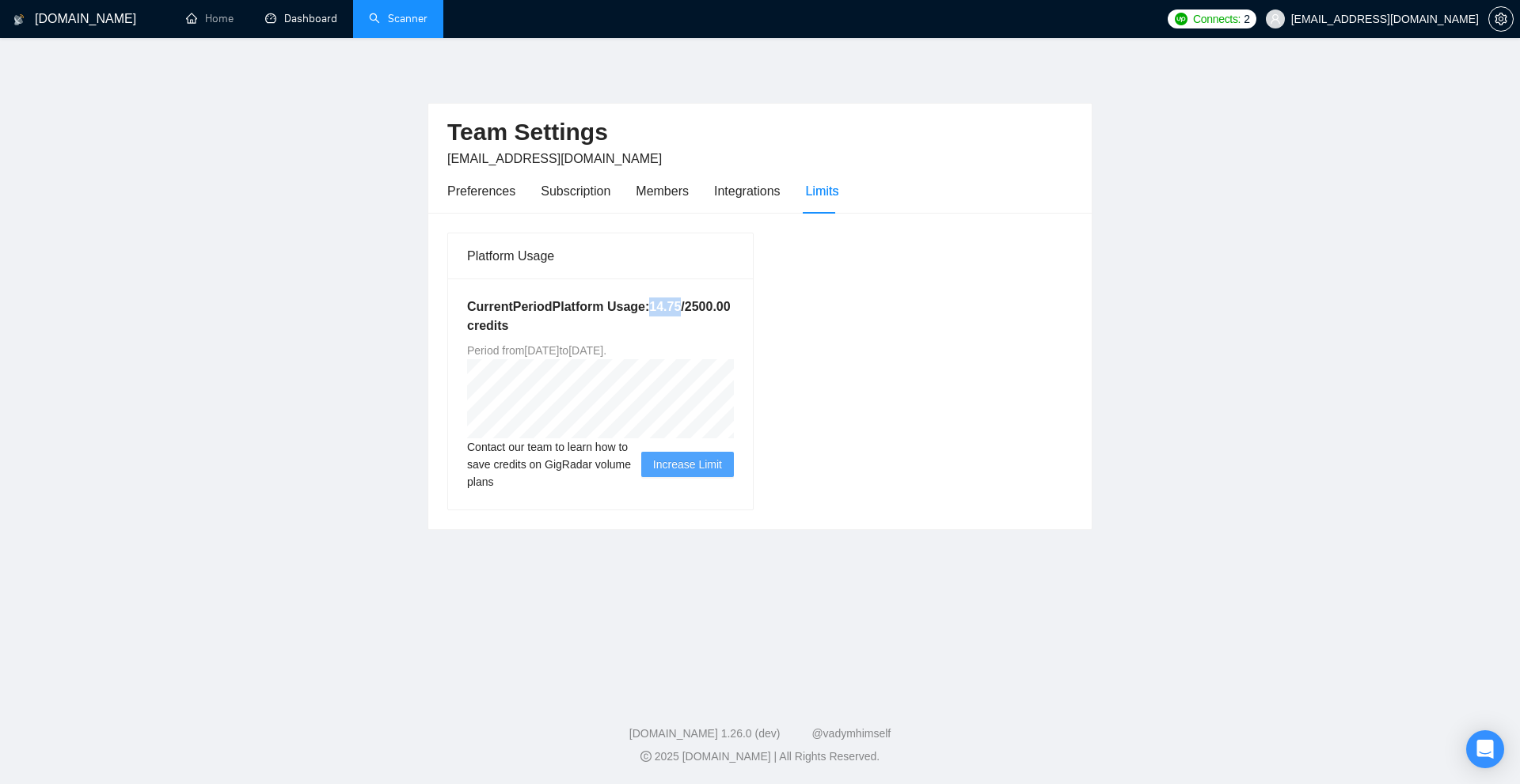
drag, startPoint x: 646, startPoint y: 305, endPoint x: 677, endPoint y: 303, distance: 31.1
click at [677, 303] on h5 "Current Period Platform Usage: 14.75 / 2500.00 credits" at bounding box center [600, 316] width 267 height 38
copy h5 "14.75"
click at [335, 23] on link "Dashboard" at bounding box center [301, 18] width 72 height 14
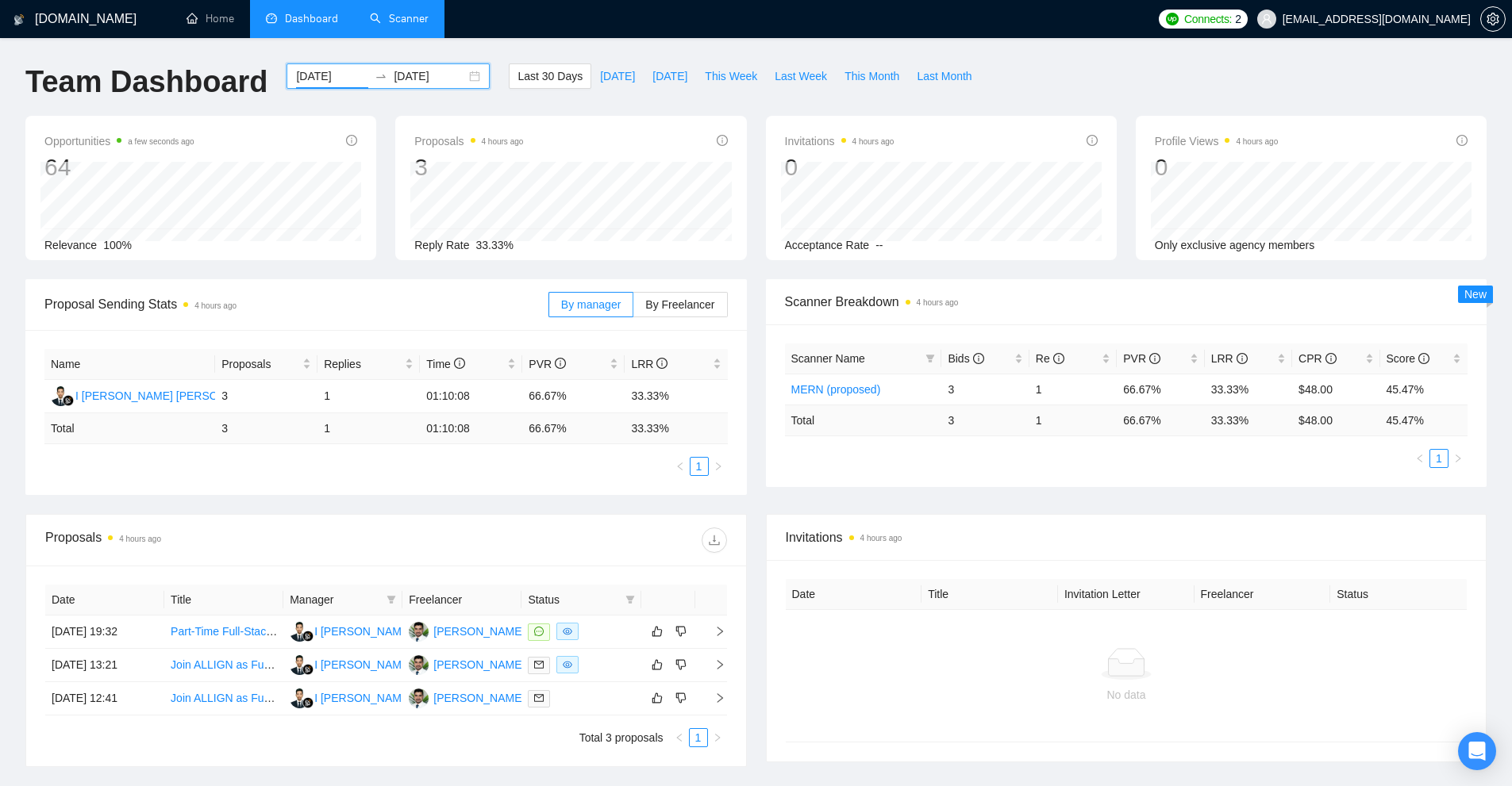
click at [338, 80] on input "[DATE]" at bounding box center [333, 76] width 72 height 17
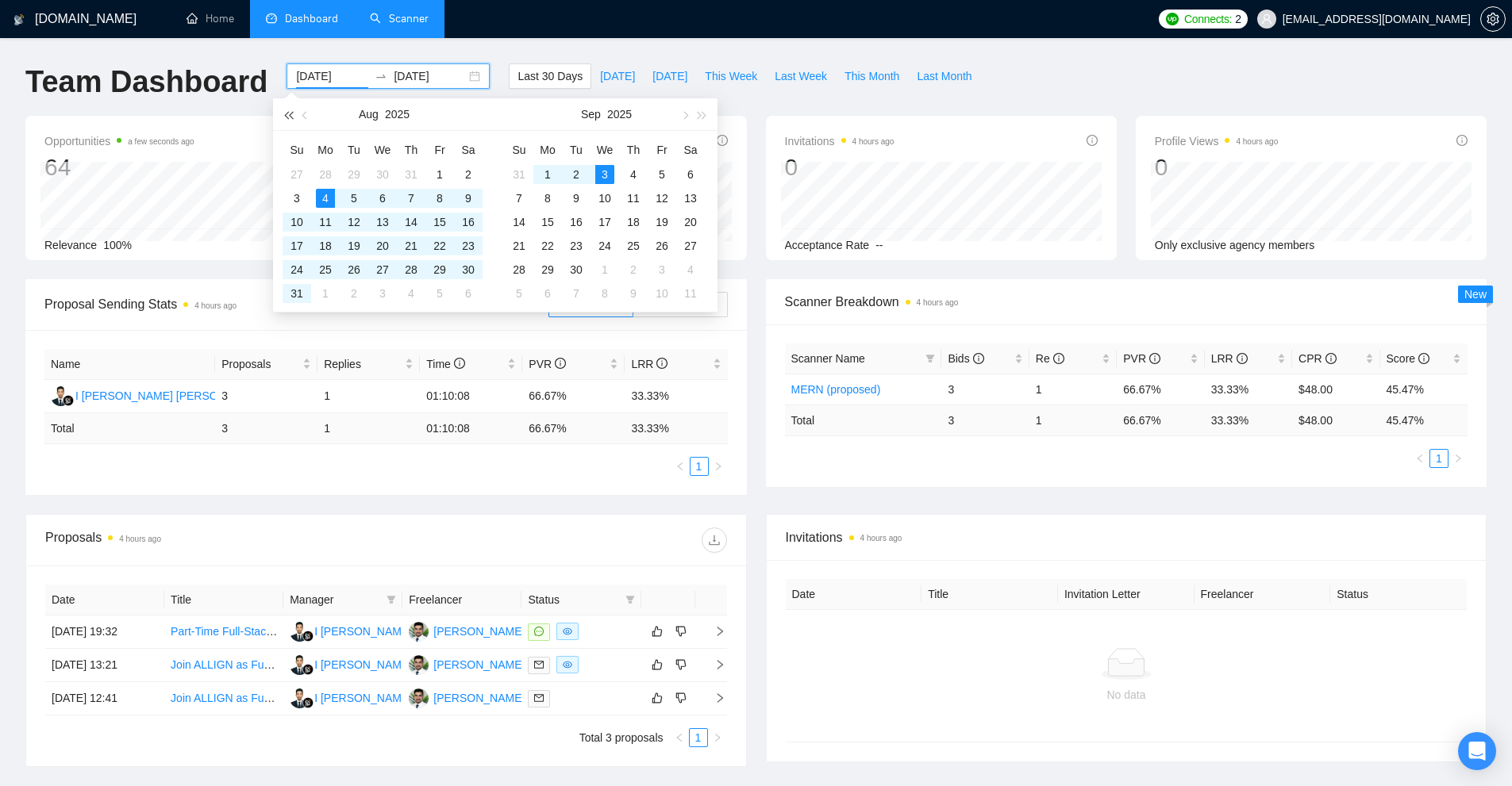
click at [291, 116] on span "button" at bounding box center [287, 115] width 8 height 8
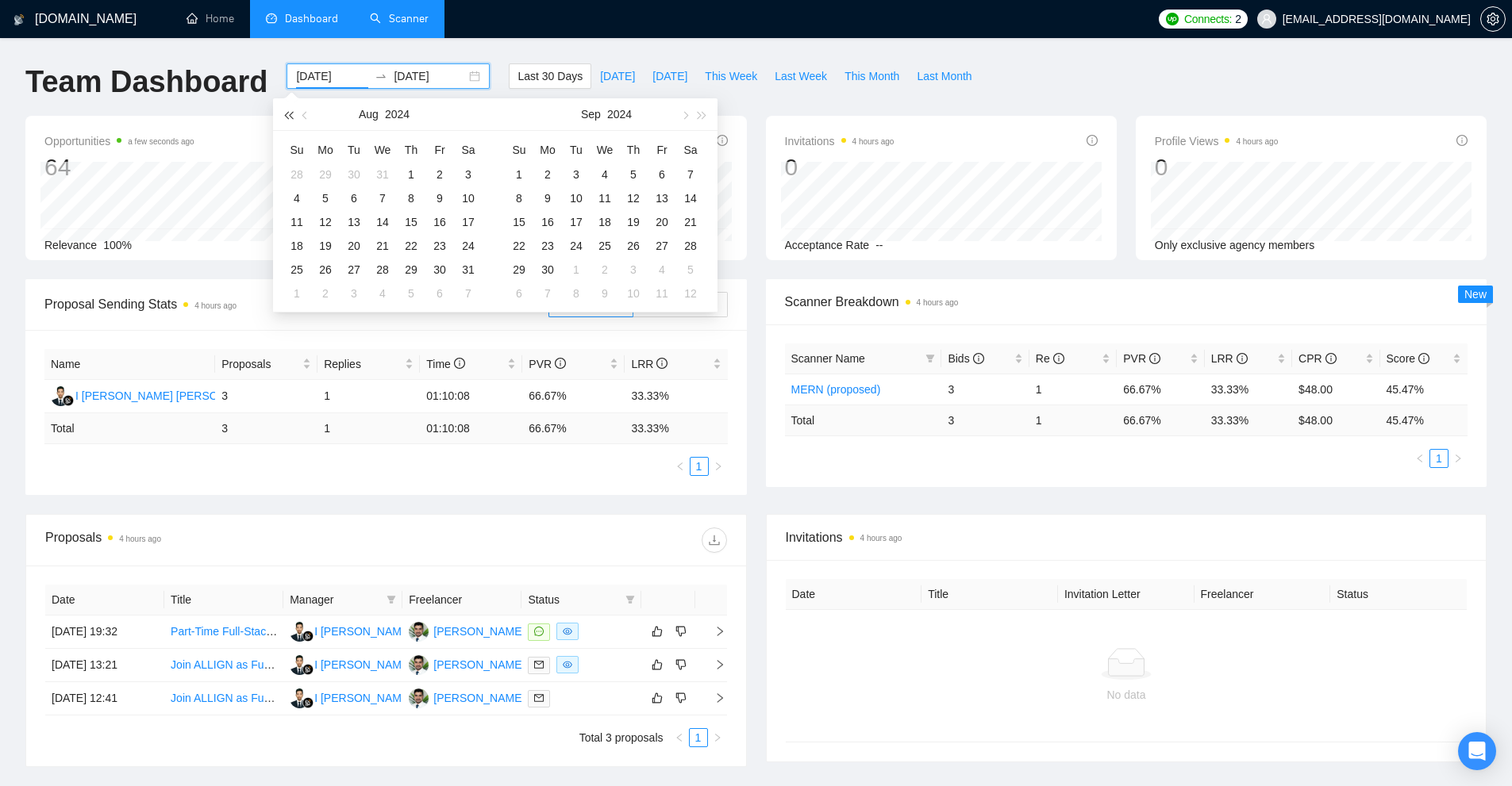
click at [291, 116] on span "button" at bounding box center [287, 115] width 8 height 8
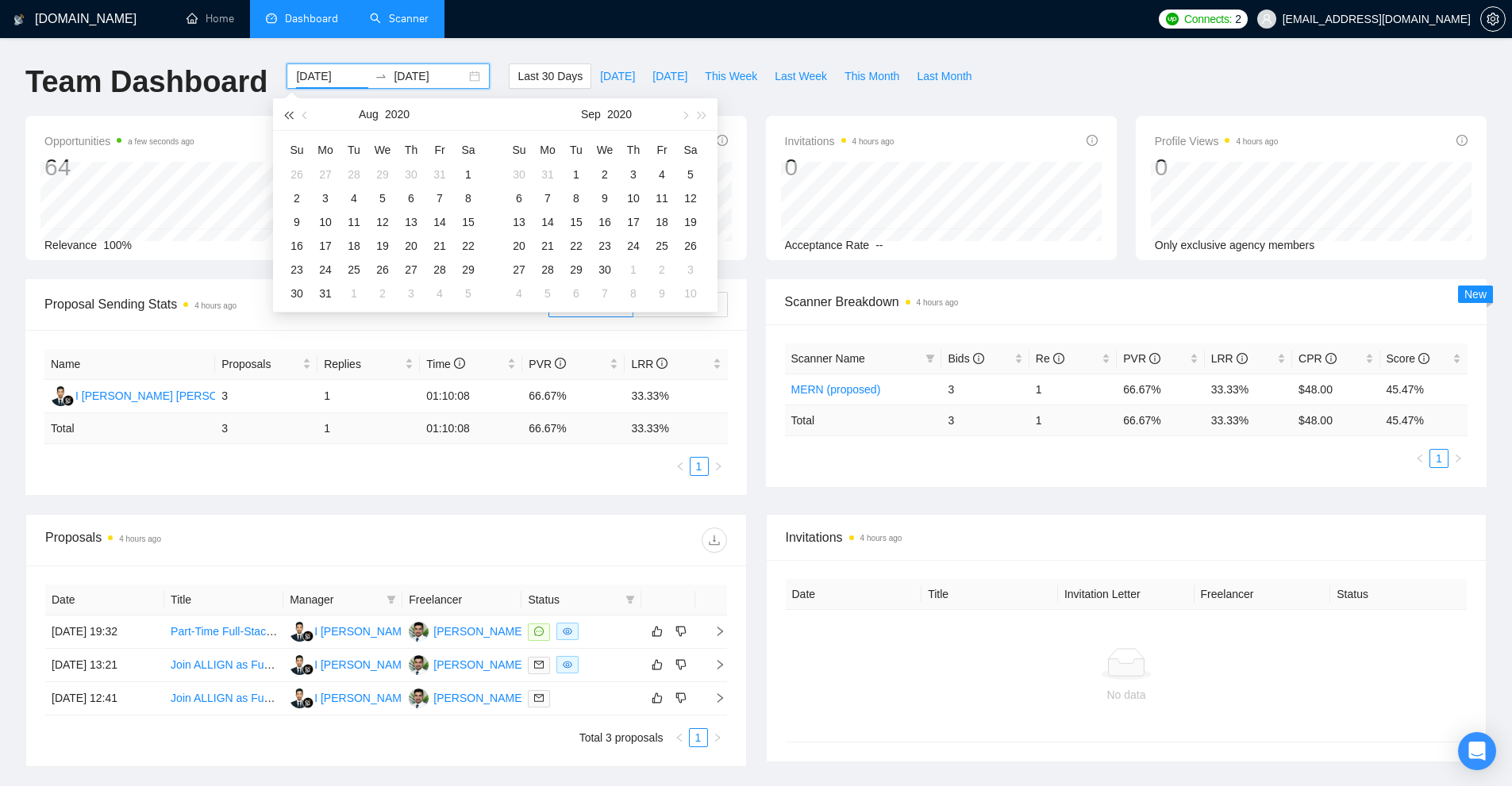
click at [291, 116] on span "button" at bounding box center [287, 115] width 8 height 8
type input "[DATE]"
click at [355, 172] on div "1" at bounding box center [353, 174] width 19 height 19
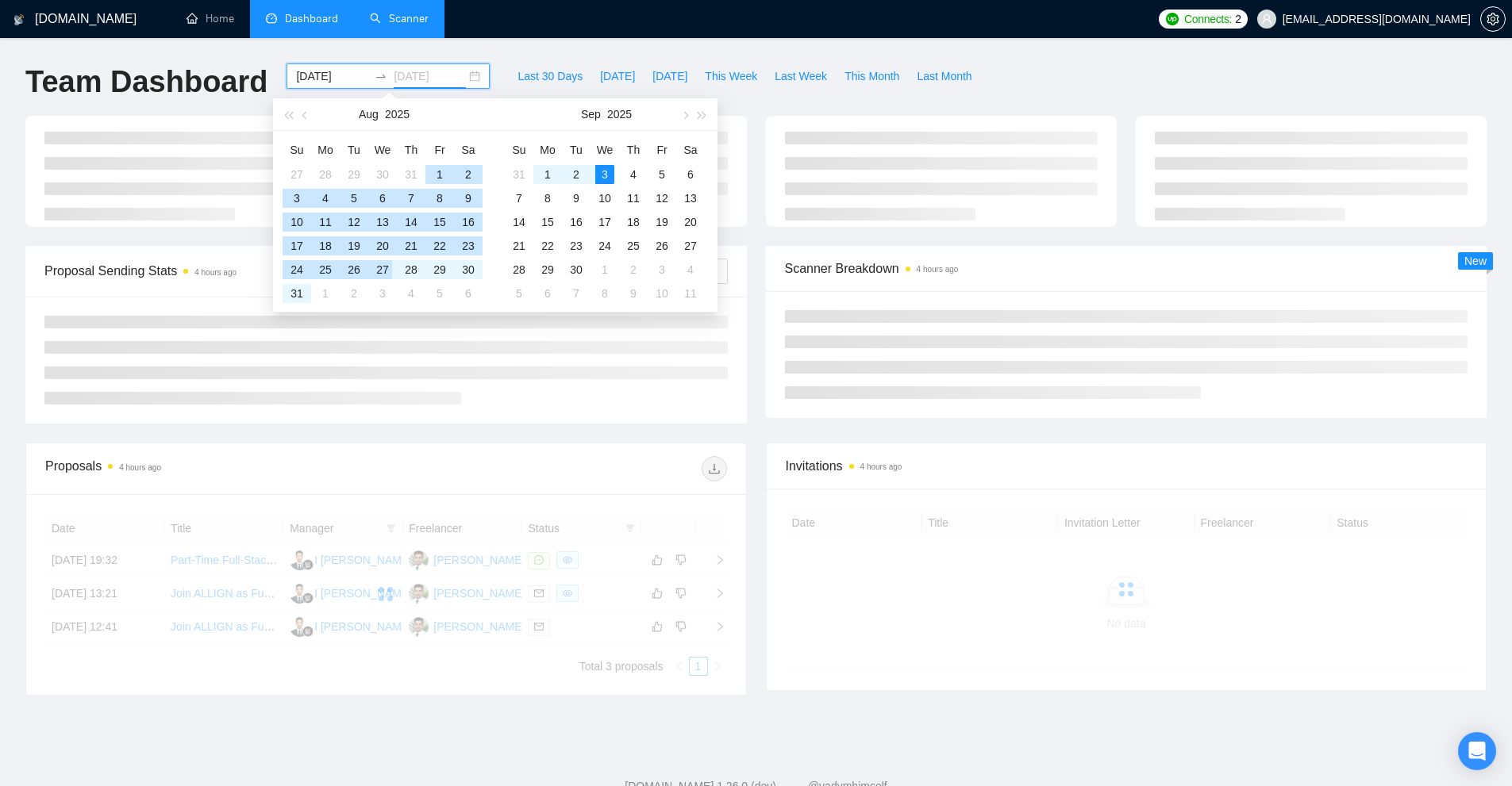
type input "[DATE]"
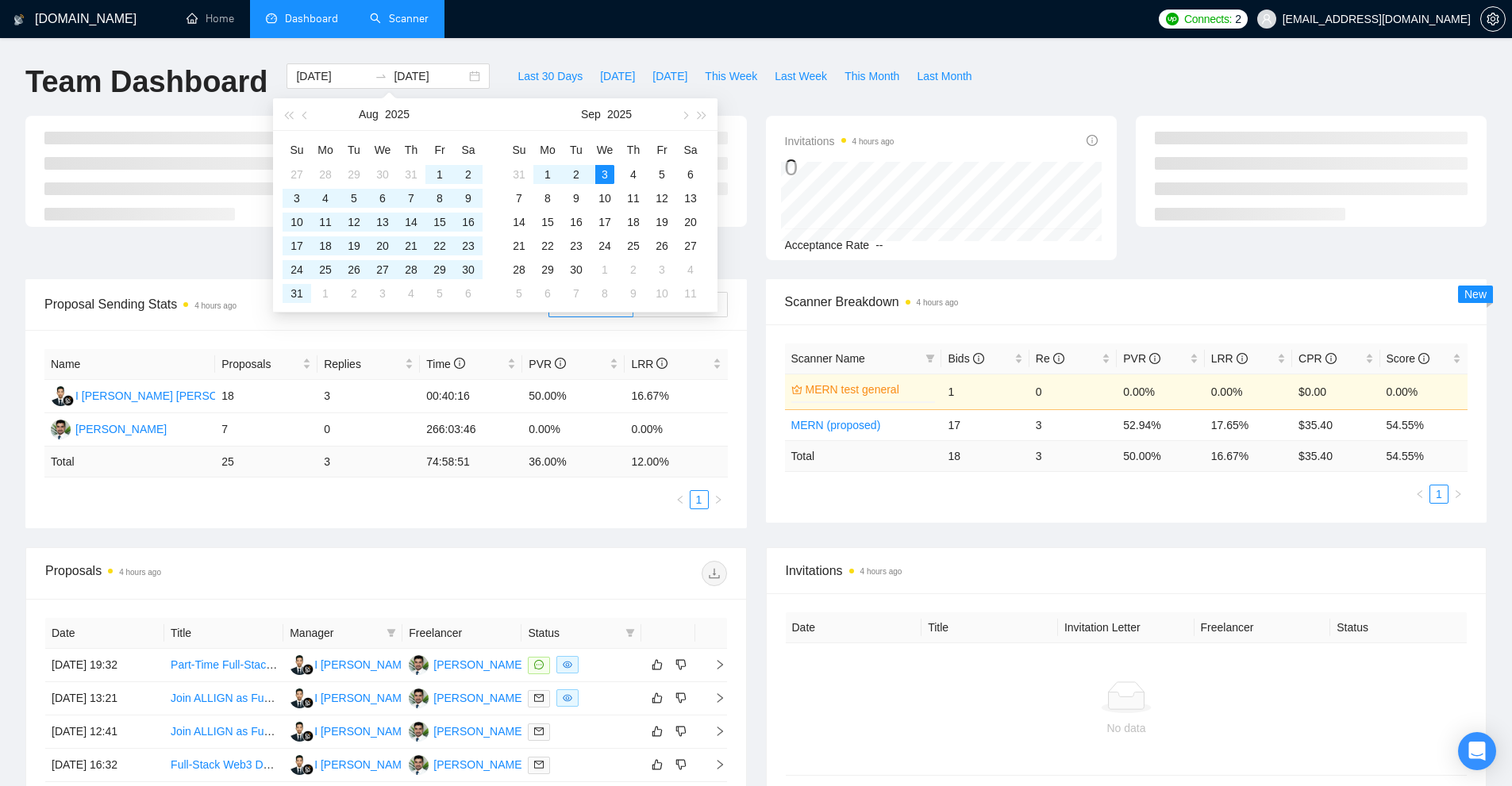
click at [918, 248] on div "Acceptance Rate --" at bounding box center [942, 245] width 313 height 17
click at [976, 463] on td "18" at bounding box center [985, 455] width 88 height 31
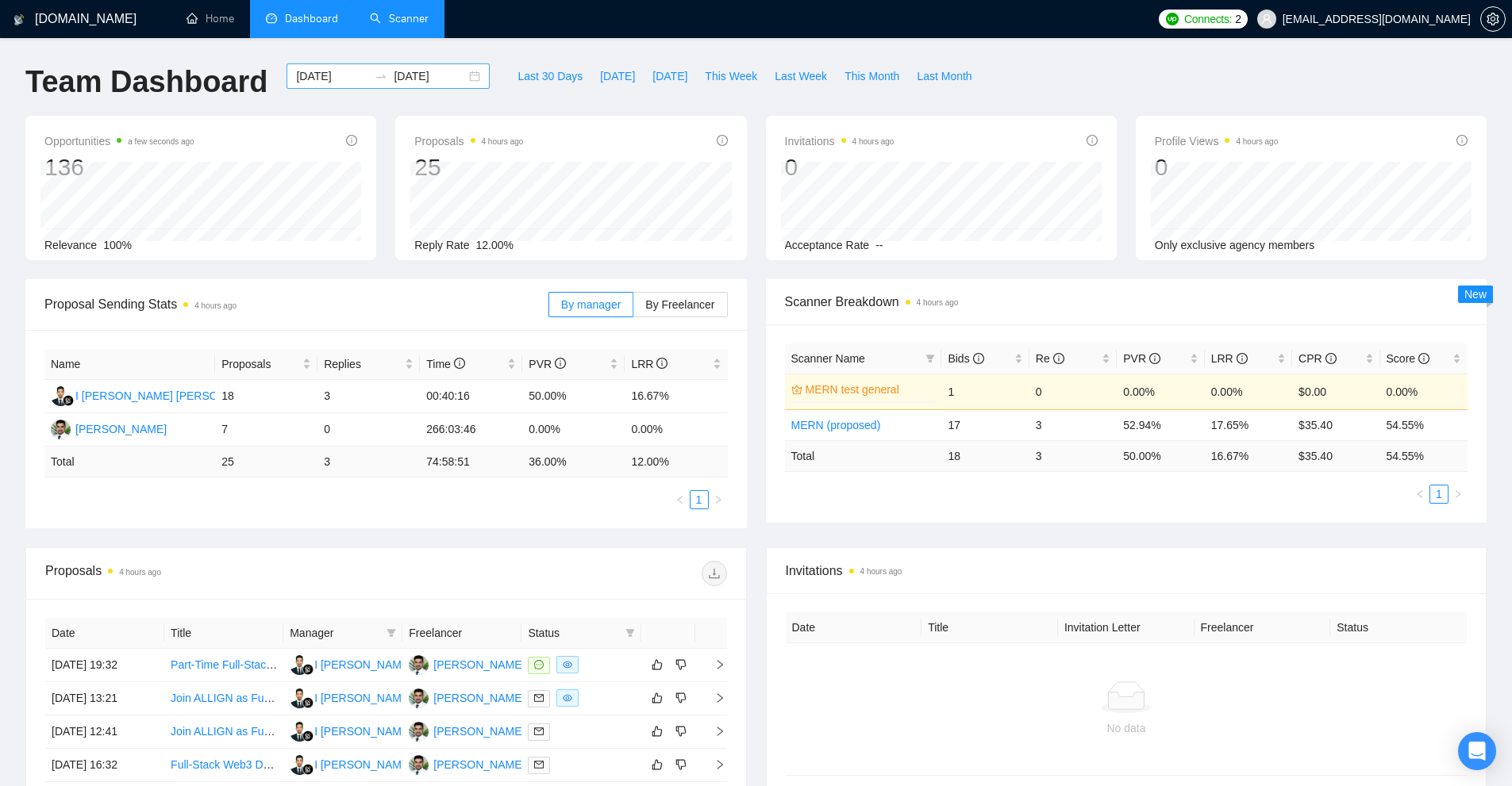
click at [328, 70] on input "[DATE]" at bounding box center [333, 76] width 72 height 17
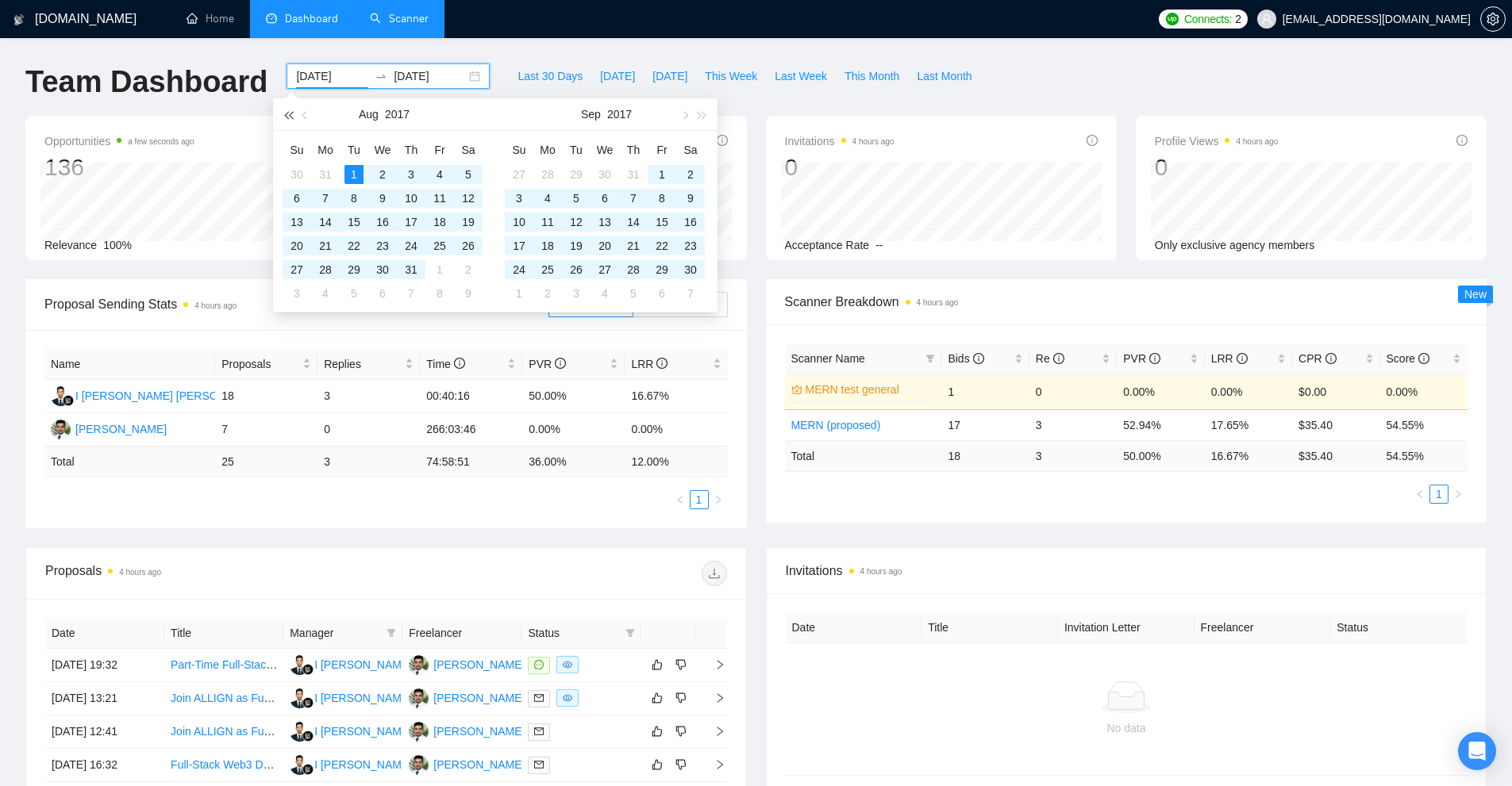
click at [288, 111] on span "button" at bounding box center [287, 115] width 8 height 8
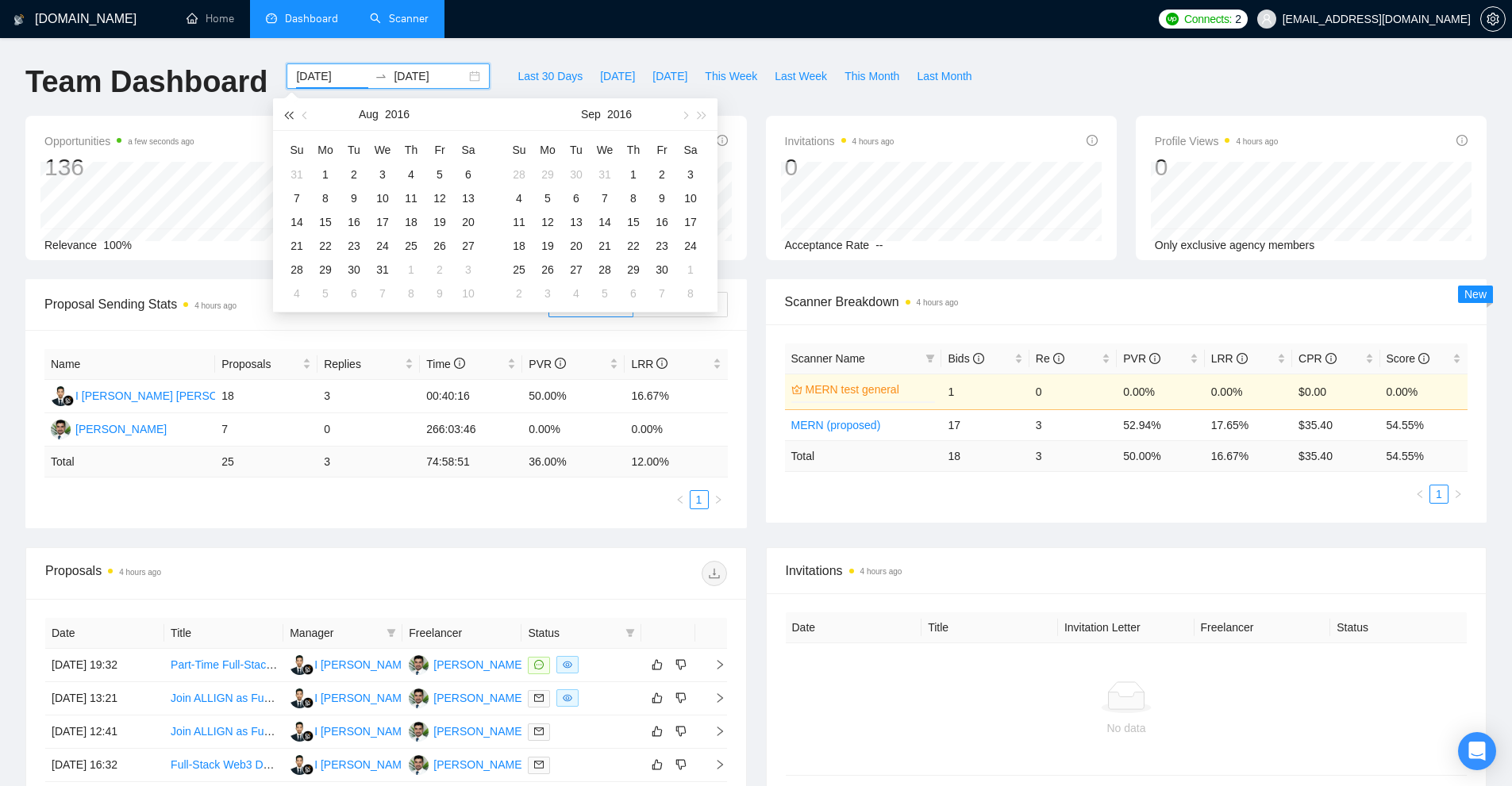
click at [288, 111] on span "button" at bounding box center [287, 115] width 8 height 8
type input "[DATE]"
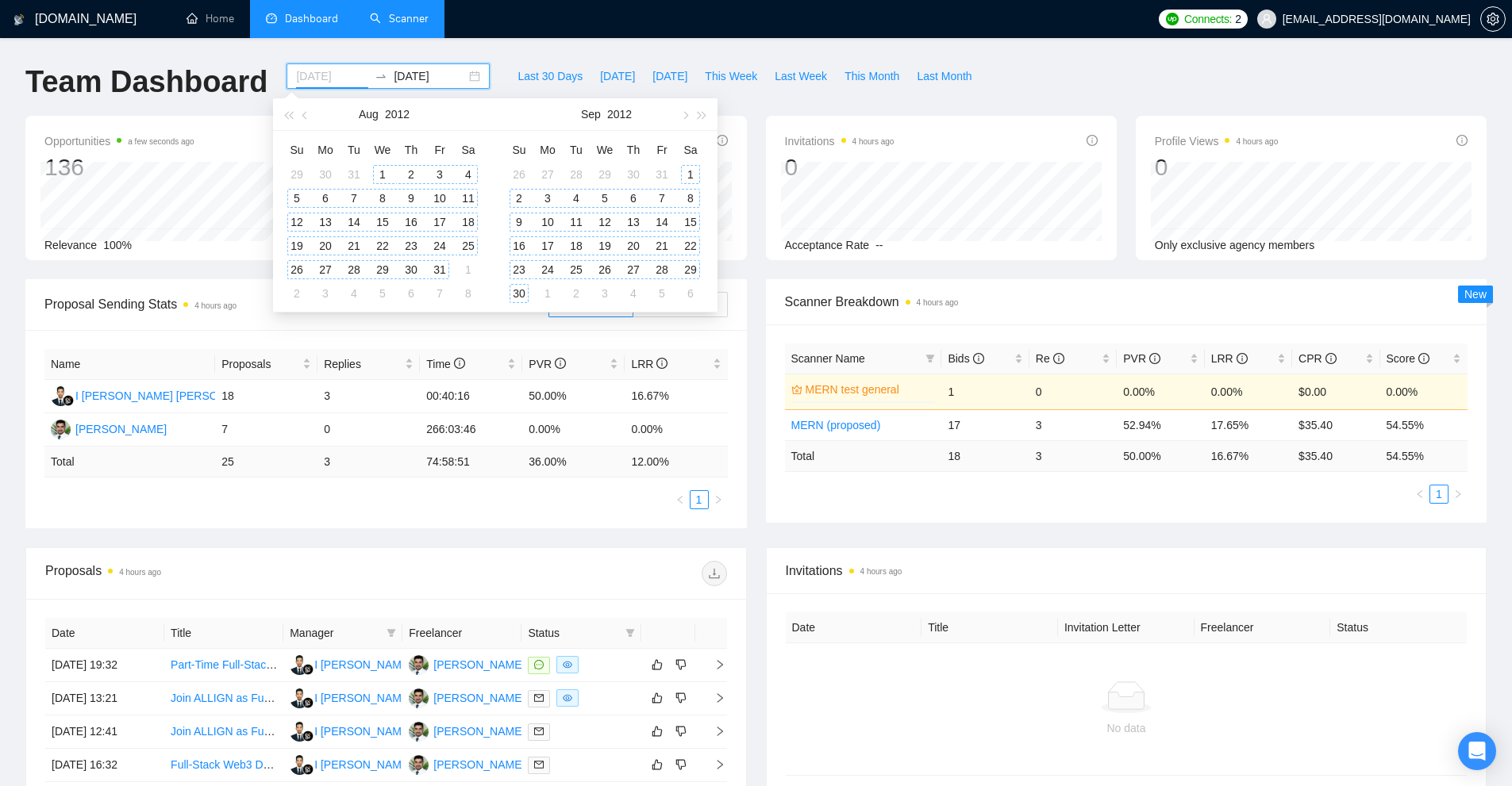
click at [379, 173] on div "1" at bounding box center [382, 174] width 19 height 19
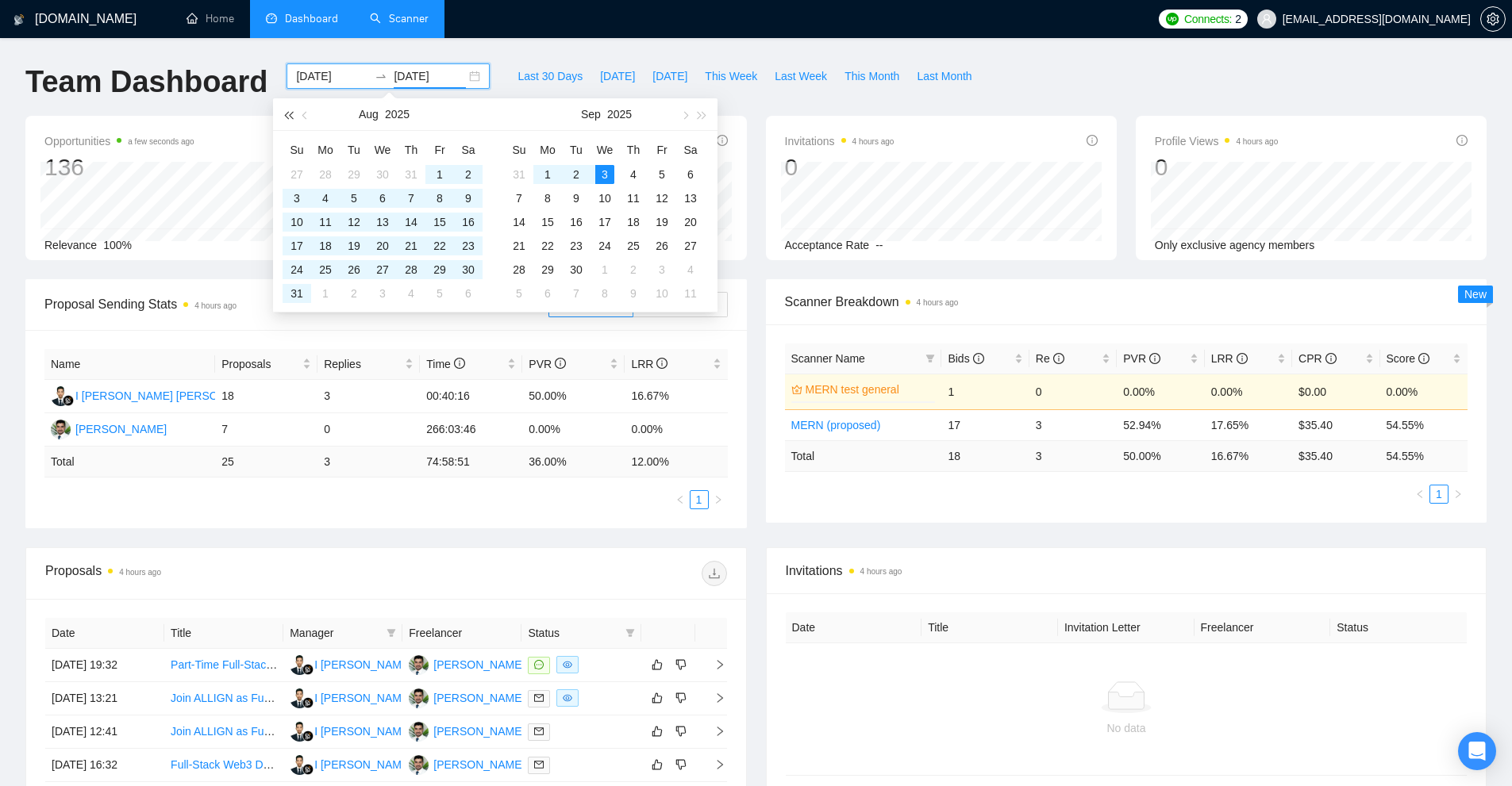
click at [291, 116] on span "button" at bounding box center [287, 115] width 8 height 8
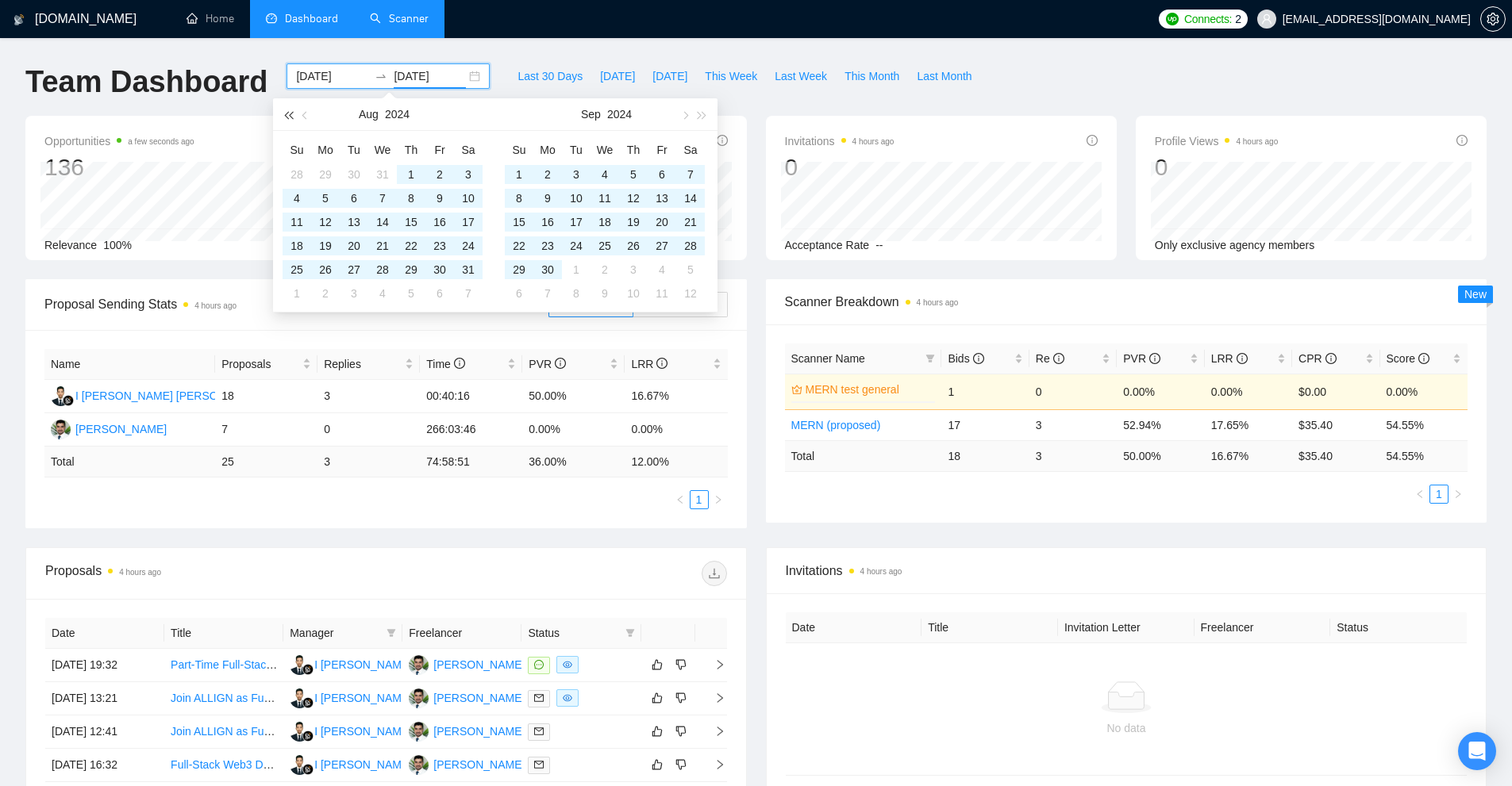
click at [291, 116] on span "button" at bounding box center [287, 115] width 8 height 8
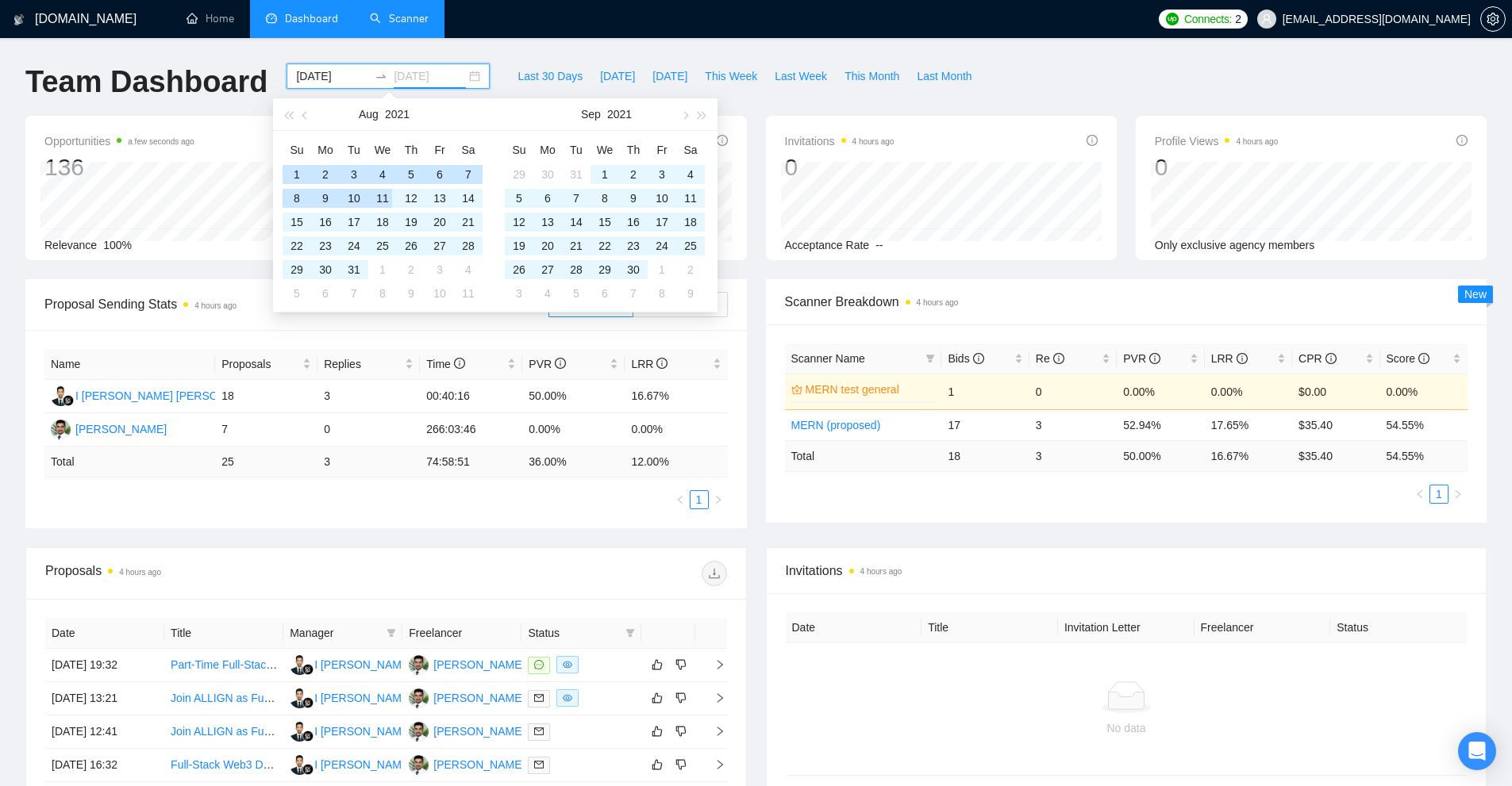
type input "[DATE]"
click at [281, 109] on button "button" at bounding box center [287, 114] width 17 height 32
click at [287, 109] on button "button" at bounding box center [287, 114] width 17 height 32
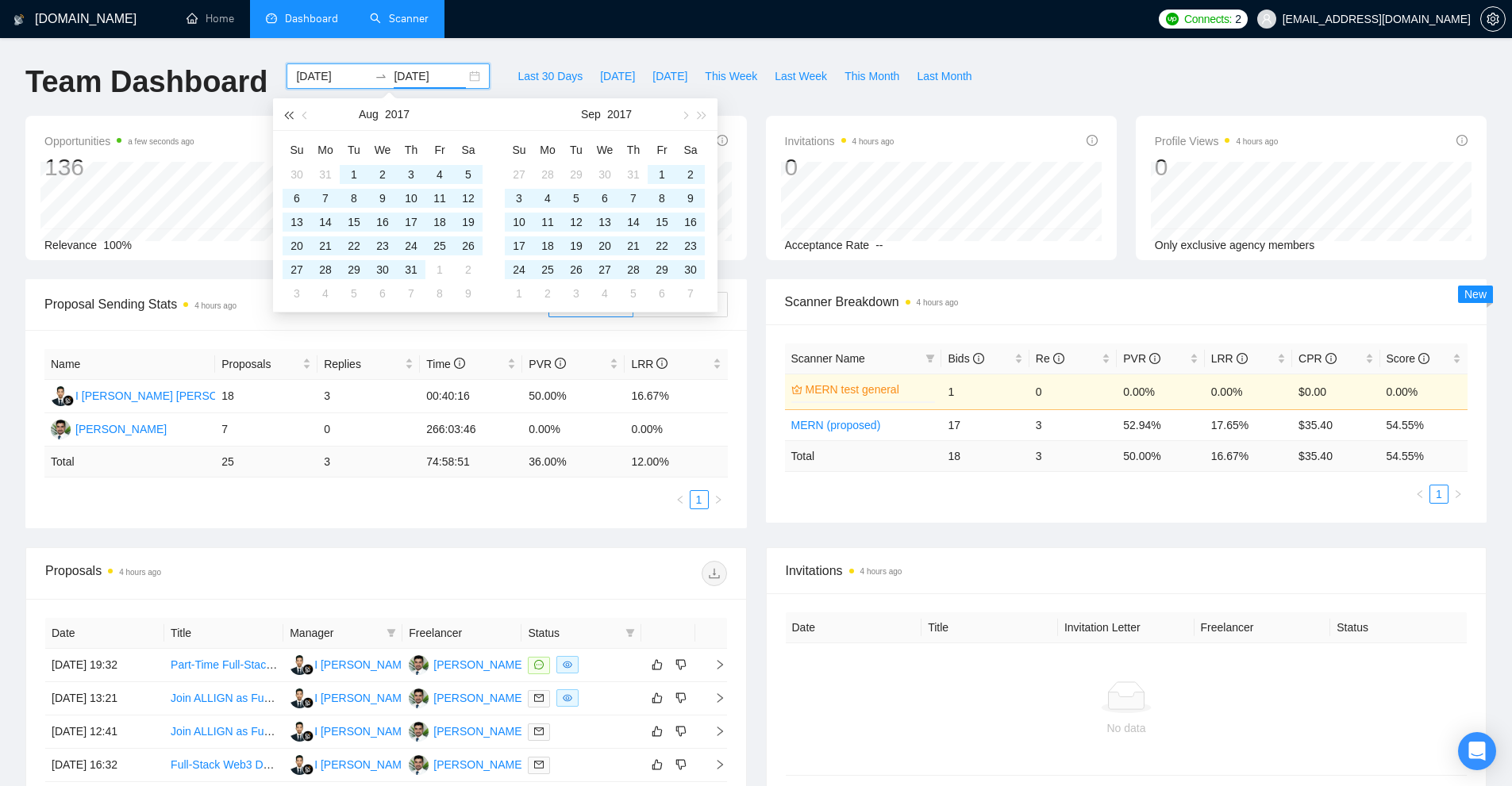
click at [287, 109] on button "button" at bounding box center [287, 114] width 17 height 32
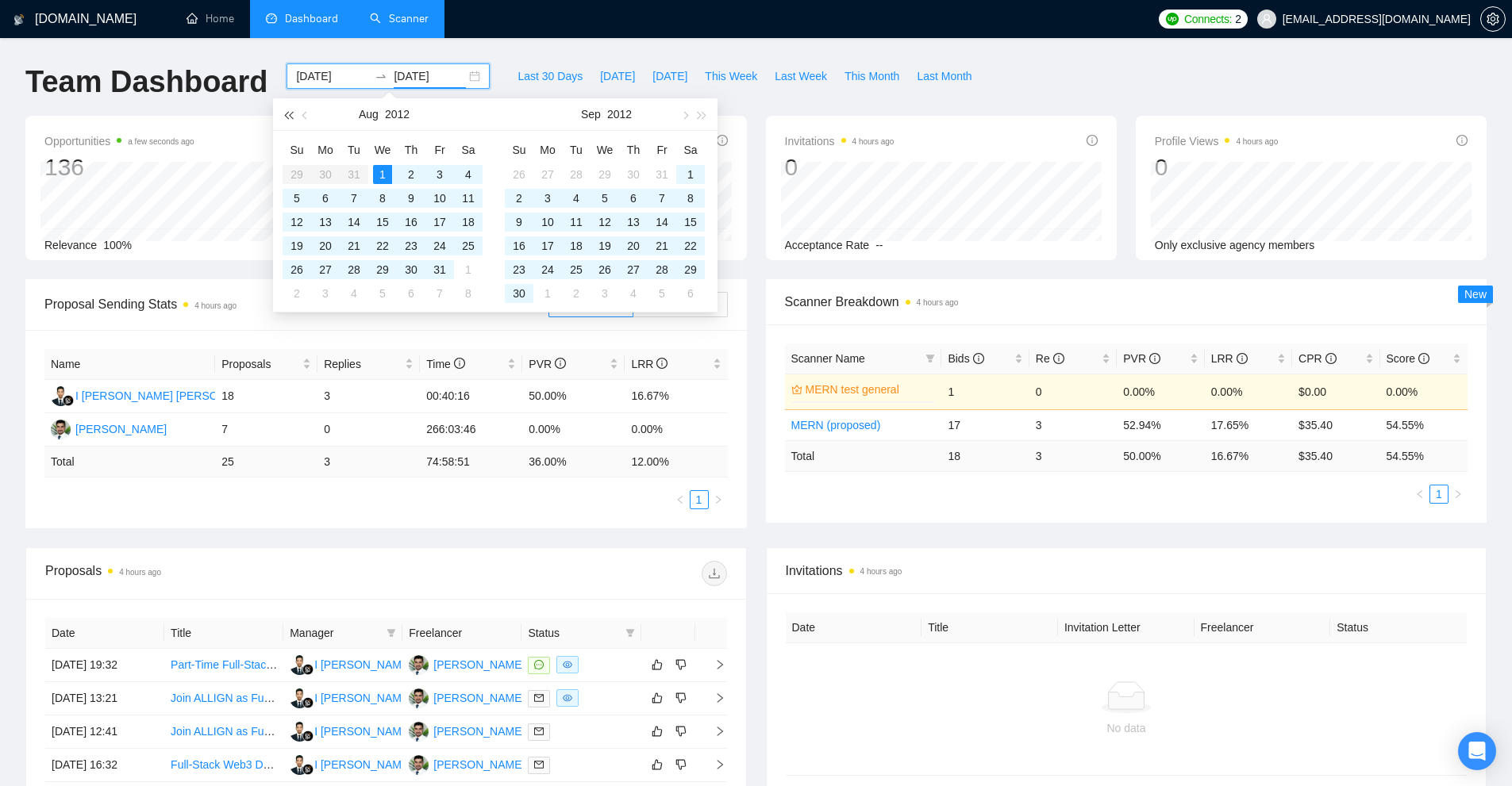
click at [287, 109] on button "button" at bounding box center [287, 114] width 17 height 32
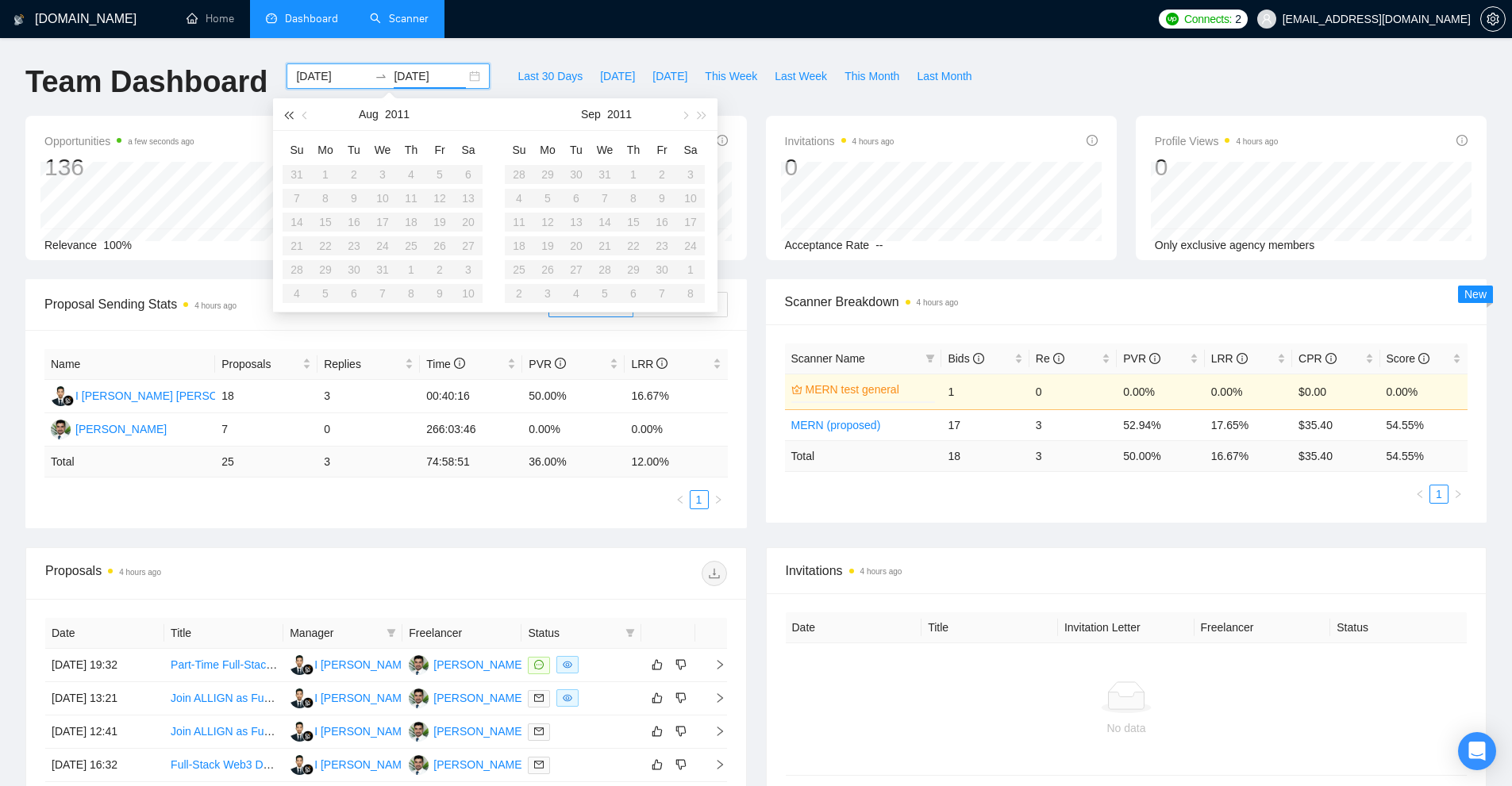
click at [287, 109] on button "button" at bounding box center [287, 114] width 17 height 32
click at [321, 113] on div "[DATE]" at bounding box center [384, 114] width 138 height 32
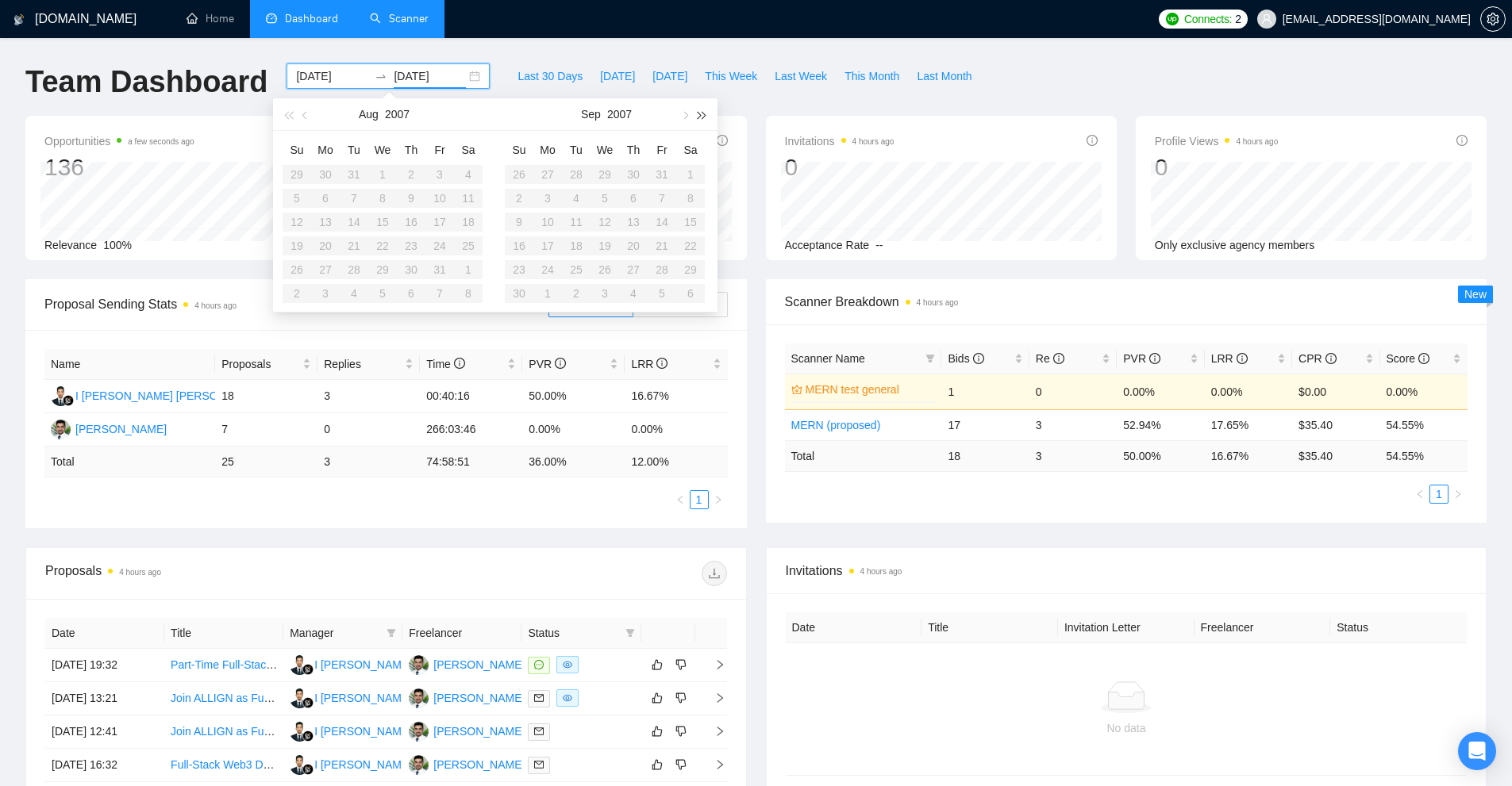
click at [701, 112] on span "button" at bounding box center [702, 115] width 8 height 8
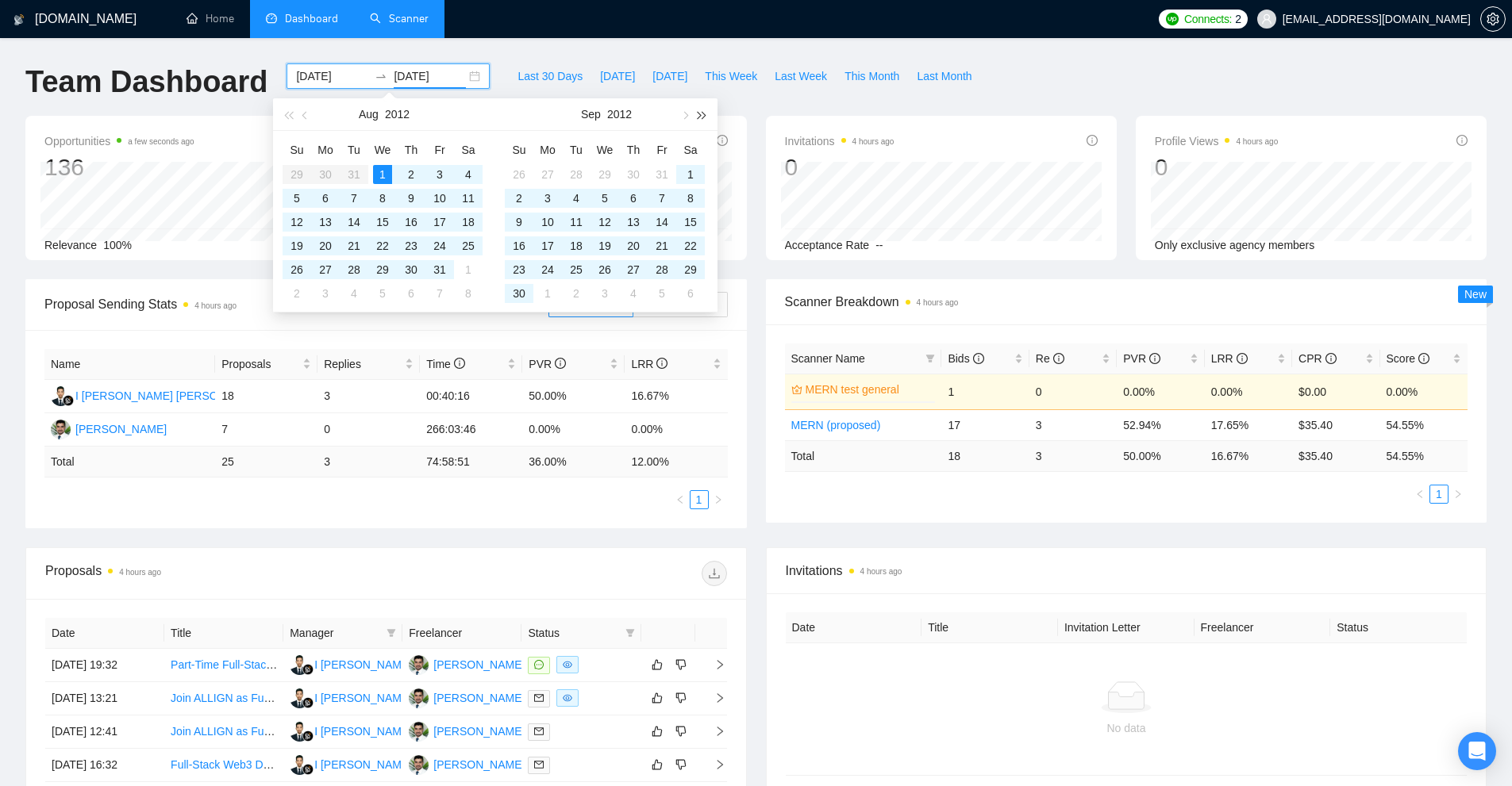
click at [701, 112] on span "button" at bounding box center [702, 115] width 8 height 8
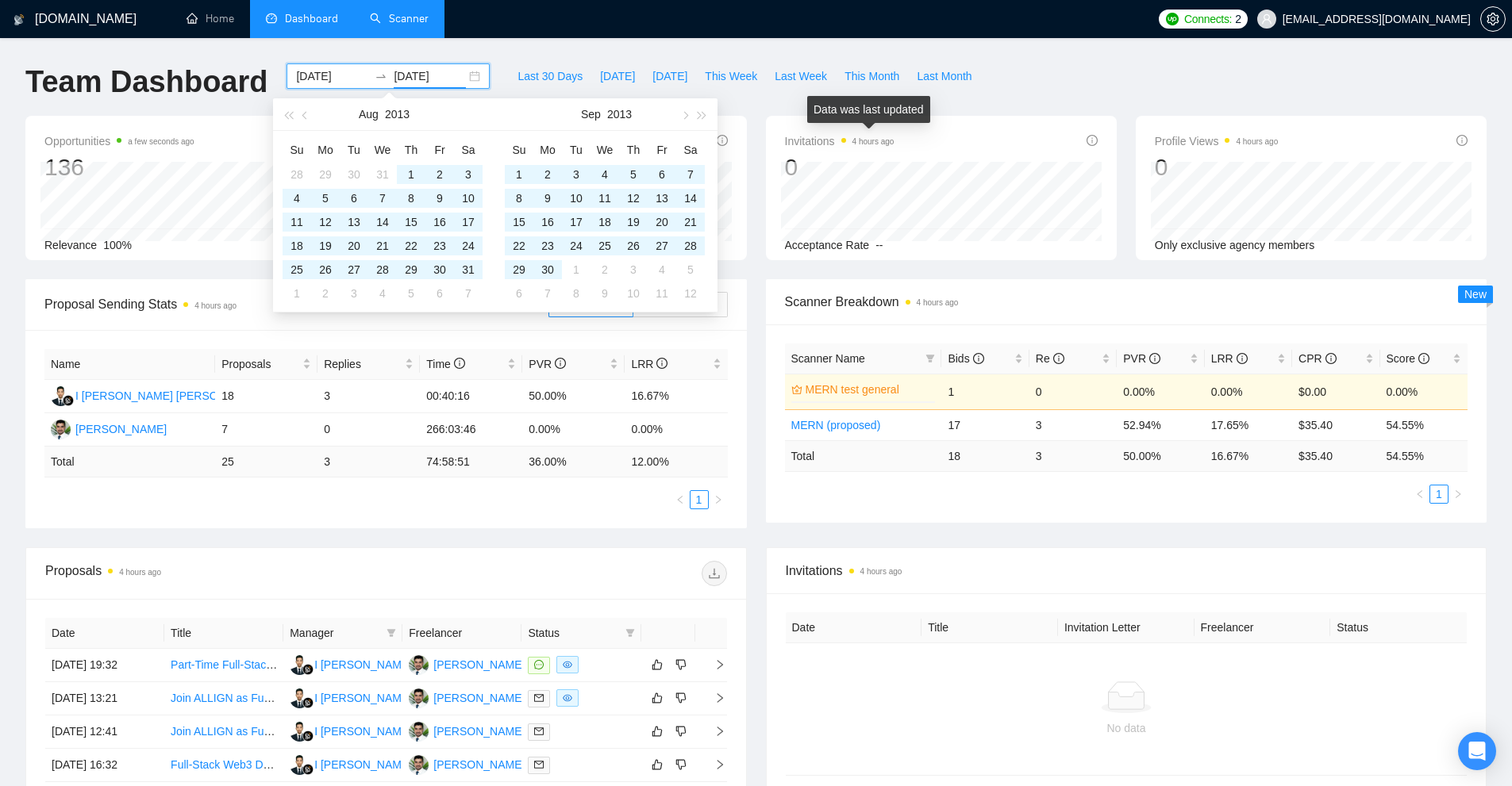
click at [918, 109] on div "Data was last updated" at bounding box center [869, 109] width 123 height 27
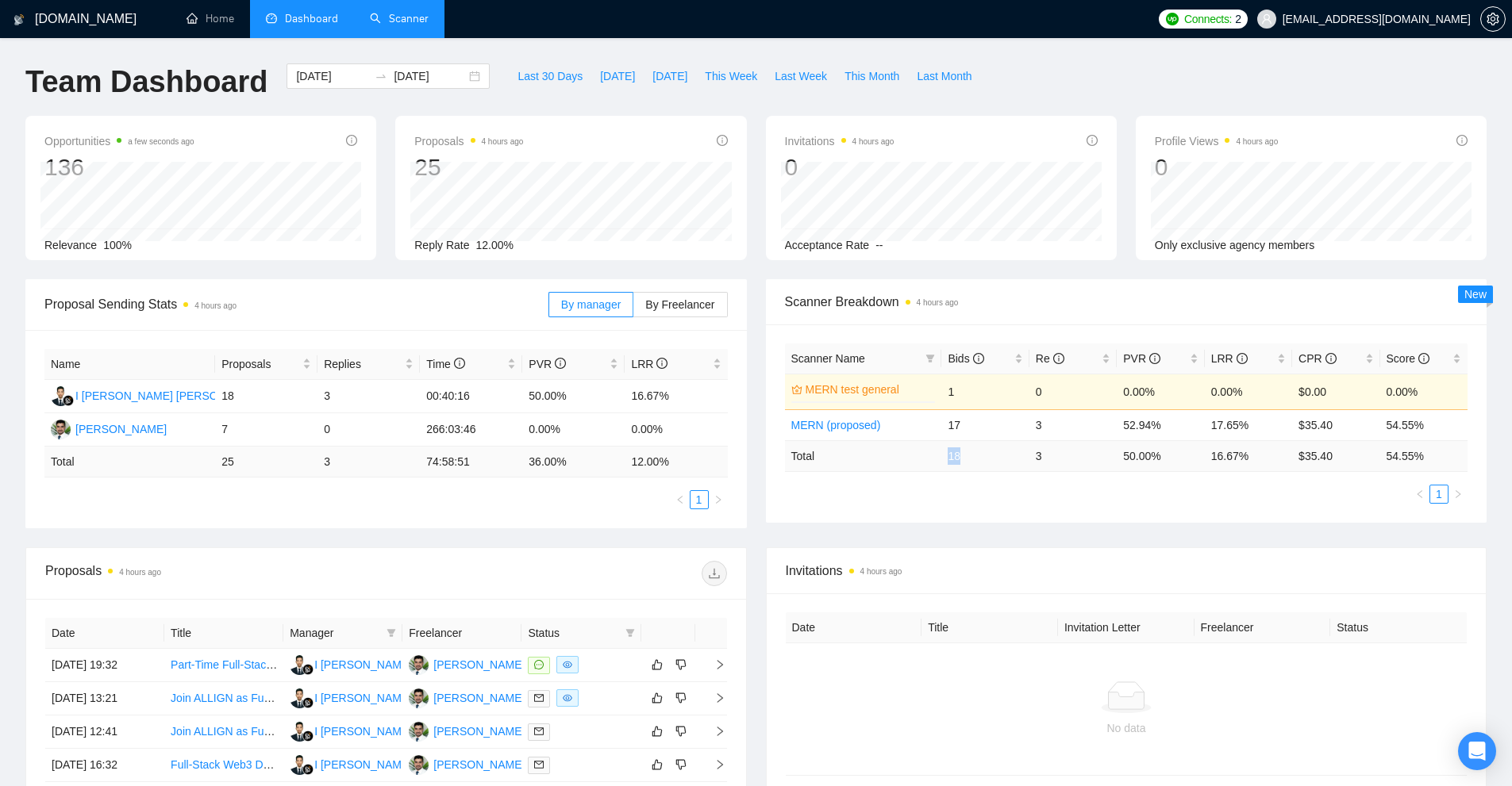
drag, startPoint x: 969, startPoint y: 448, endPoint x: 1004, endPoint y: 453, distance: 35.4
click at [1003, 449] on td "18" at bounding box center [985, 455] width 88 height 31
click at [1047, 145] on div "Invitations 4 hours ago 0" at bounding box center [942, 157] width 313 height 51
